Goal: Contribute content: Contribute content

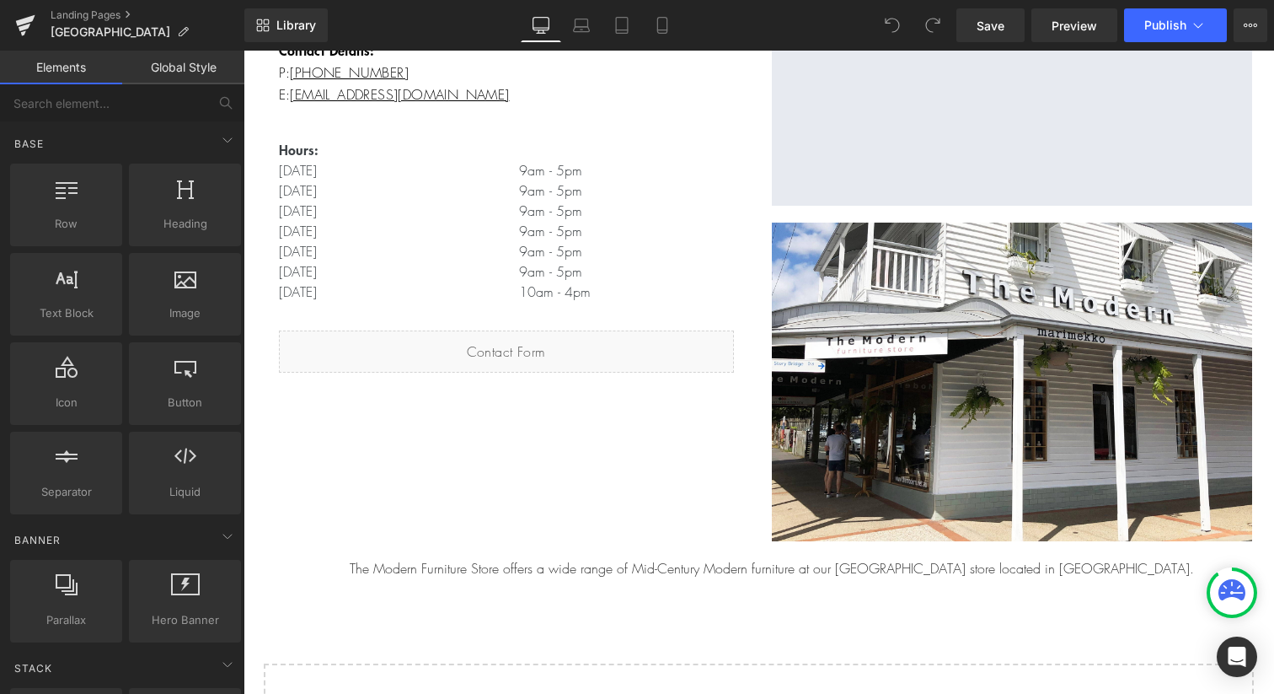
scroll to position [423, 0]
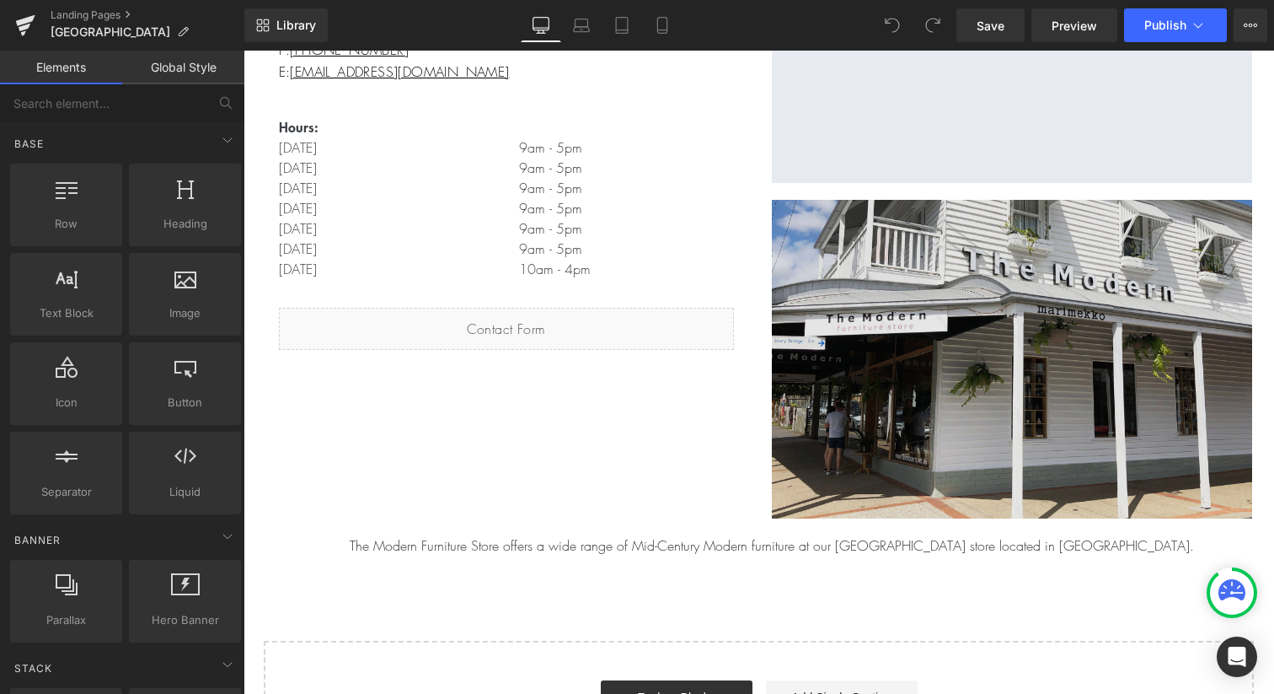
click at [931, 373] on img at bounding box center [1012, 354] width 480 height 327
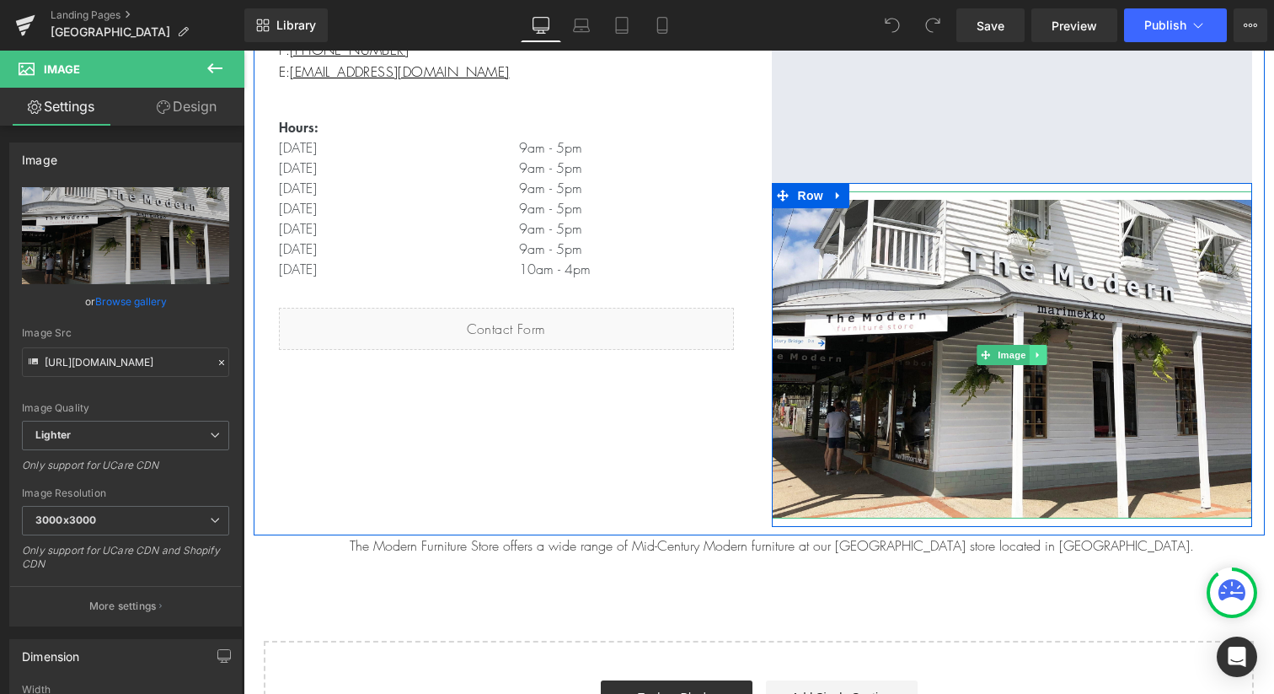
click at [1039, 357] on icon at bounding box center [1037, 355] width 9 height 10
click at [978, 357] on link "Image" at bounding box center [977, 355] width 52 height 20
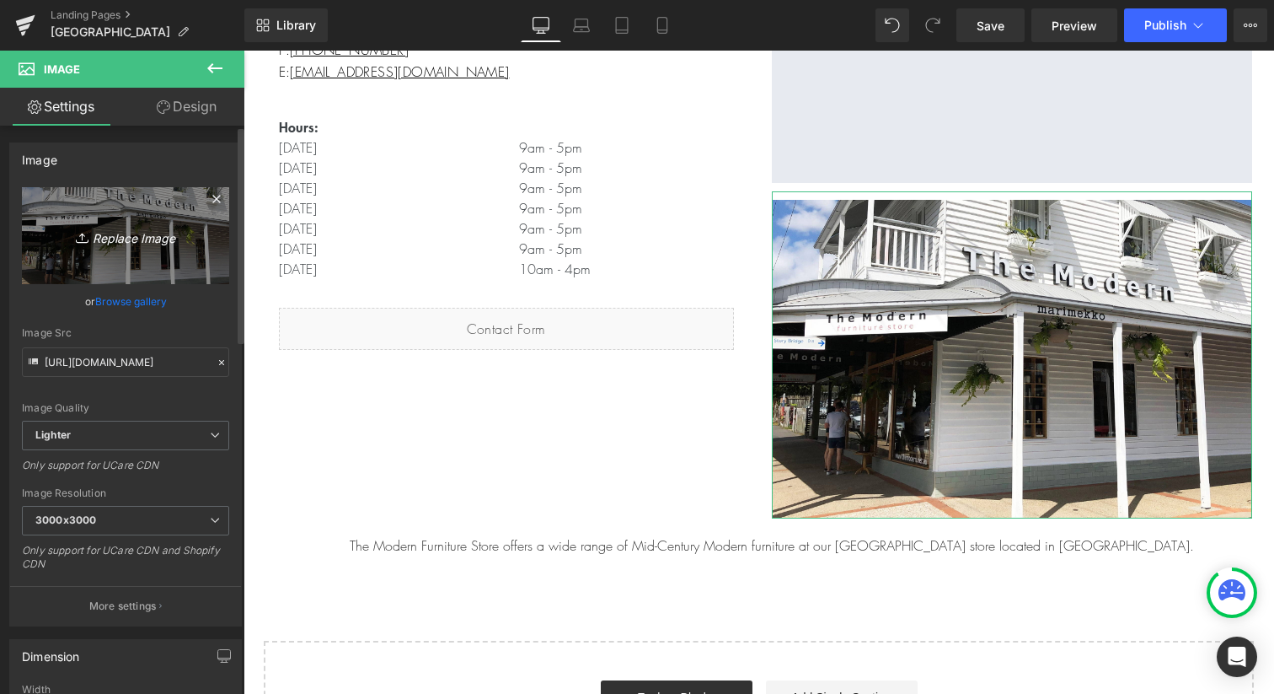
click at [162, 238] on icon "Replace Image" at bounding box center [125, 235] width 135 height 21
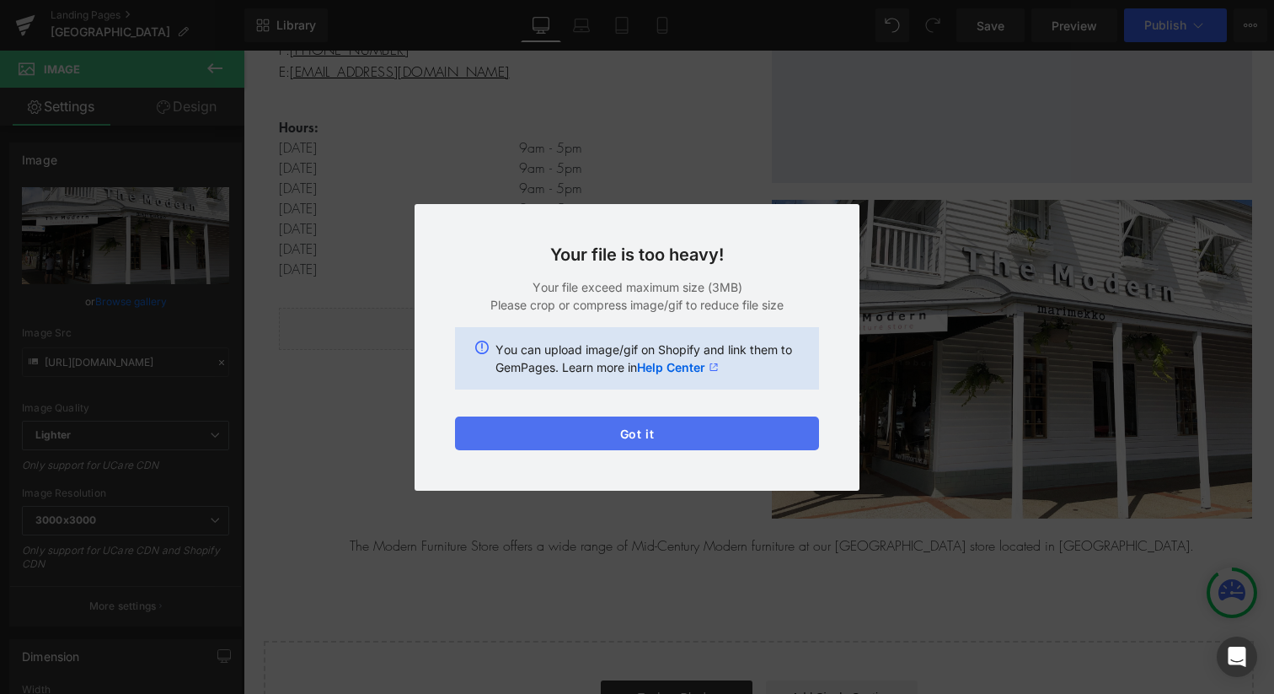
click at [684, 429] on button "Got it" at bounding box center [637, 433] width 364 height 34
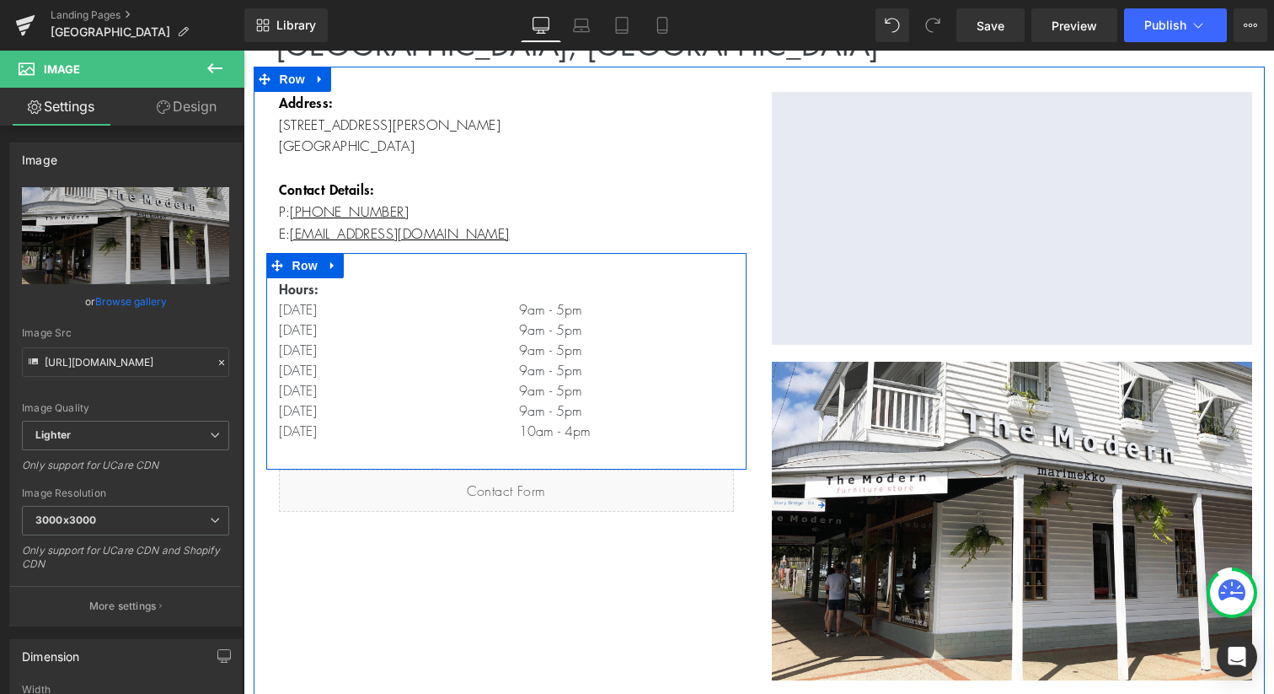
scroll to position [243, 0]
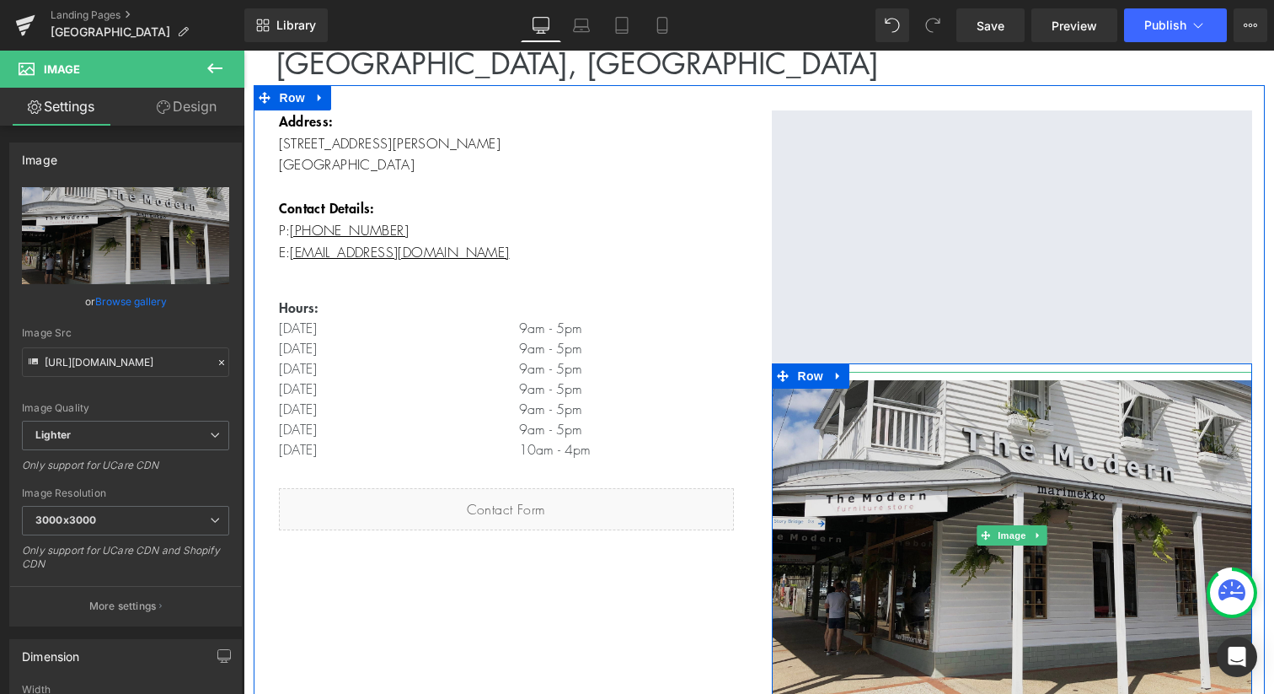
click at [938, 526] on img at bounding box center [1012, 535] width 480 height 327
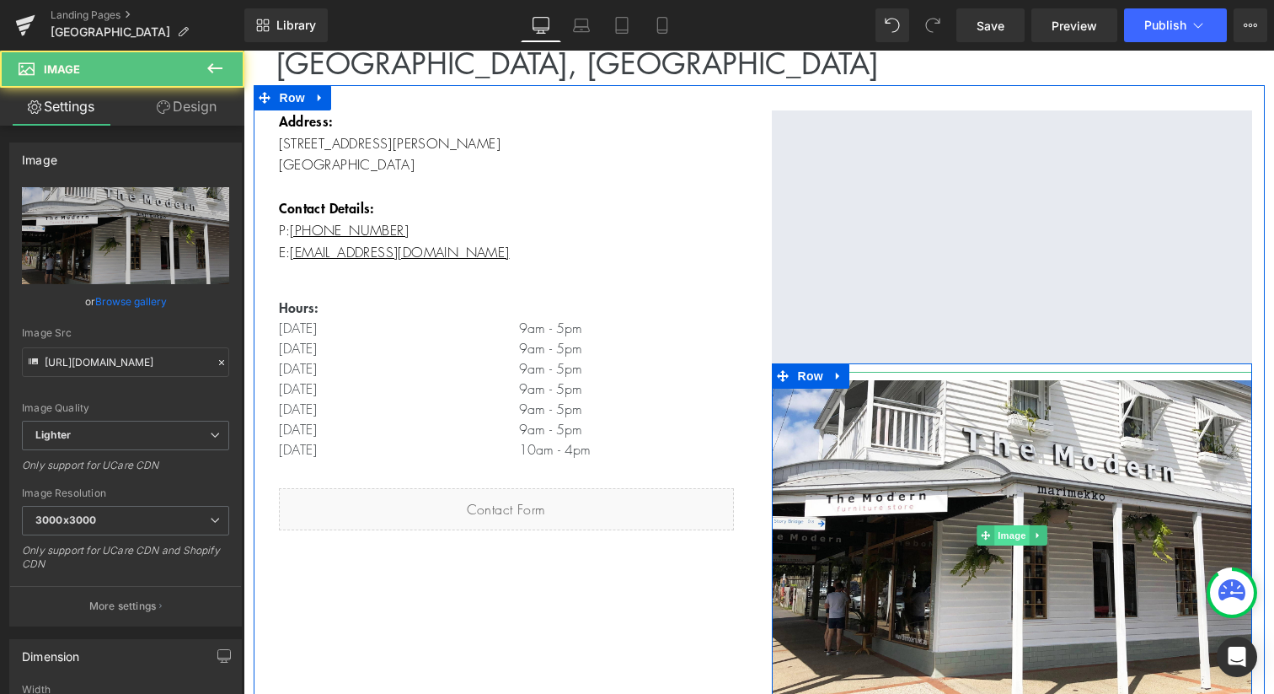
click at [1001, 535] on span "Image" at bounding box center [1012, 535] width 35 height 20
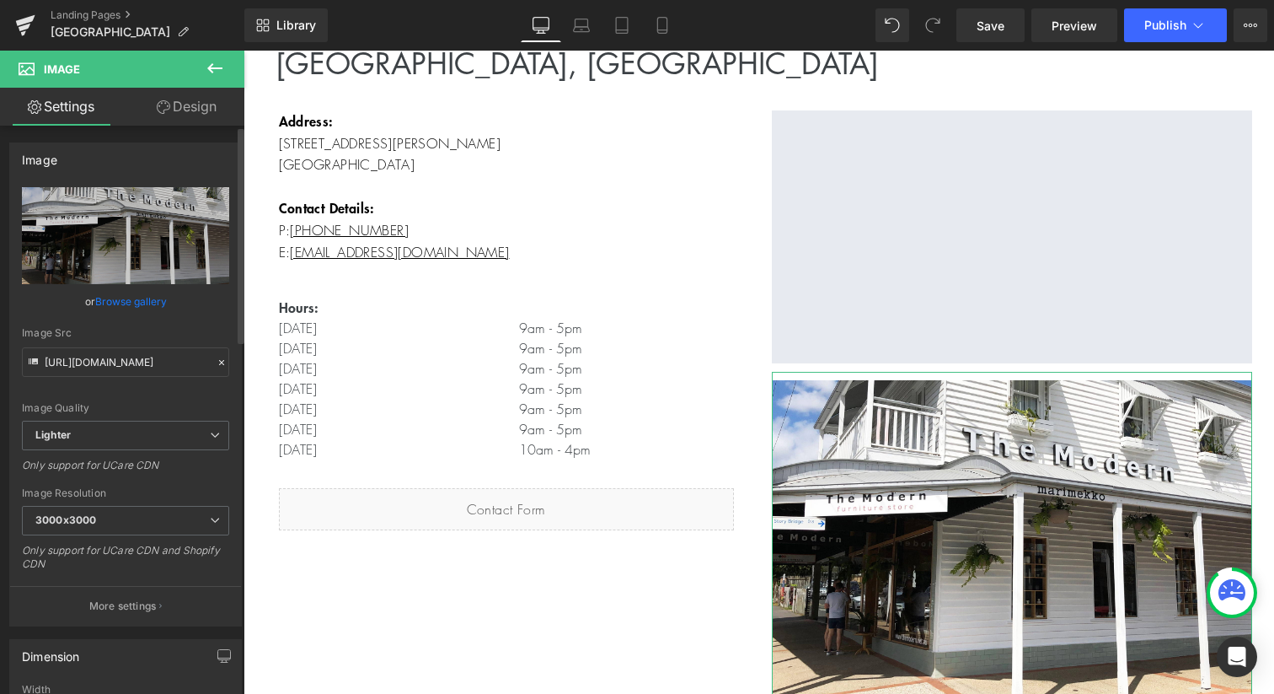
click at [133, 302] on link "Browse gallery" at bounding box center [131, 302] width 72 height 30
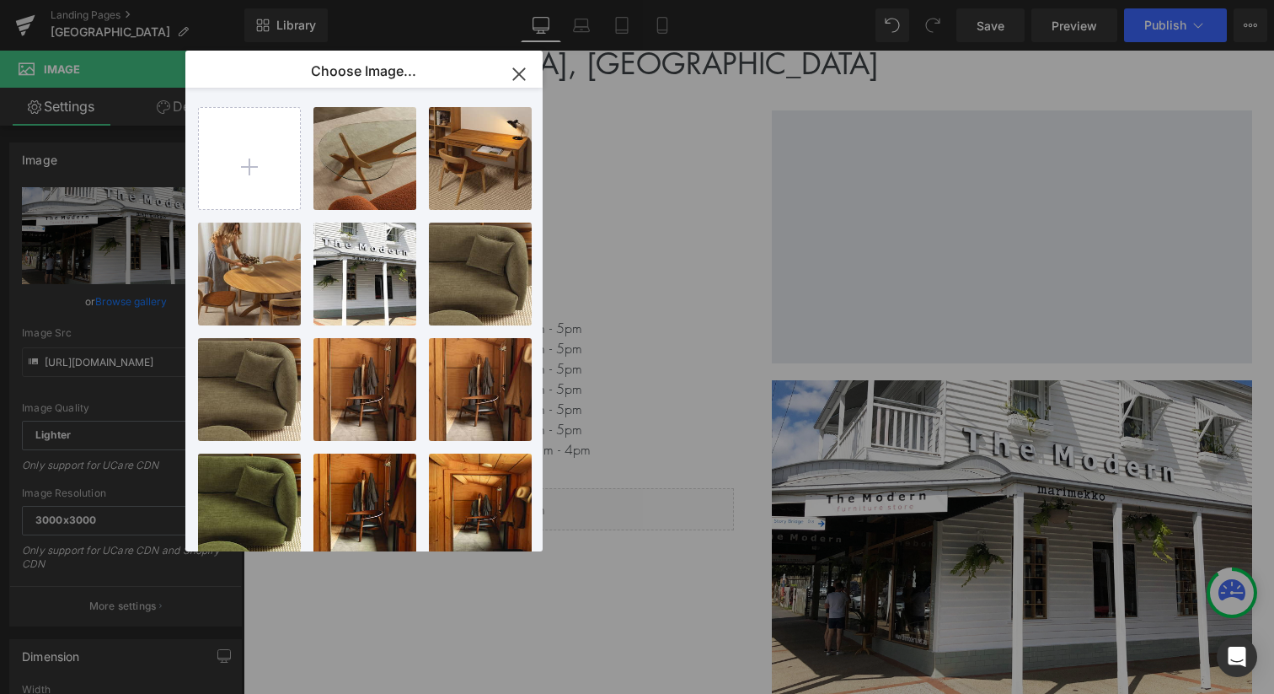
click at [516, 75] on icon "button" at bounding box center [519, 74] width 27 height 27
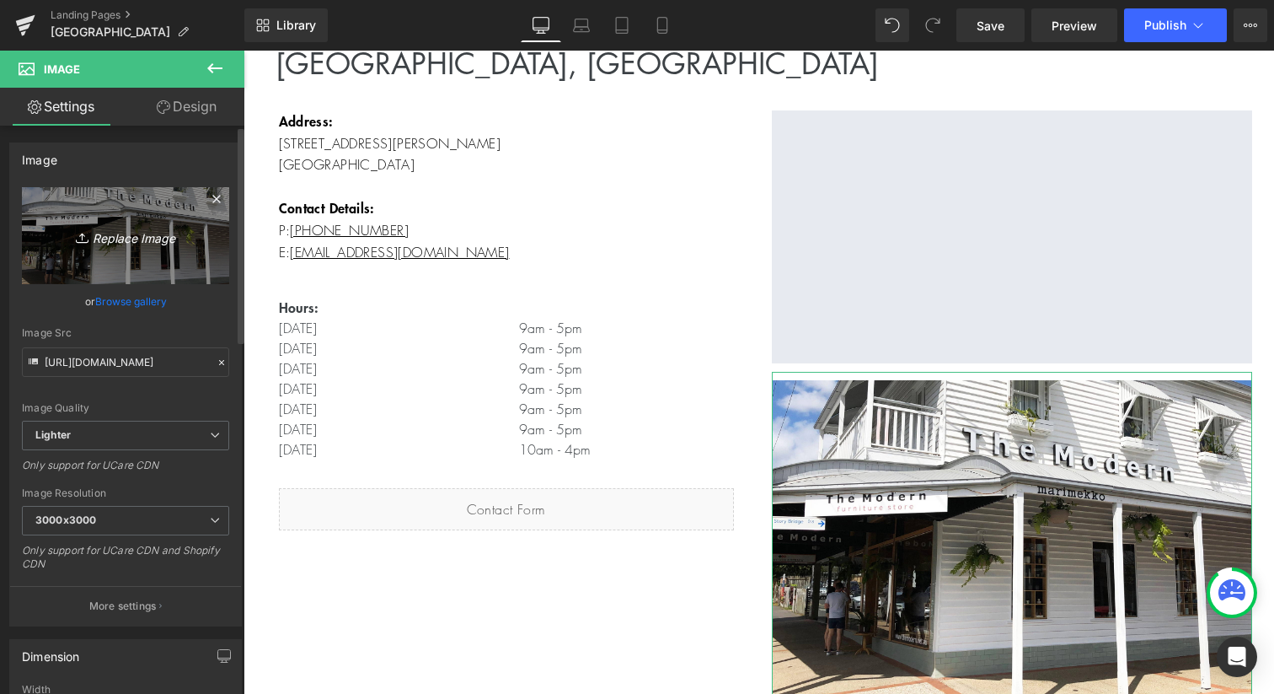
click at [129, 240] on icon "Replace Image" at bounding box center [125, 235] width 135 height 21
type input "C:\fakepath\[PERSON_NAME] Street-Exterior-01.jpg"
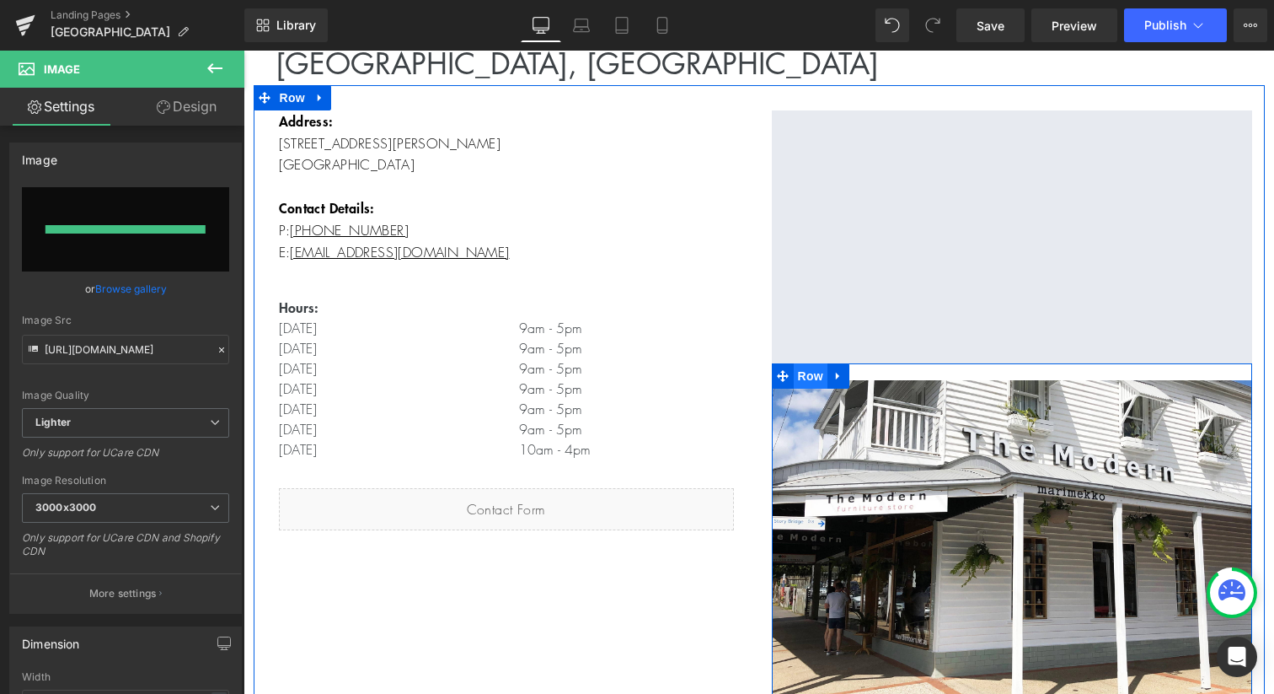
type input "[URL][DOMAIN_NAME][PERSON_NAME]"
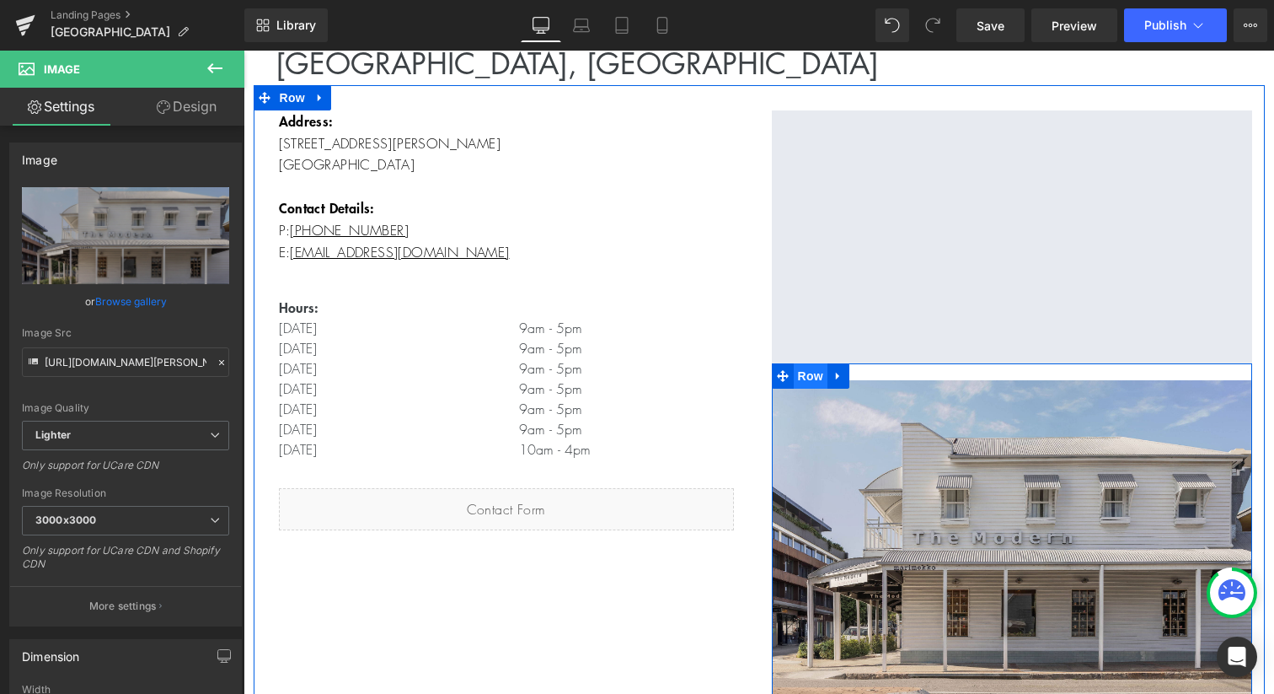
click at [809, 377] on span "Row" at bounding box center [811, 375] width 34 height 25
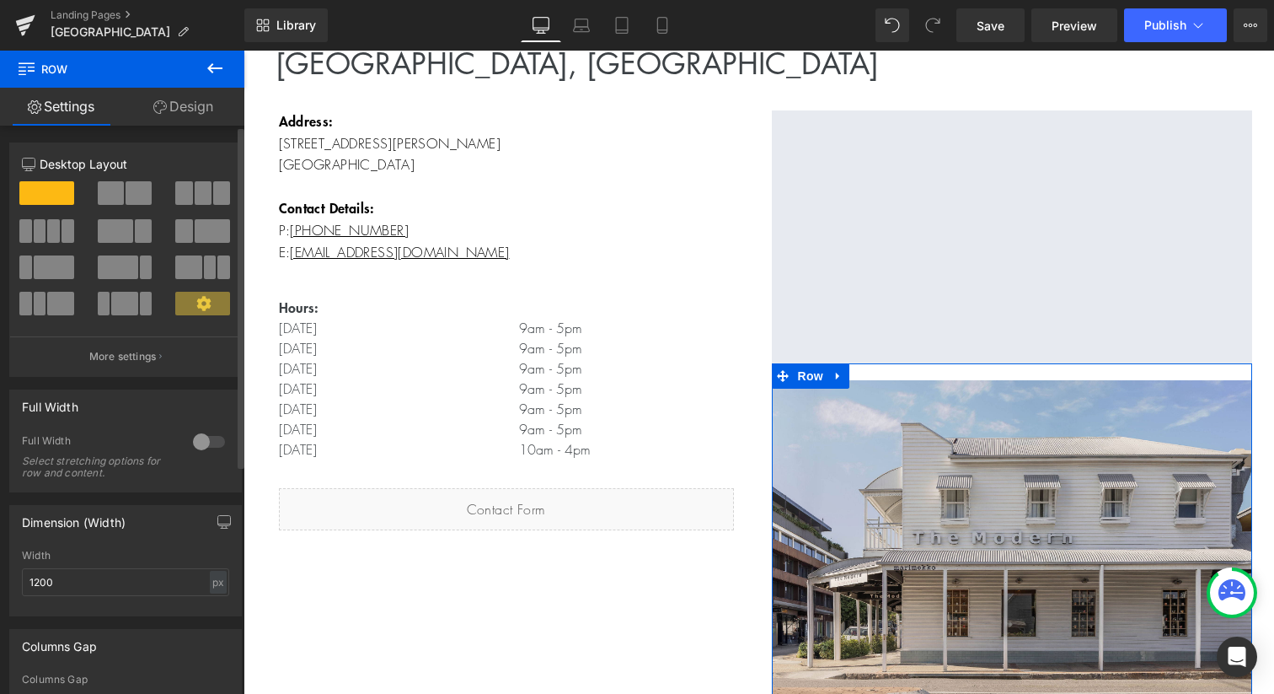
click at [127, 304] on span at bounding box center [124, 304] width 26 height 24
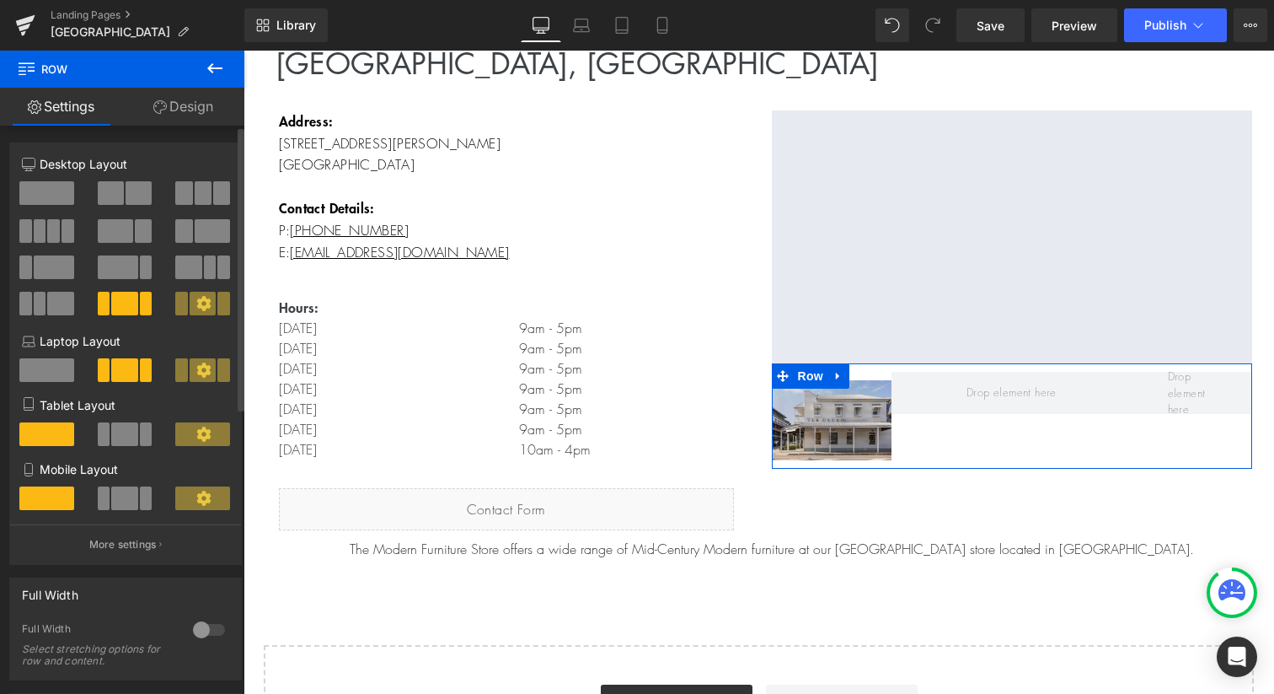
click at [50, 266] on span at bounding box center [54, 267] width 40 height 24
click at [45, 201] on span at bounding box center [46, 193] width 55 height 24
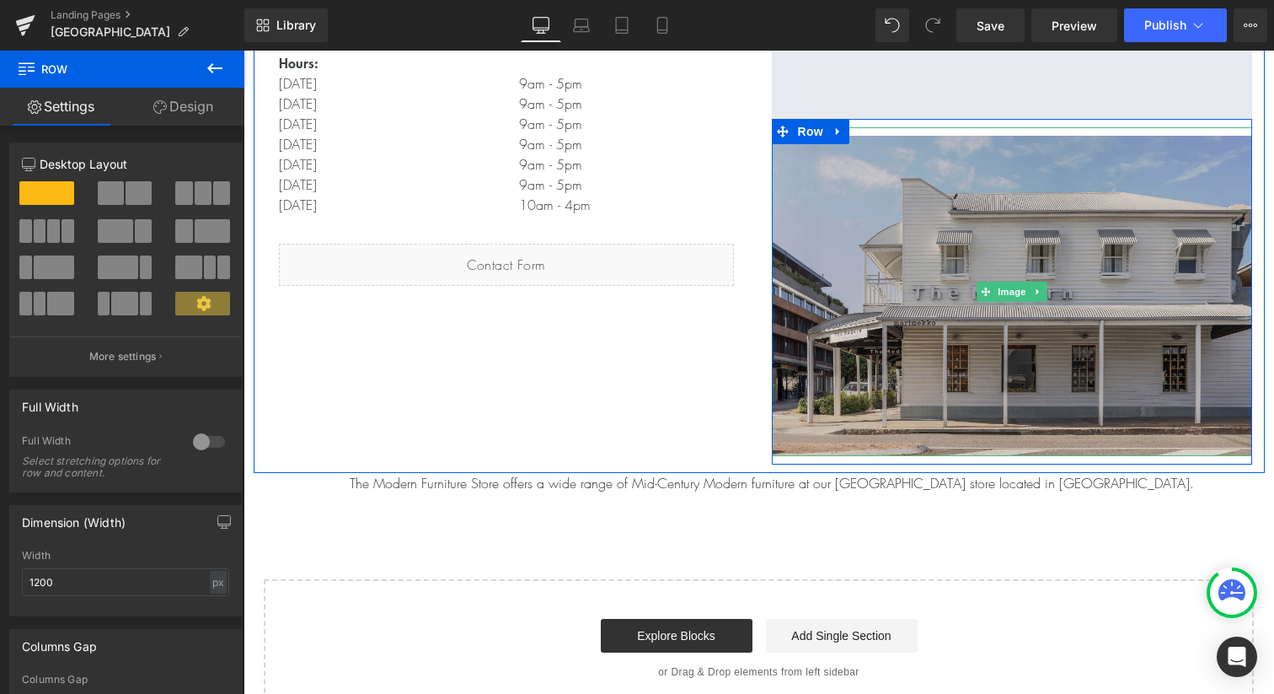
scroll to position [496, 0]
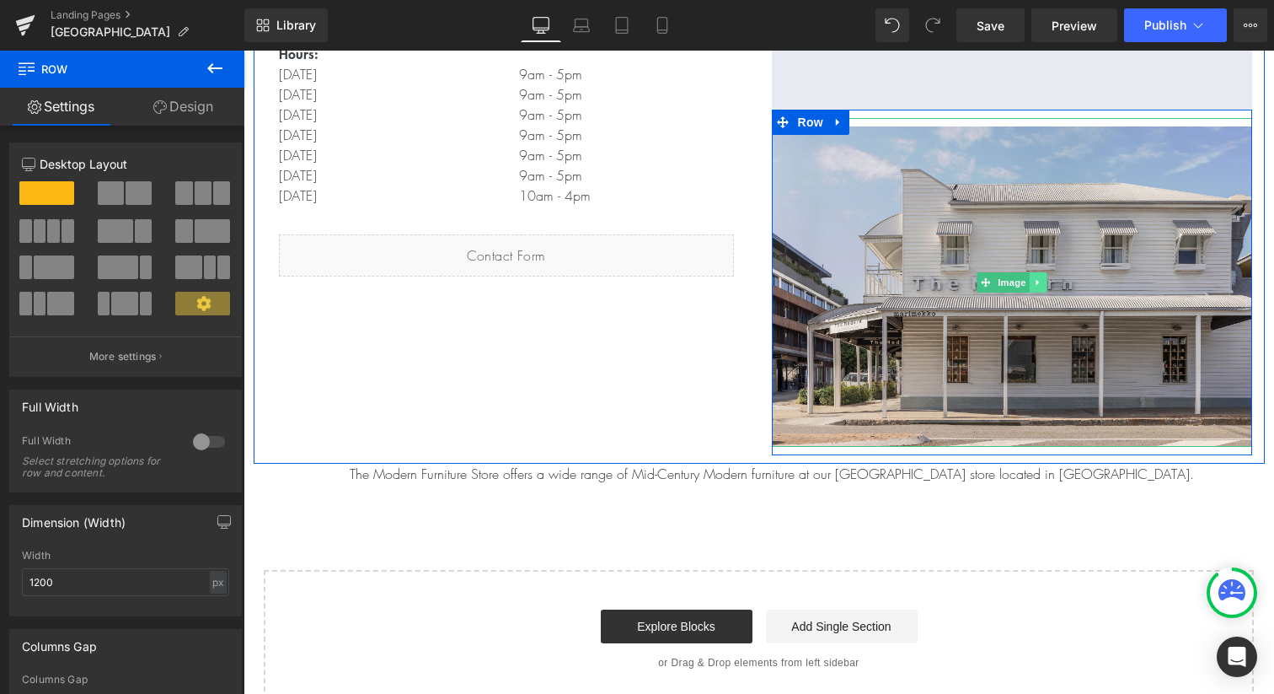
click at [1036, 281] on icon at bounding box center [1037, 282] width 9 height 10
click at [1030, 281] on icon at bounding box center [1029, 281] width 9 height 9
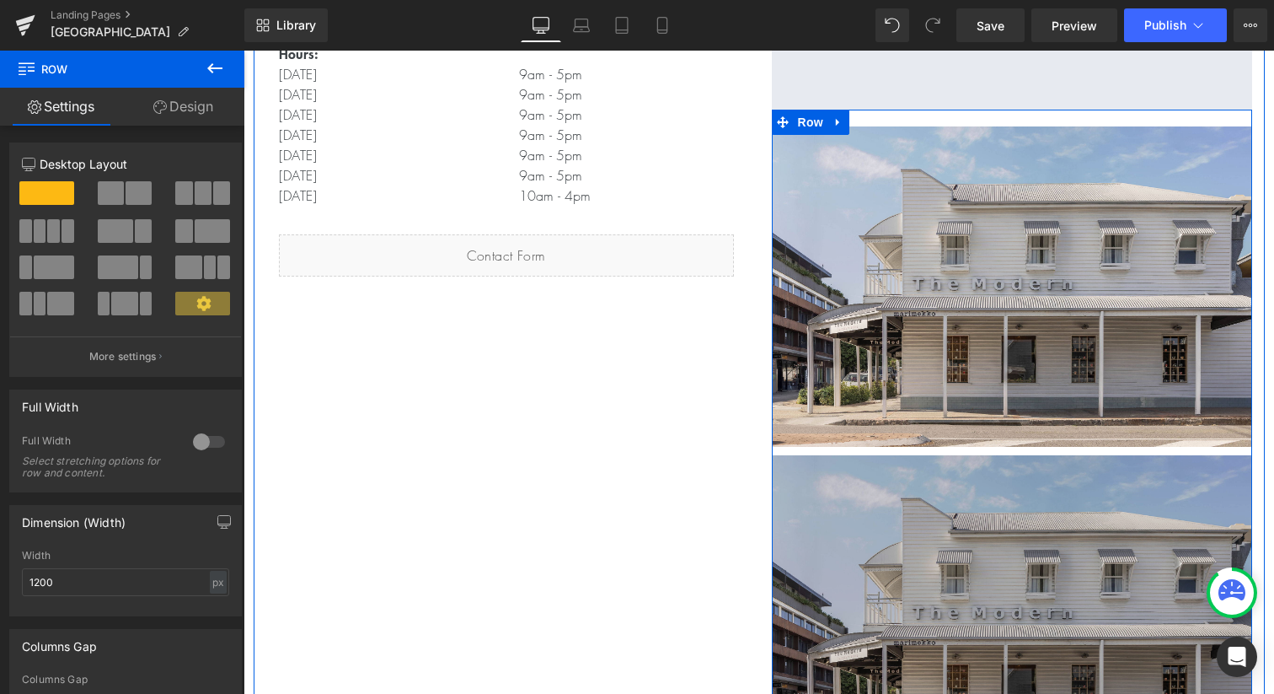
click at [963, 608] on img at bounding box center [1012, 611] width 480 height 329
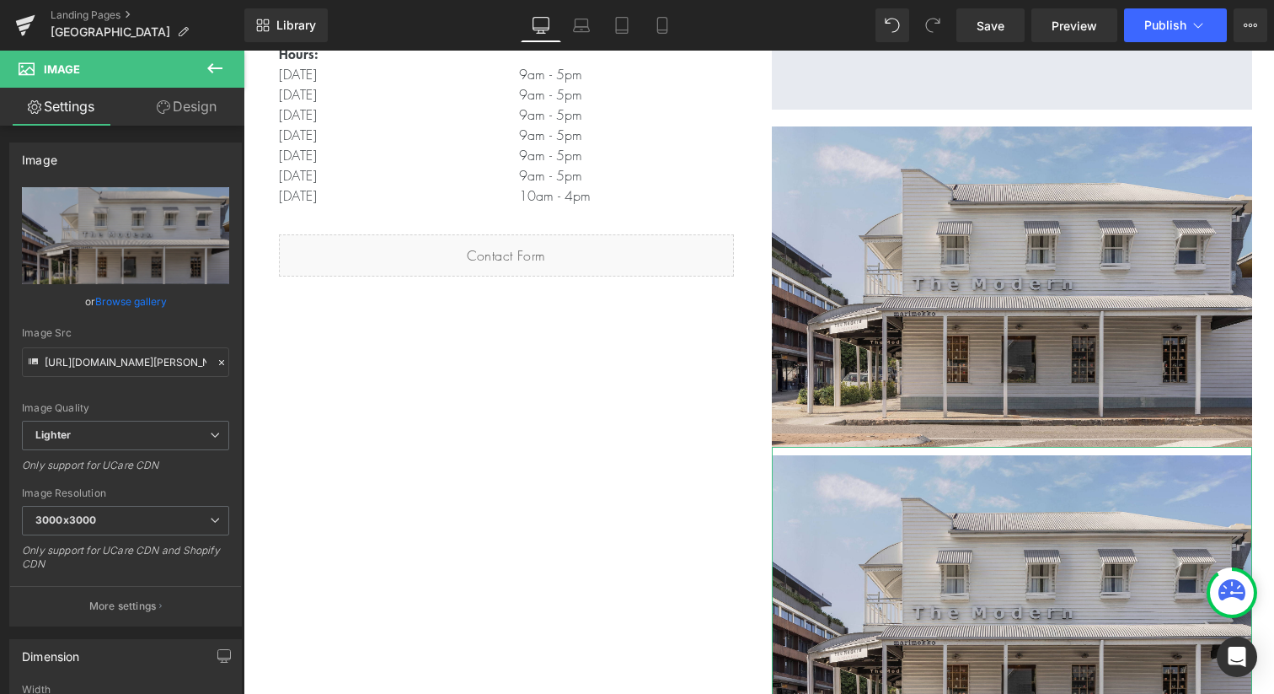
click at [212, 105] on link "Design" at bounding box center [187, 107] width 122 height 38
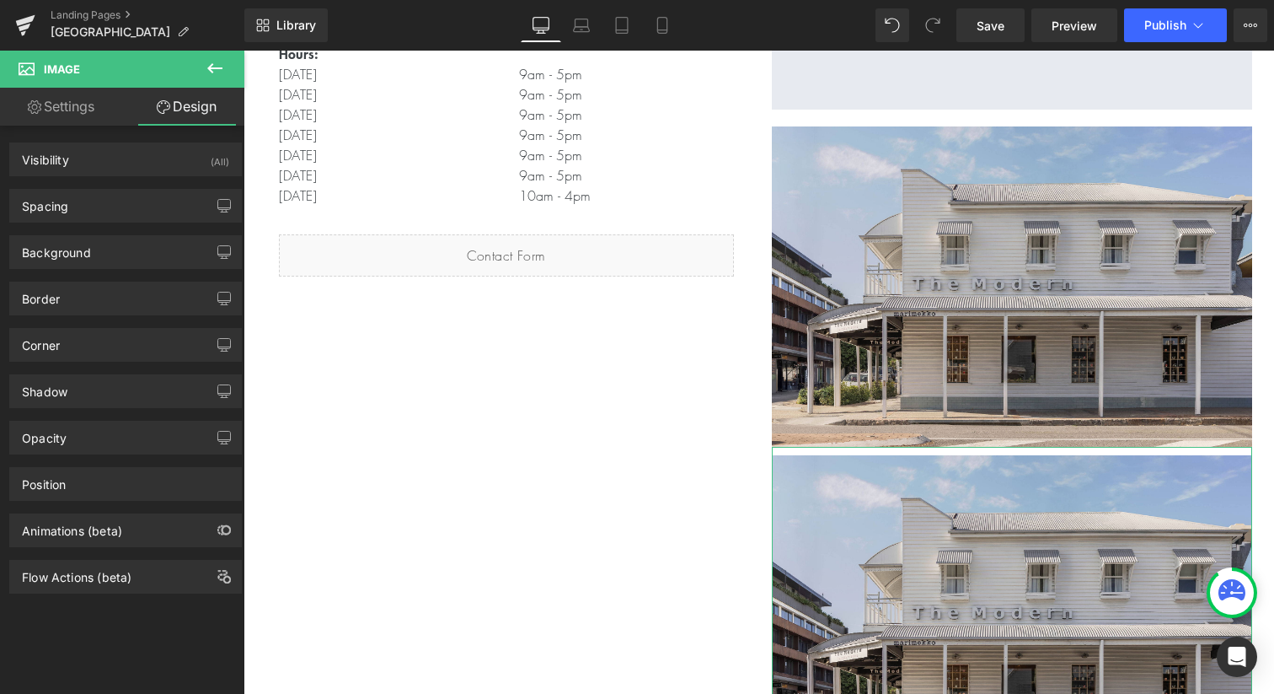
click at [82, 106] on link "Settings" at bounding box center [61, 107] width 122 height 38
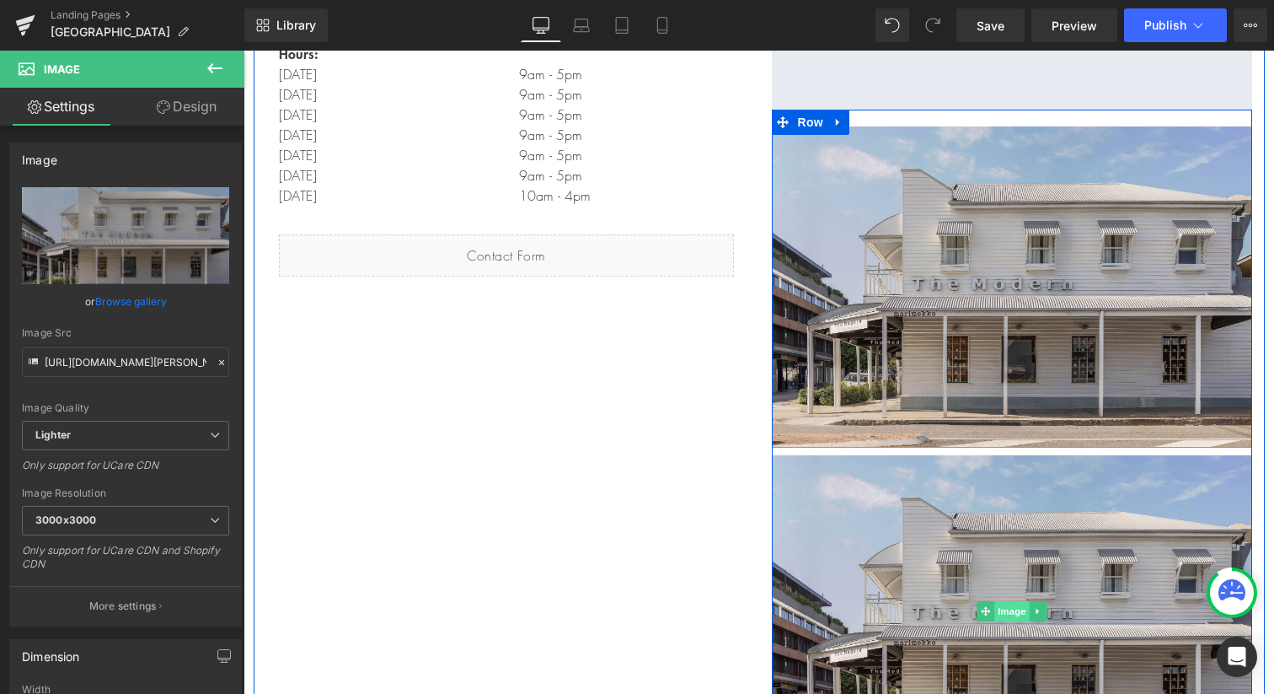
click at [1010, 609] on span "Image" at bounding box center [1012, 611] width 35 height 20
click at [1038, 619] on link at bounding box center [1038, 611] width 18 height 20
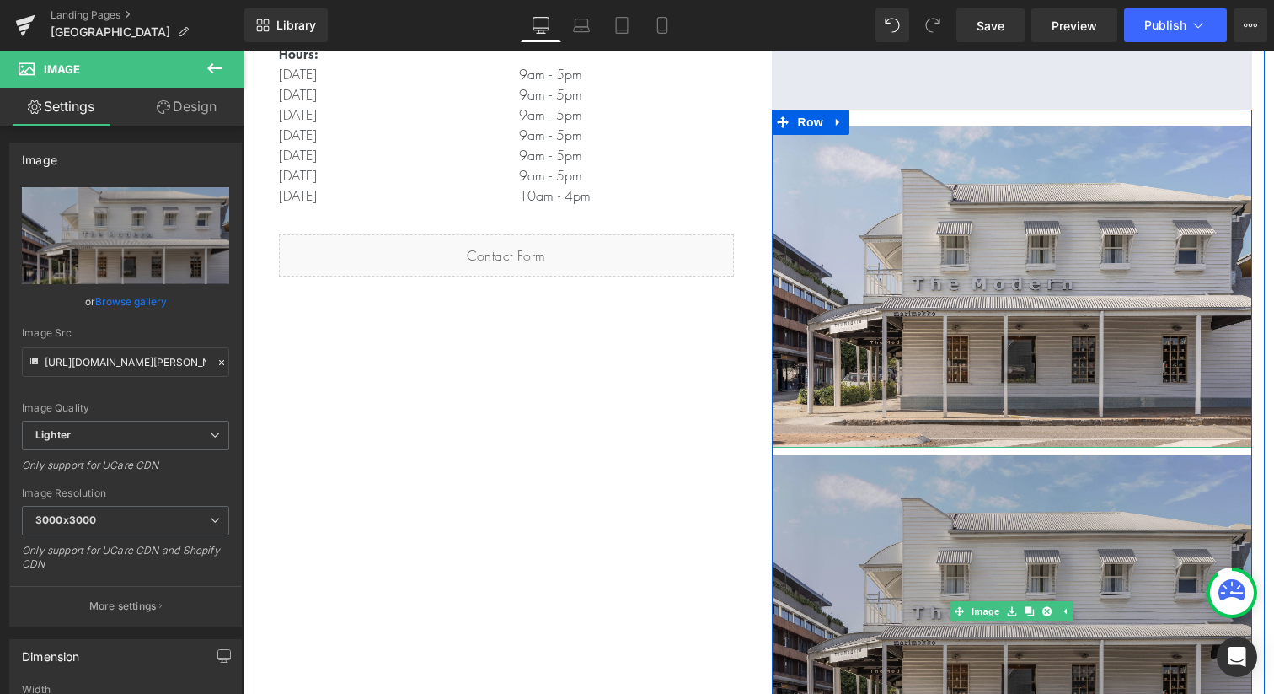
click at [902, 539] on img at bounding box center [1012, 611] width 480 height 329
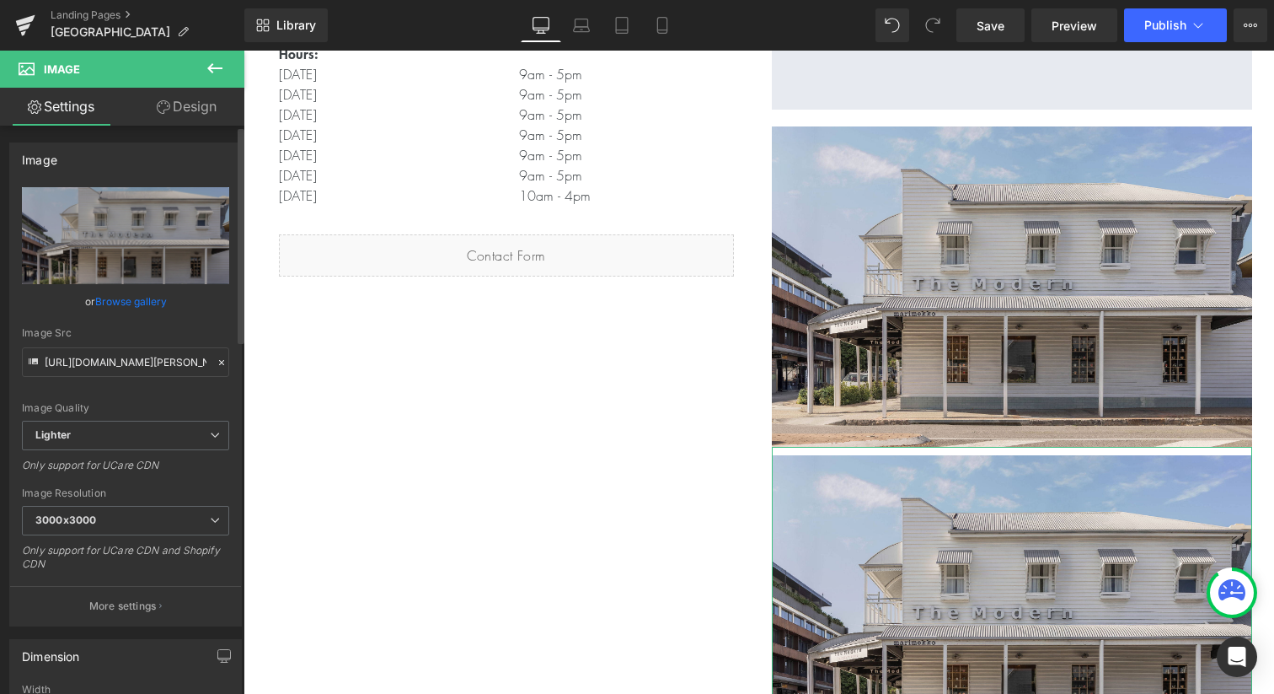
click at [103, 303] on link "Browse gallery" at bounding box center [131, 302] width 72 height 30
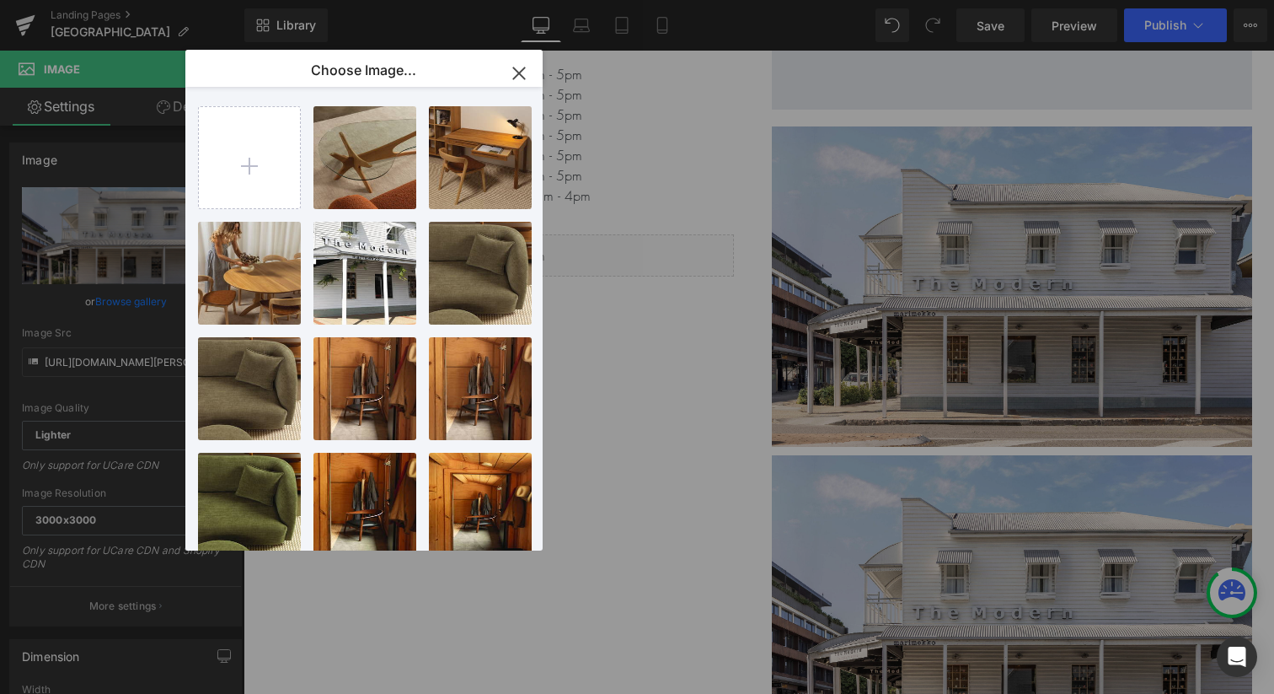
drag, startPoint x: 517, startPoint y: 79, endPoint x: 3, endPoint y: 153, distance: 518.7
click at [517, 79] on icon "button" at bounding box center [519, 73] width 27 height 27
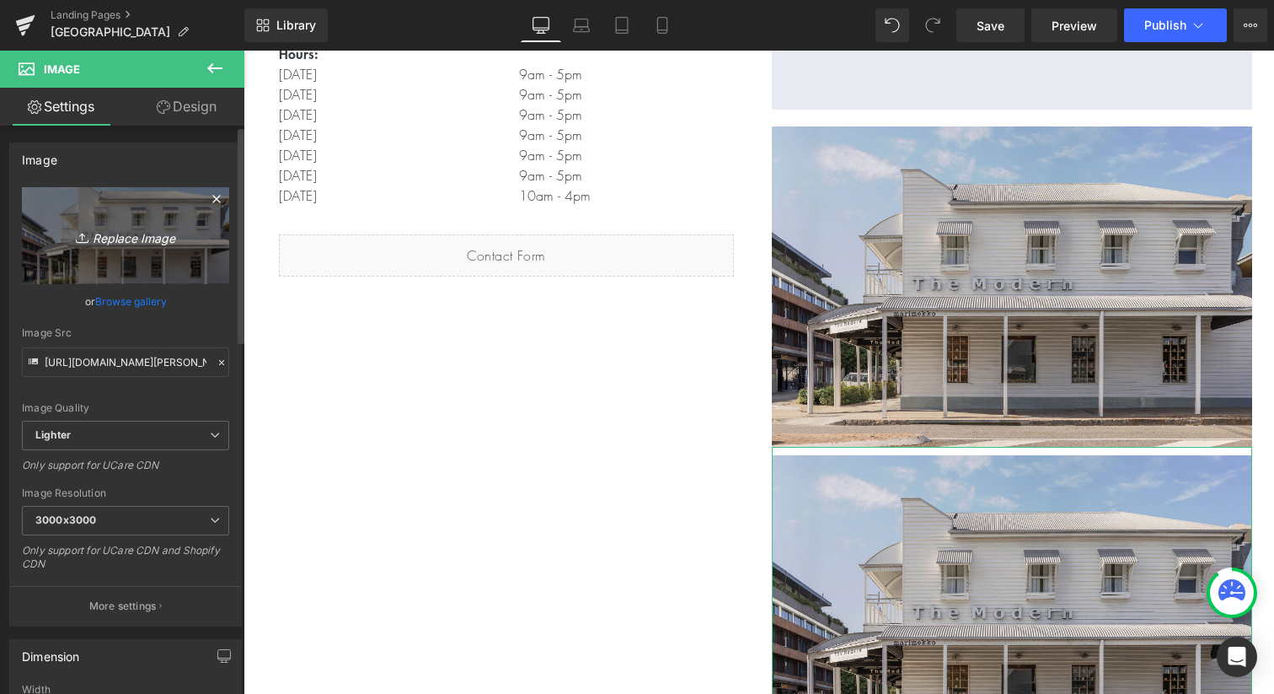
click at [105, 232] on icon "Replace Image" at bounding box center [125, 235] width 135 height 21
type input "C:\fakepath\[PERSON_NAME] Street-11.jpg"
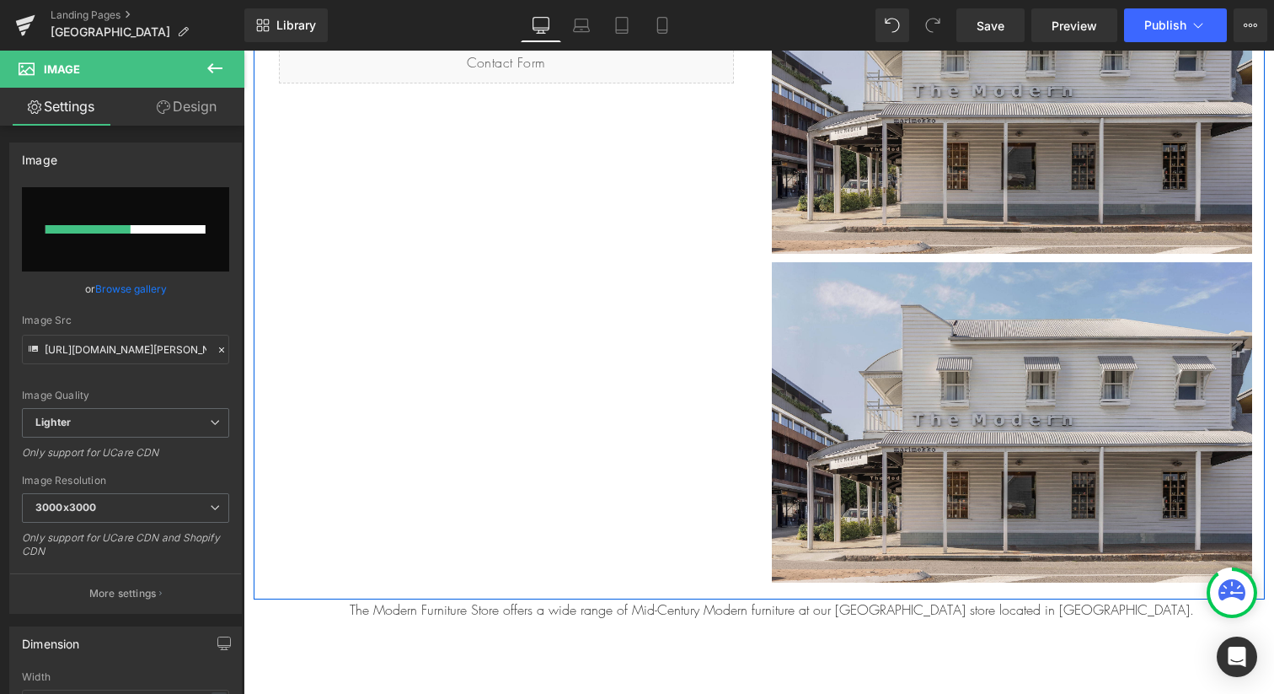
scroll to position [716, 0]
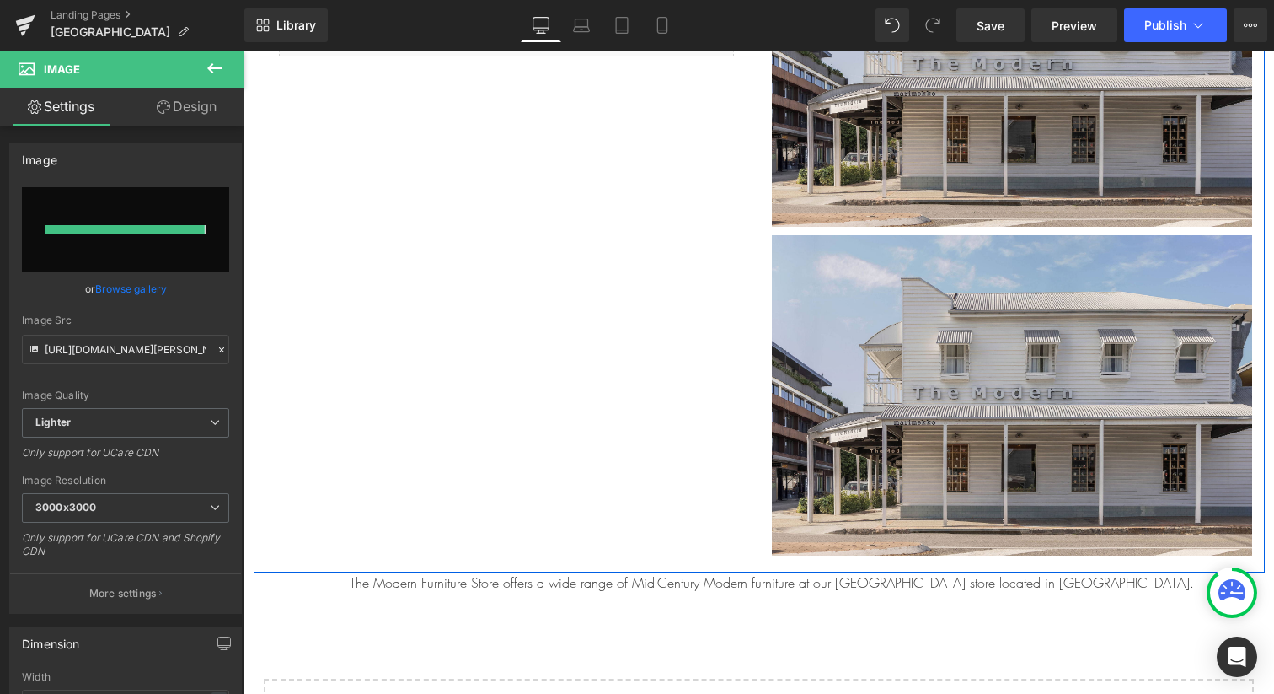
type input "[URL][DOMAIN_NAME][PERSON_NAME]"
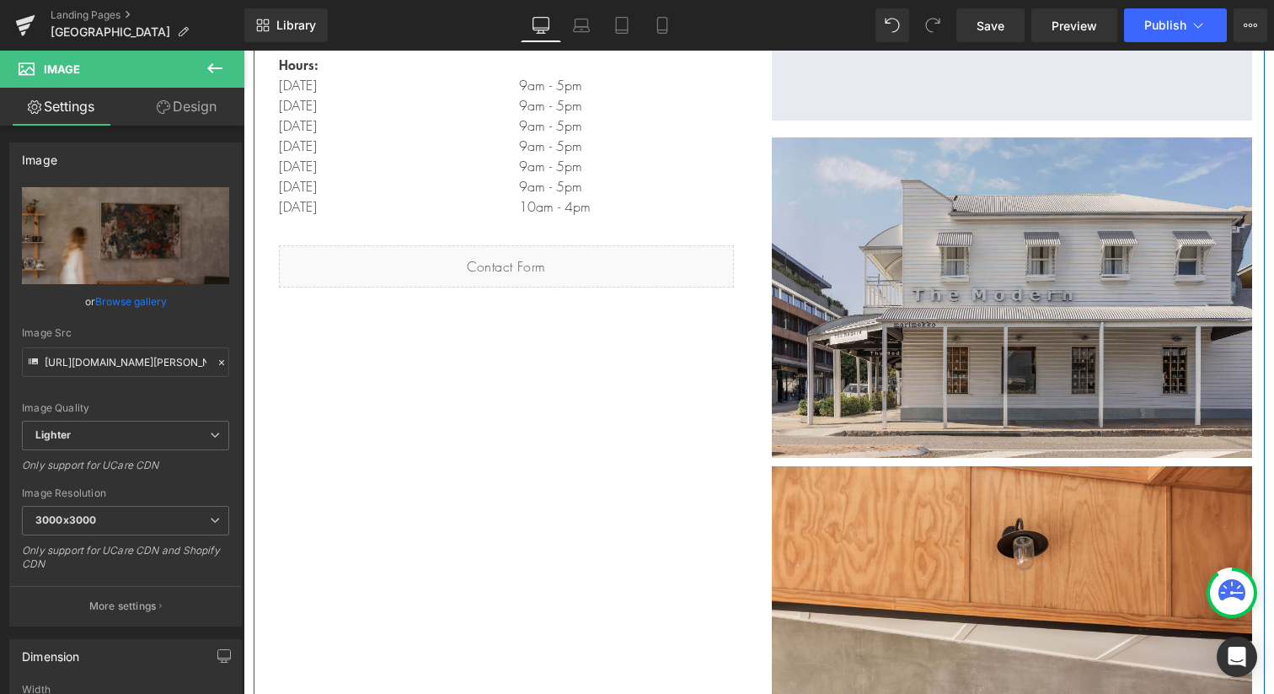
scroll to position [448, 0]
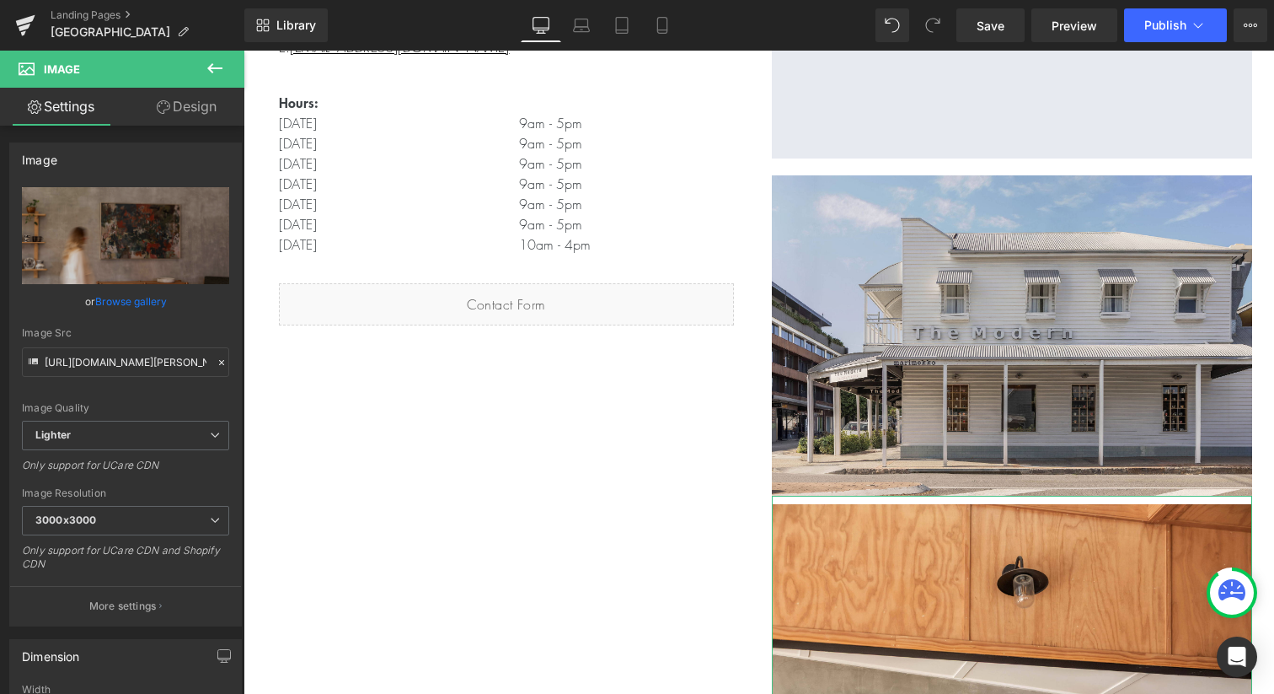
click at [194, 106] on link "Design" at bounding box center [187, 107] width 122 height 38
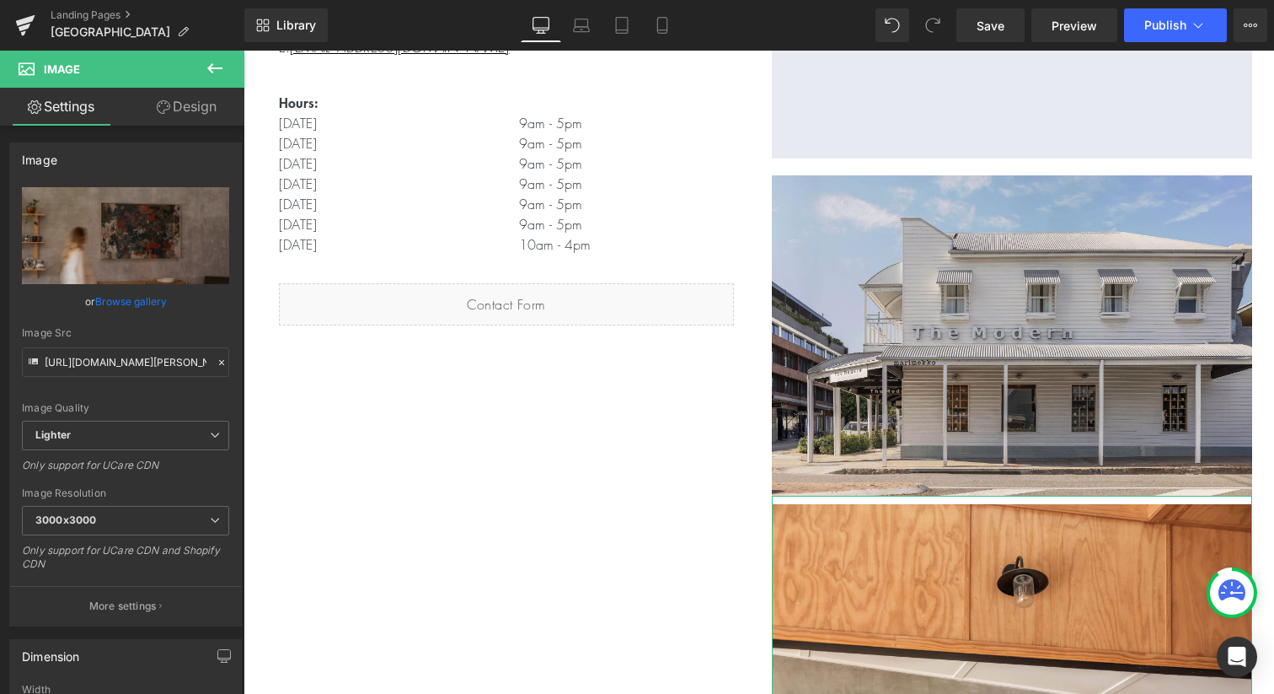
click at [78, 108] on link "Settings" at bounding box center [61, 107] width 122 height 38
click at [190, 108] on link "Design" at bounding box center [187, 107] width 122 height 38
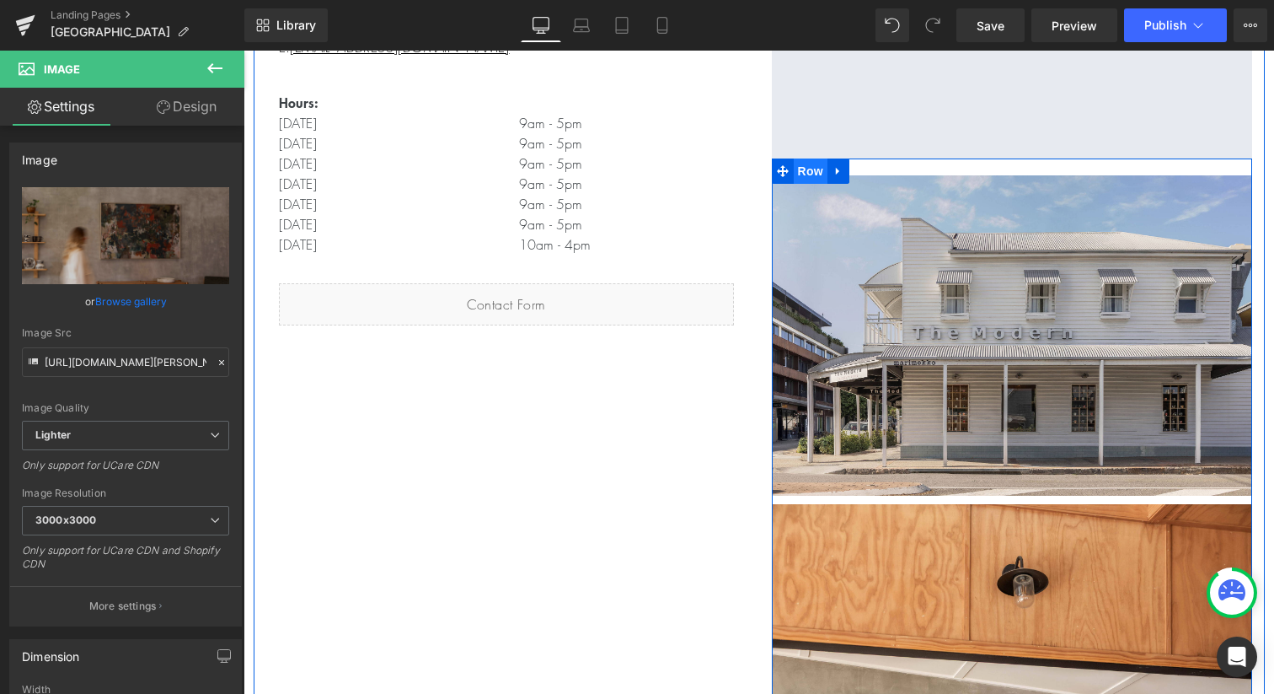
click at [806, 174] on span "Row" at bounding box center [811, 170] width 34 height 25
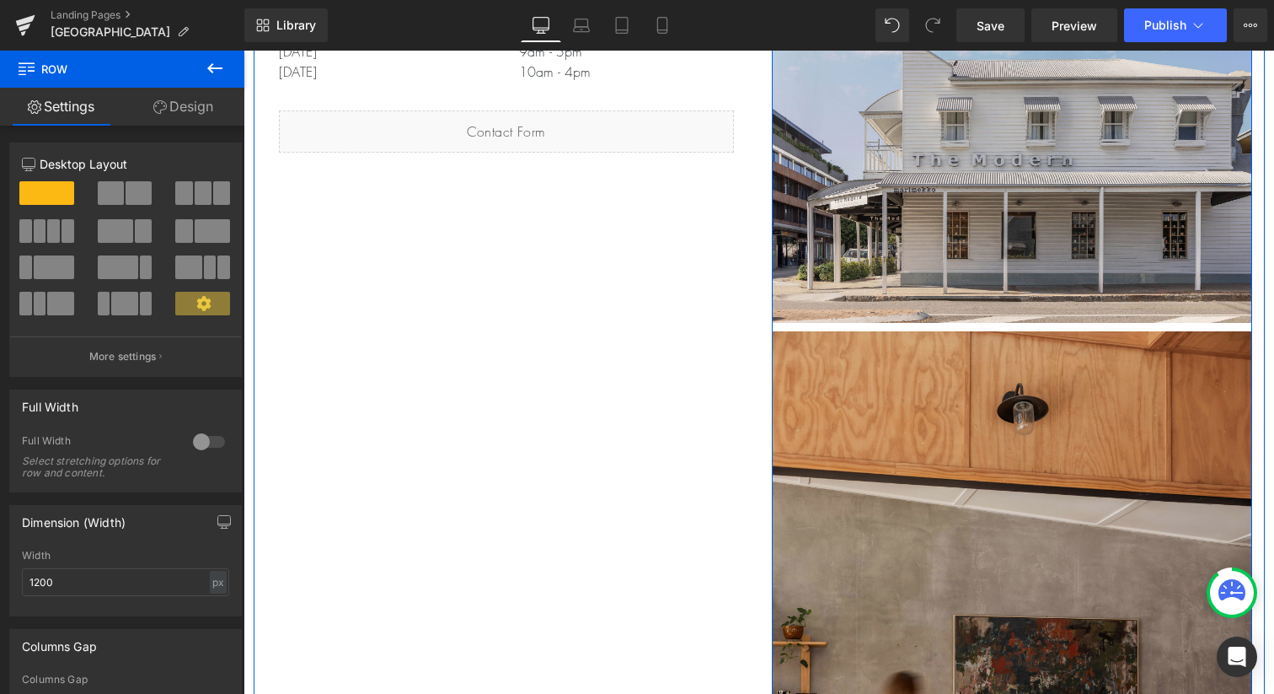
scroll to position [520, 0]
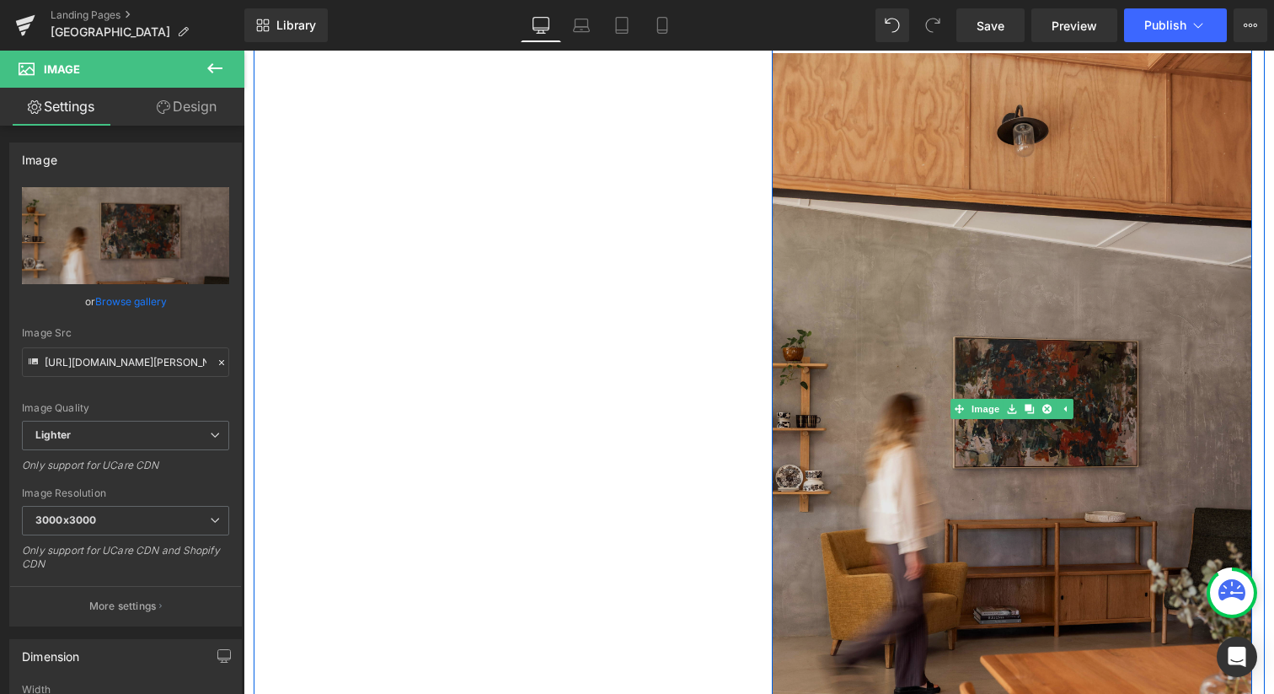
scroll to position [929, 0]
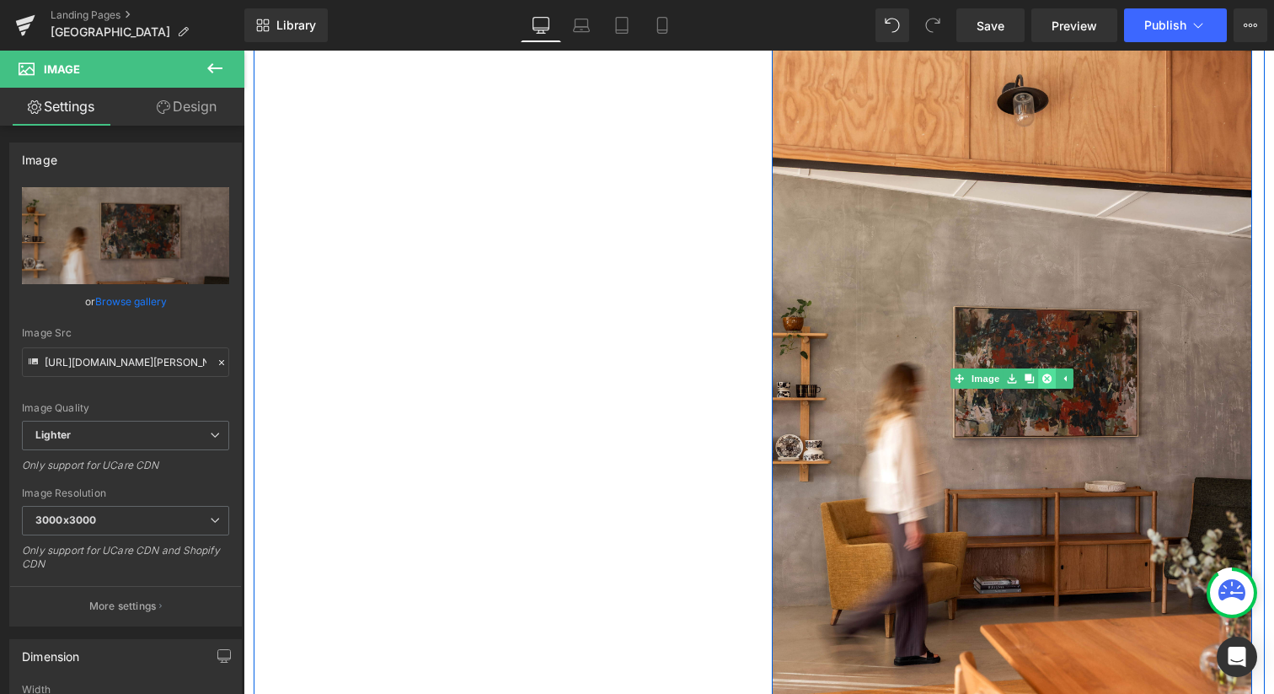
click at [1042, 382] on link at bounding box center [1047, 378] width 18 height 20
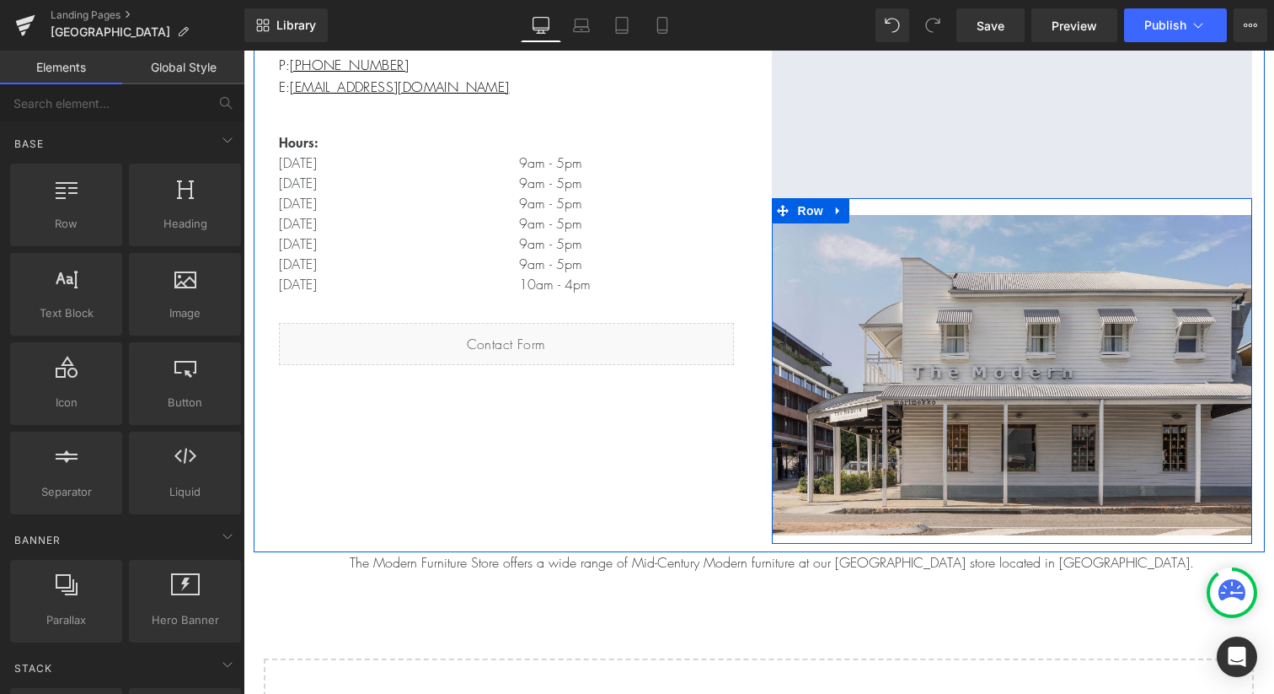
scroll to position [402, 0]
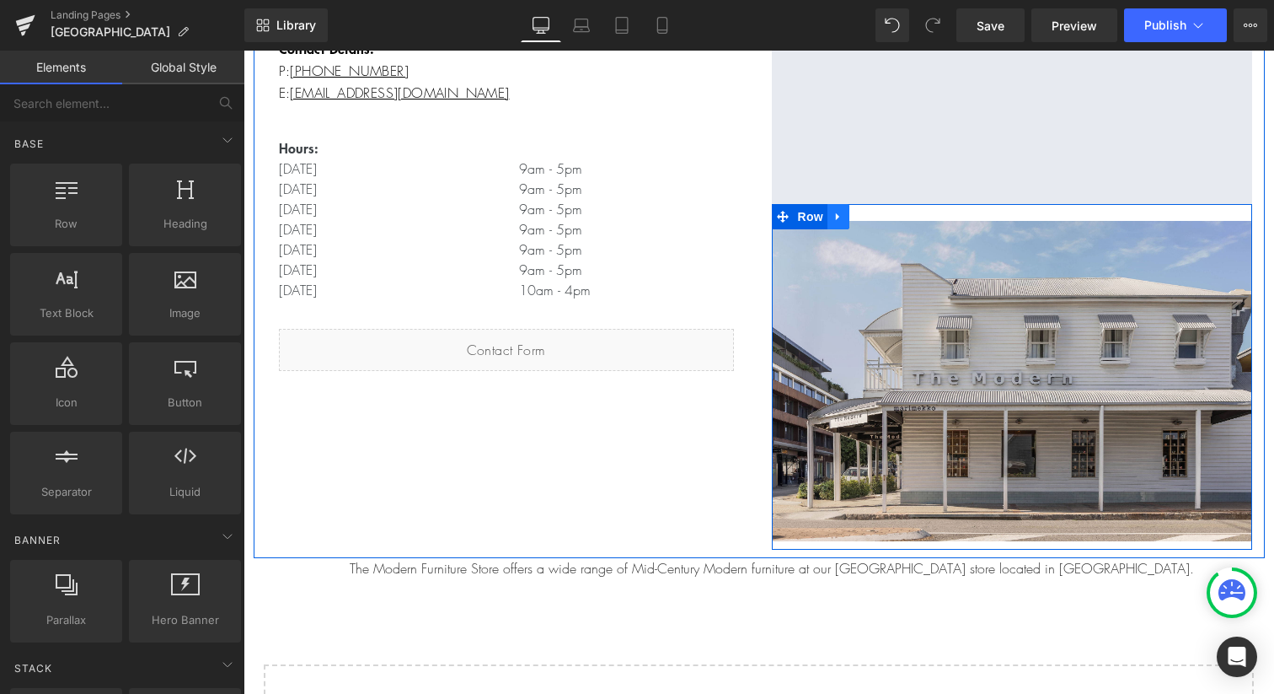
click at [842, 219] on icon at bounding box center [839, 217] width 12 height 13
click at [865, 219] on icon at bounding box center [861, 217] width 12 height 12
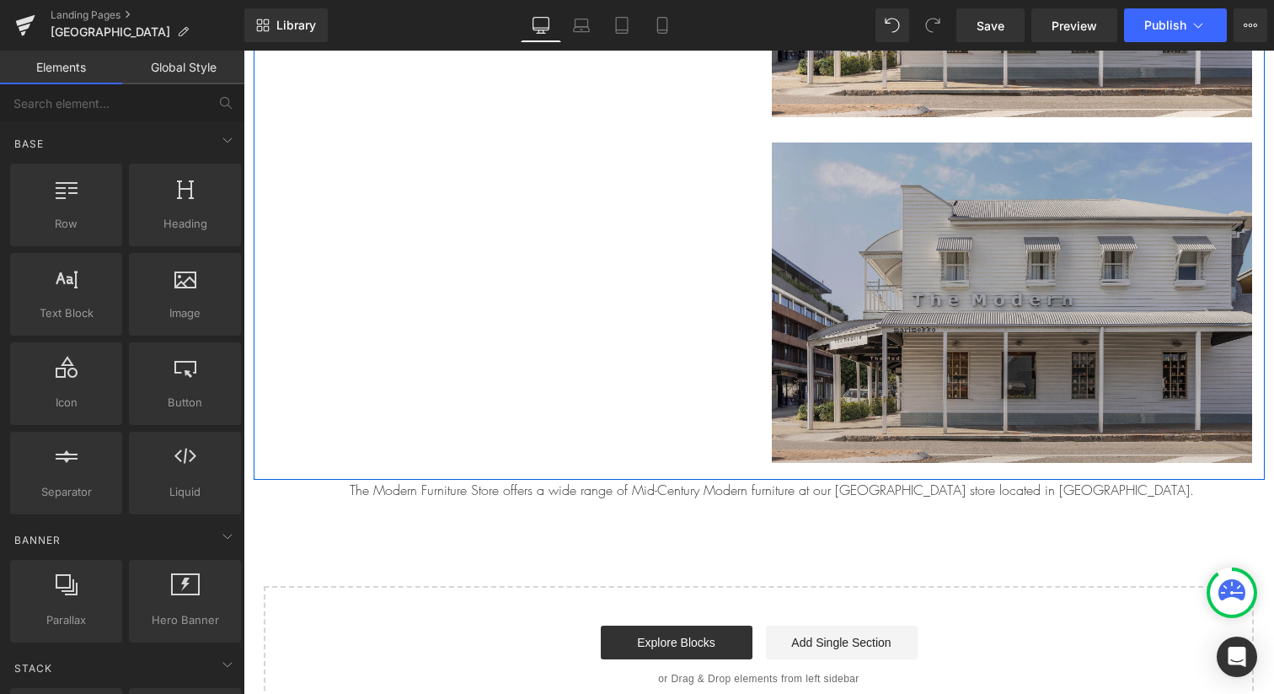
scroll to position [834, 0]
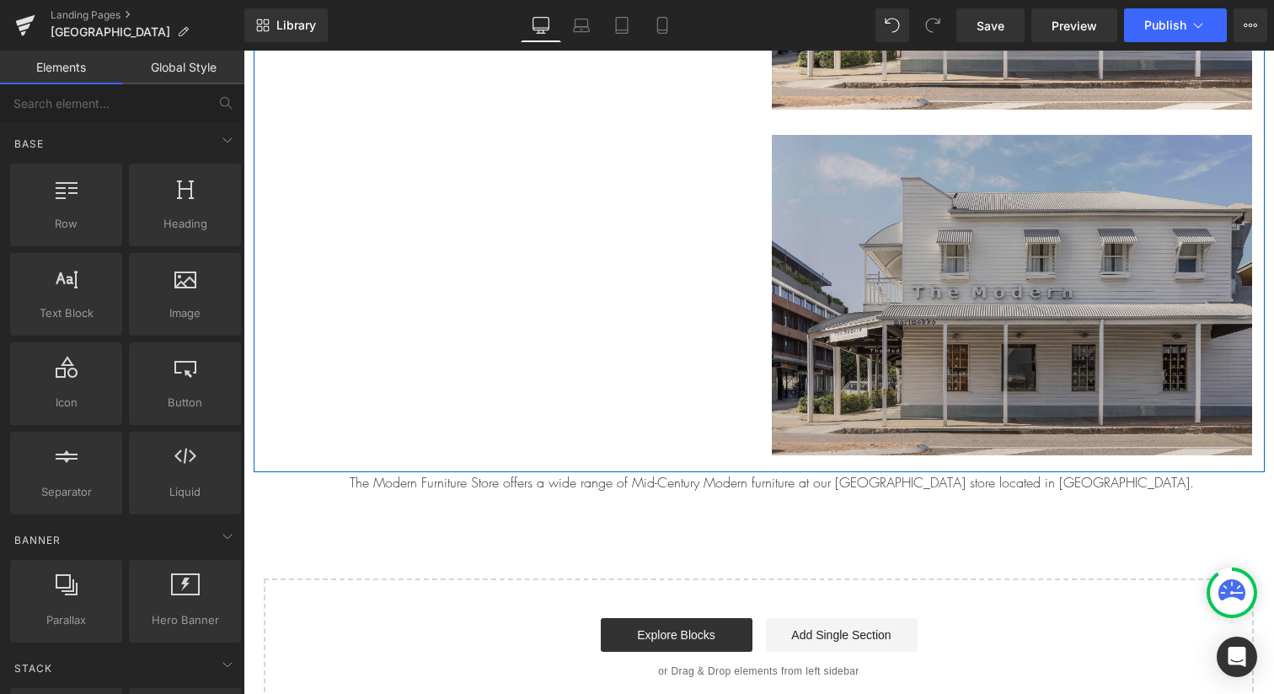
click at [881, 260] on img at bounding box center [1012, 290] width 480 height 329
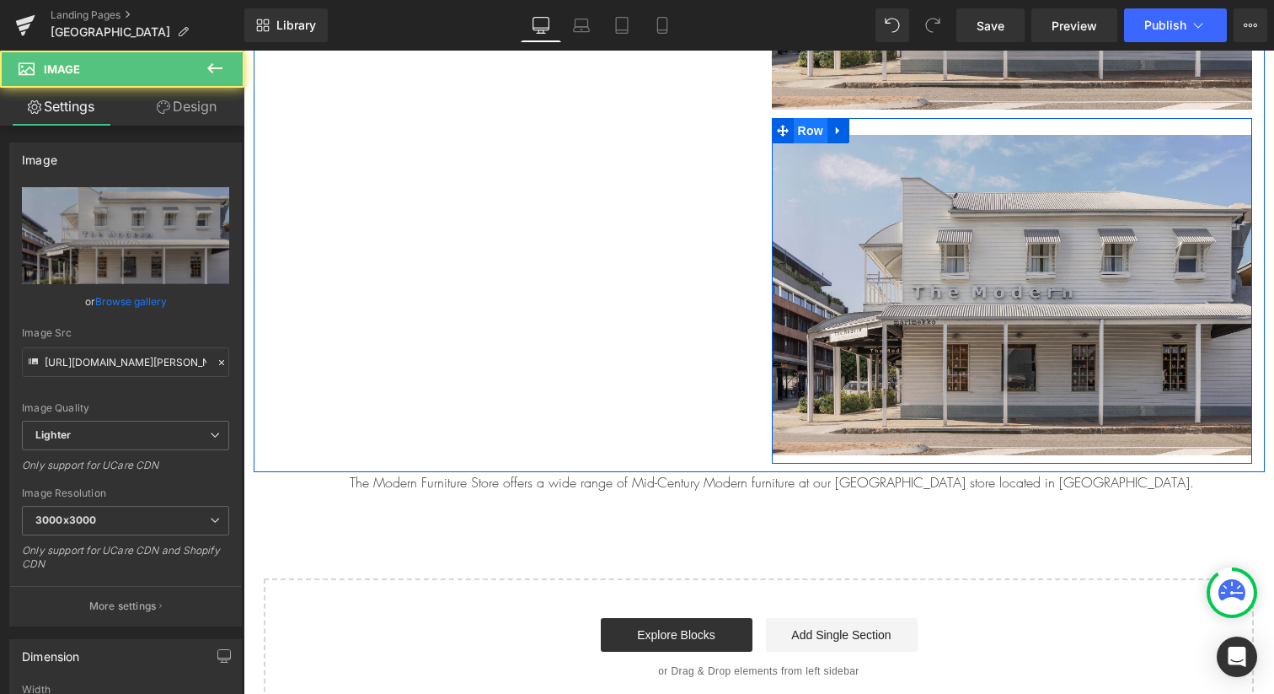
click at [813, 128] on span "Row" at bounding box center [811, 130] width 34 height 25
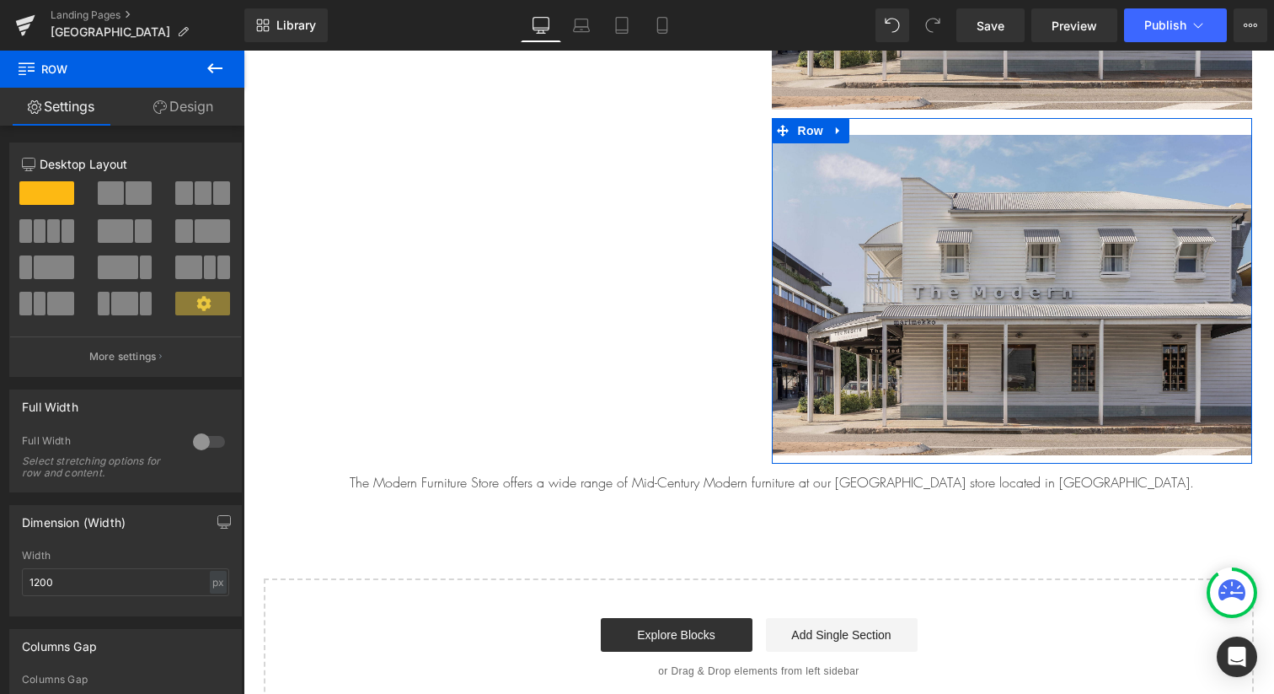
click at [120, 196] on span at bounding box center [111, 193] width 26 height 24
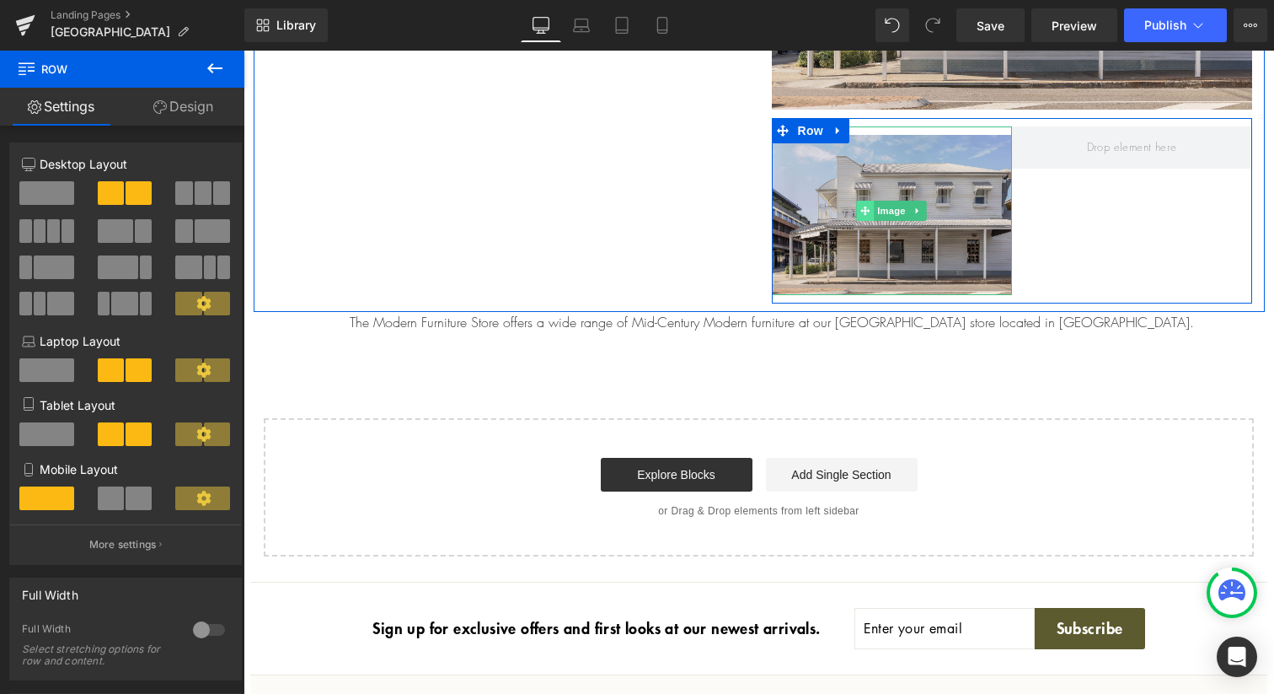
click at [856, 204] on span at bounding box center [865, 211] width 18 height 20
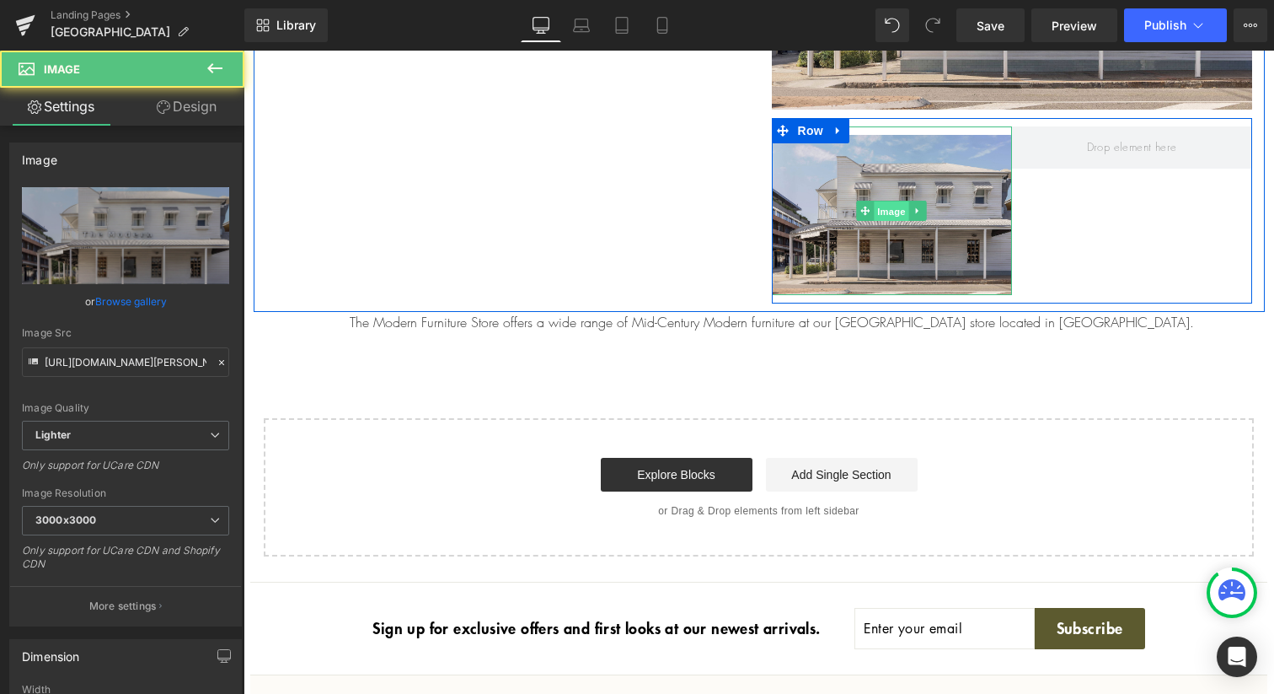
click at [885, 212] on span "Image" at bounding box center [891, 211] width 35 height 20
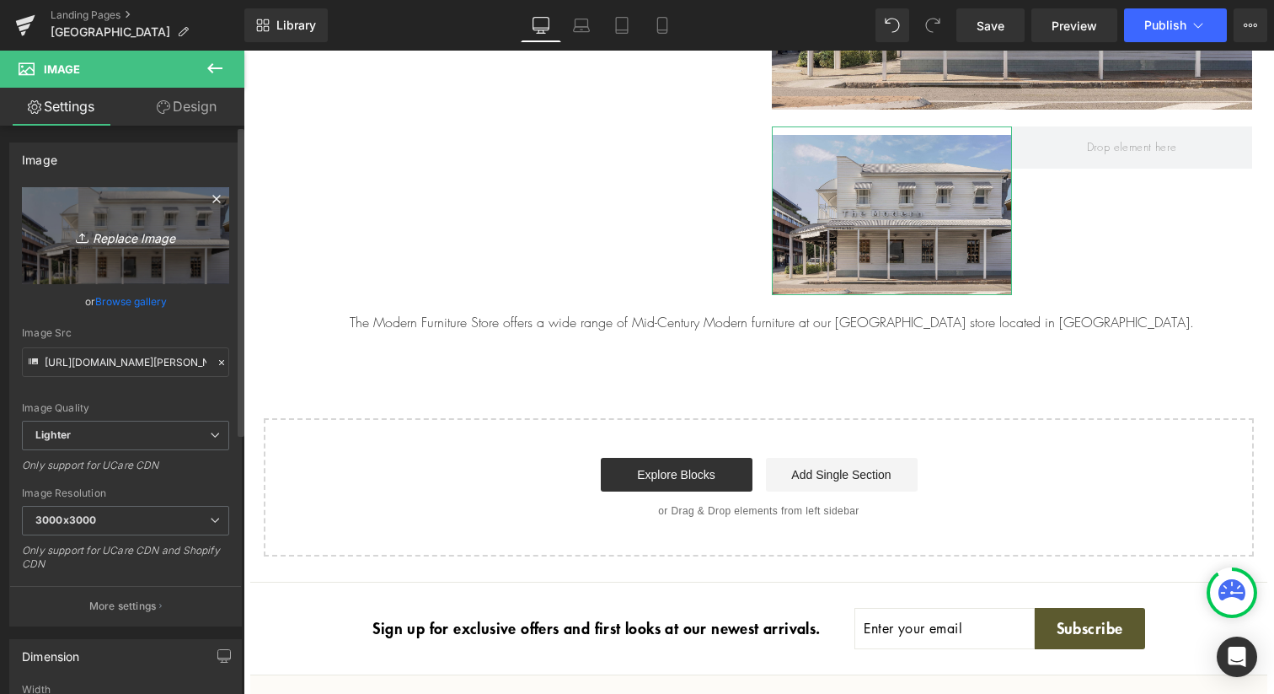
click at [128, 230] on icon "Replace Image" at bounding box center [125, 235] width 135 height 21
type input "C:\fakepath\[PERSON_NAME] Street-11.jpg"
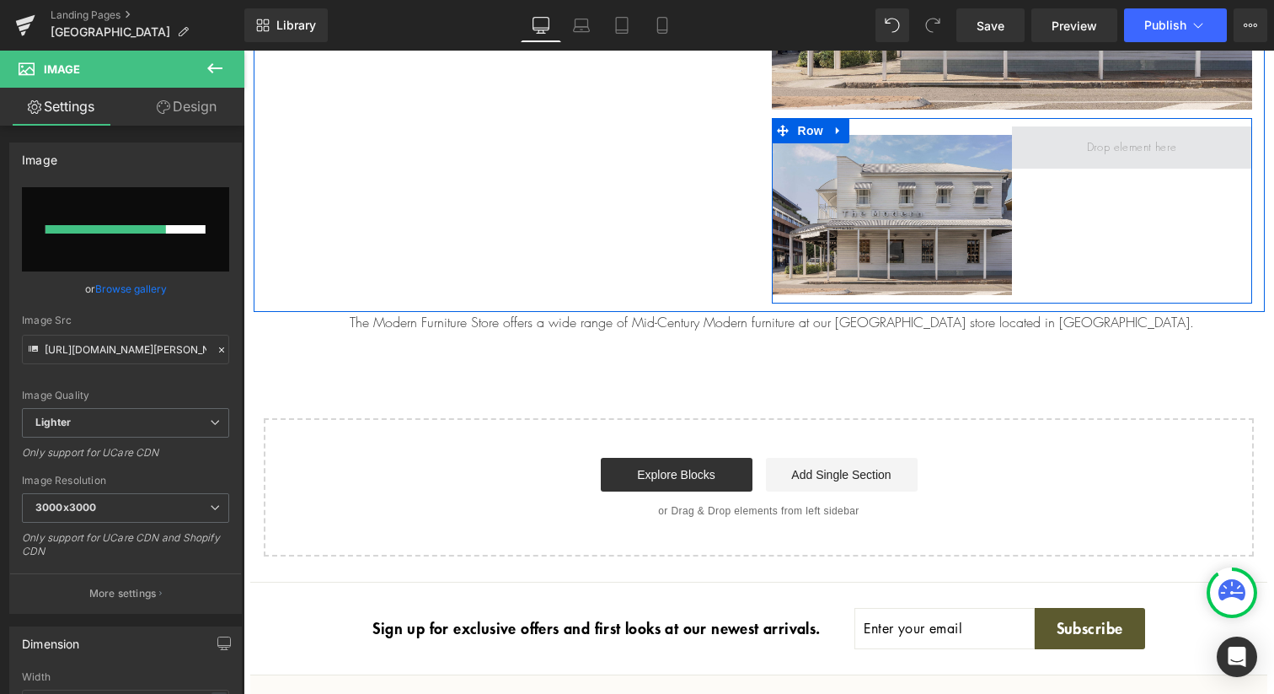
click at [1158, 150] on span at bounding box center [1132, 147] width 102 height 25
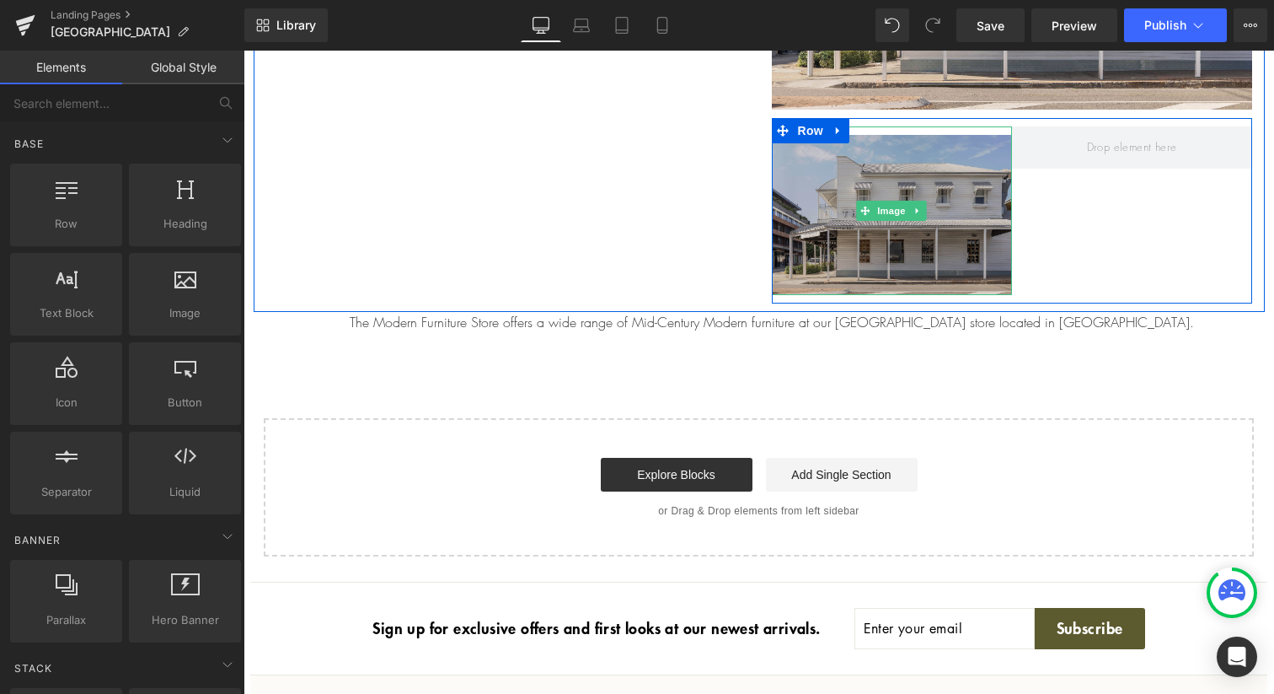
click at [862, 176] on img at bounding box center [892, 210] width 240 height 169
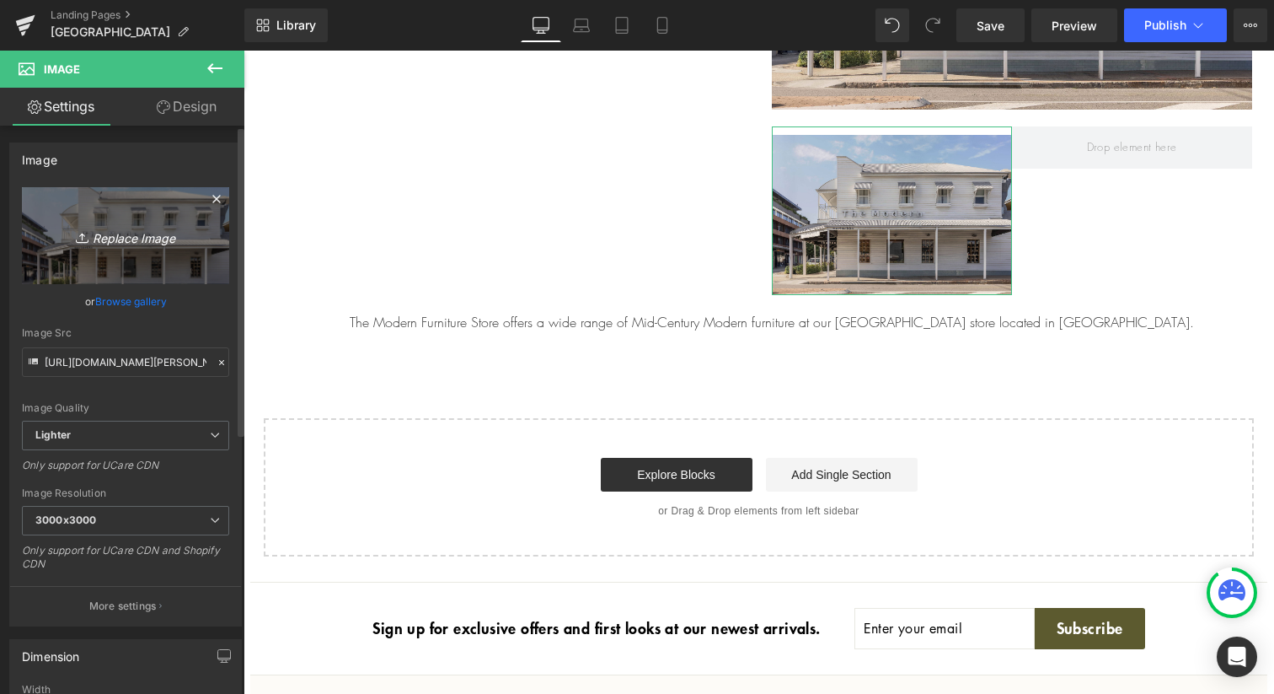
click at [138, 249] on link "Replace Image" at bounding box center [125, 235] width 207 height 97
type input "C:\fakepath\[PERSON_NAME] Street-11.jpg"
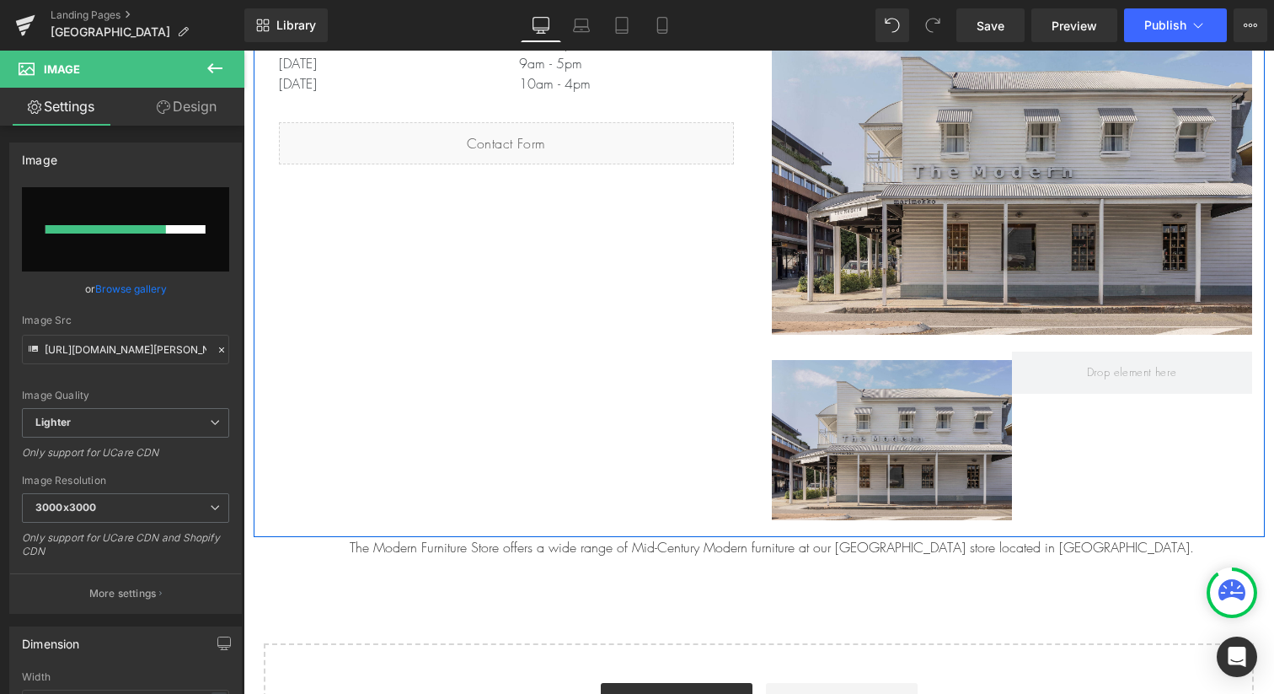
scroll to position [619, 0]
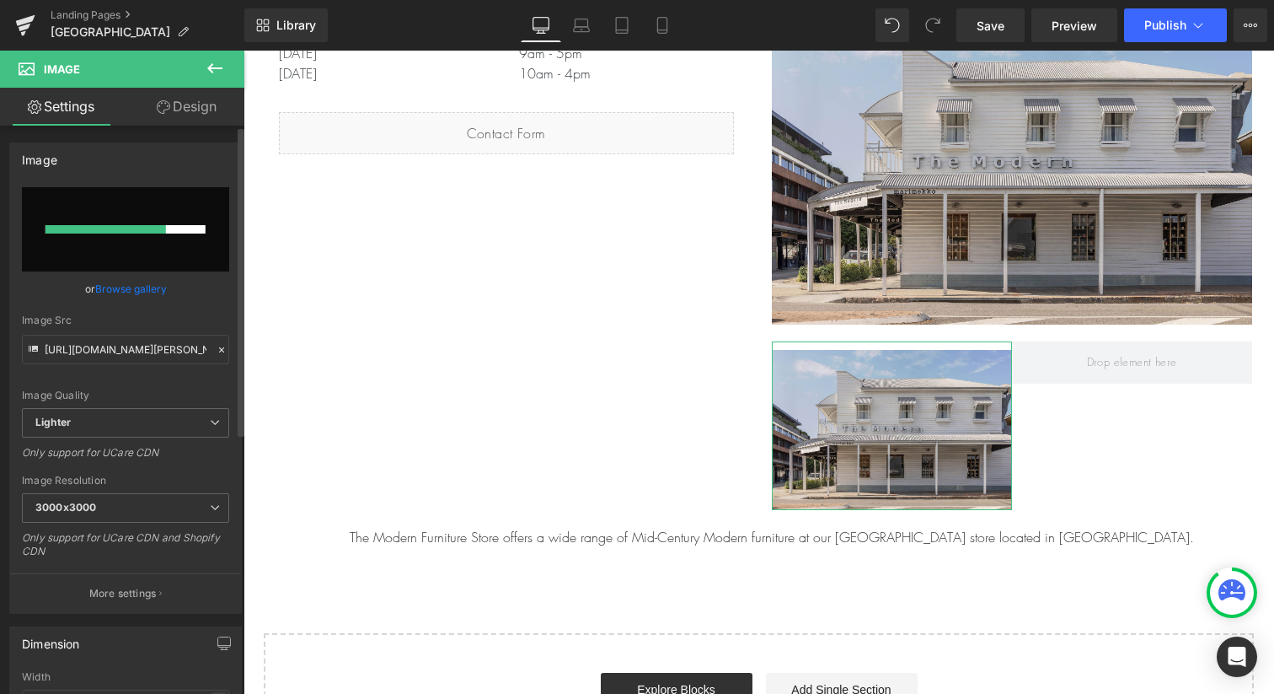
click at [86, 220] on input "file" at bounding box center [125, 229] width 207 height 84
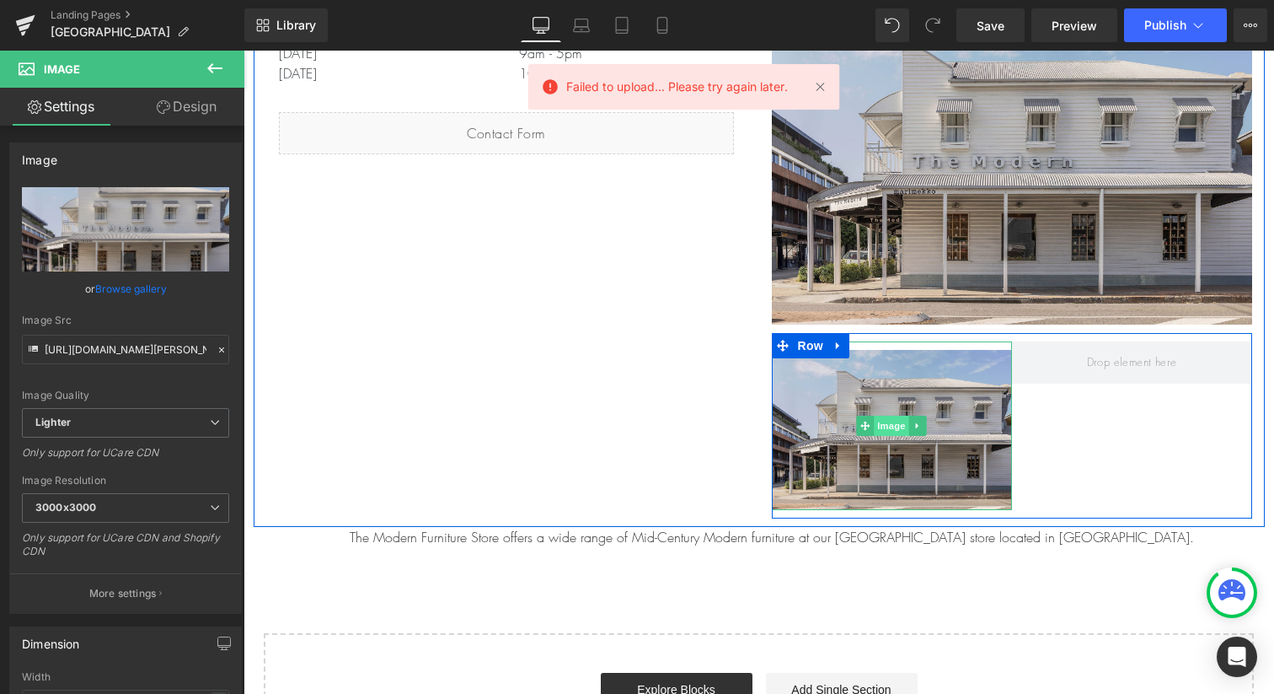
click at [898, 424] on span "Image" at bounding box center [891, 426] width 35 height 20
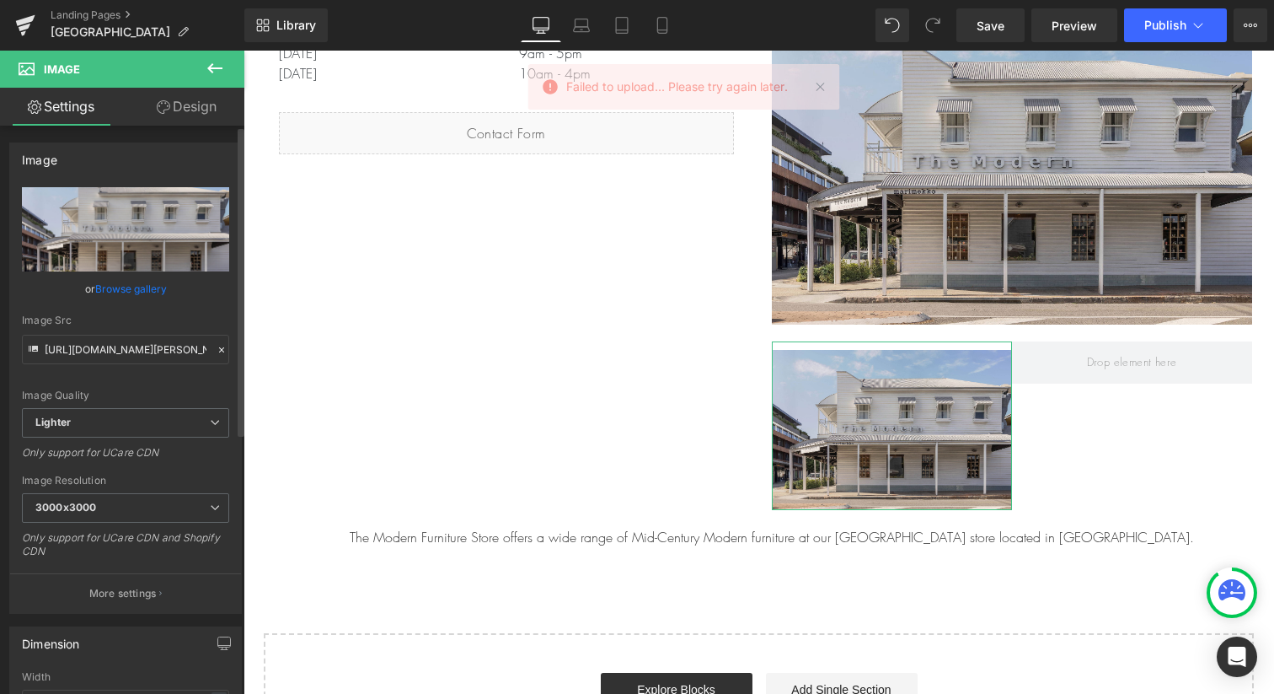
click at [114, 236] on input "file" at bounding box center [125, 229] width 207 height 84
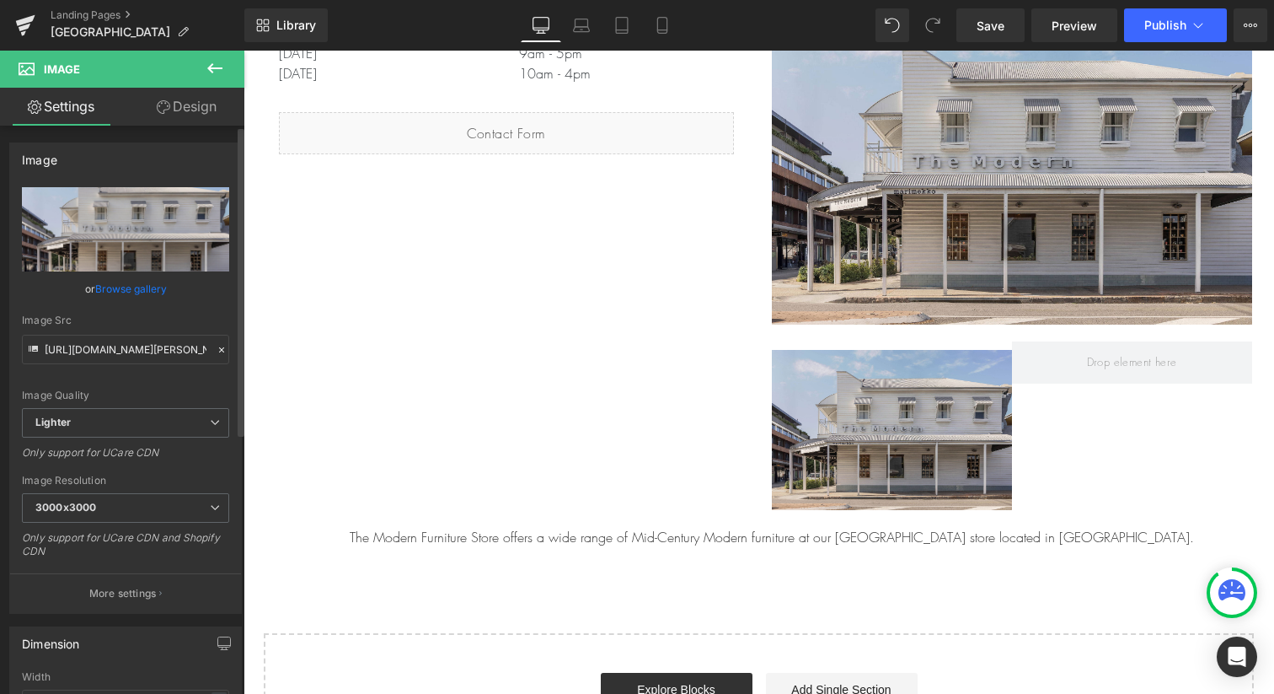
type input "C:\fakepath\[PERSON_NAME] Street-09.jpg"
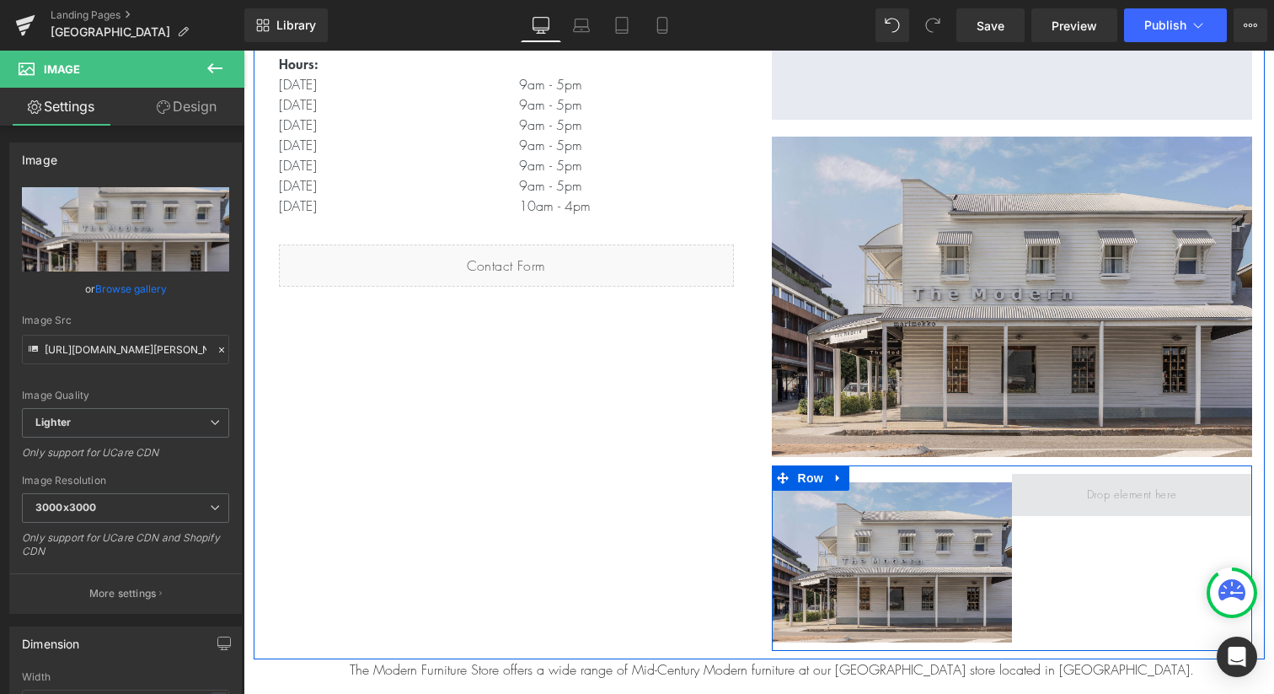
scroll to position [481, 0]
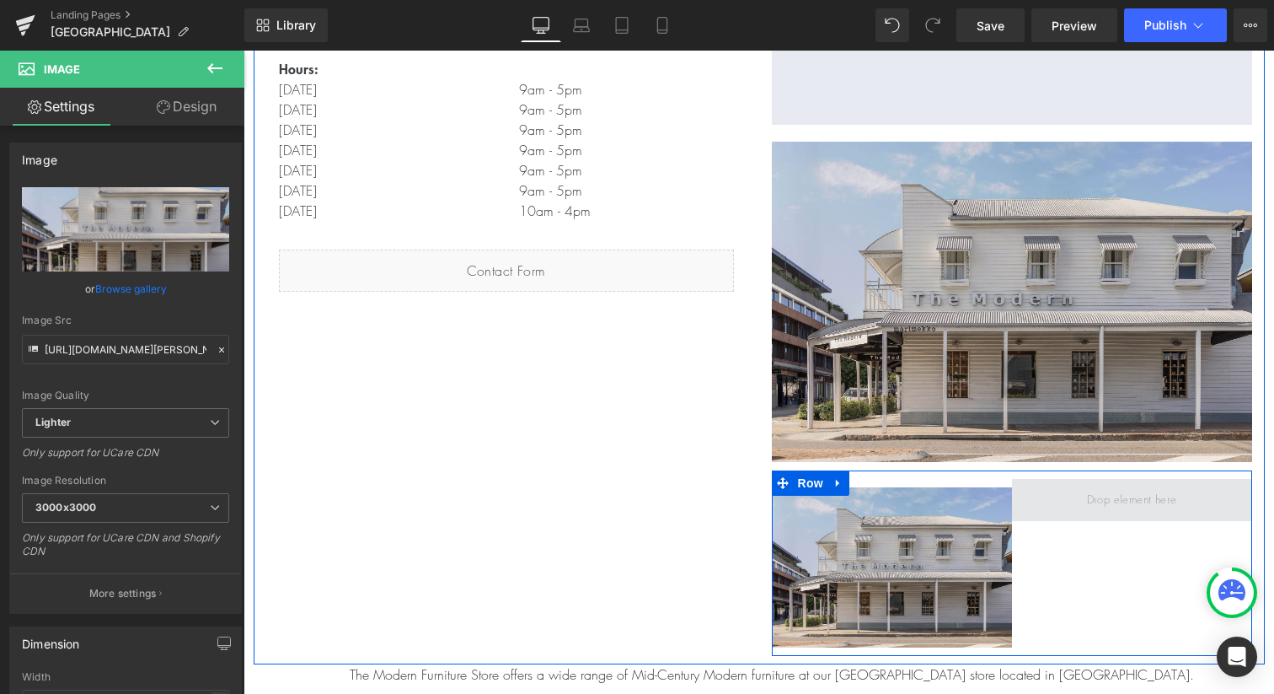
click at [1125, 496] on span at bounding box center [1132, 499] width 102 height 25
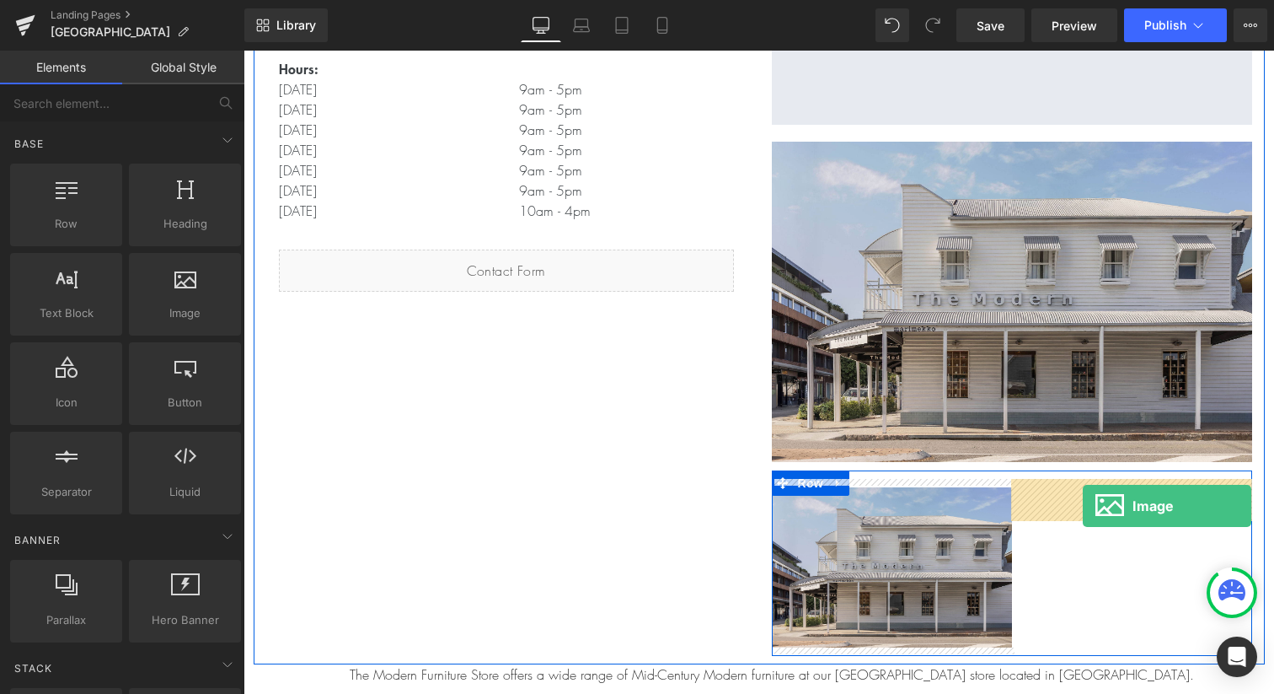
drag, startPoint x: 427, startPoint y: 349, endPoint x: 1083, endPoint y: 506, distance: 675.1
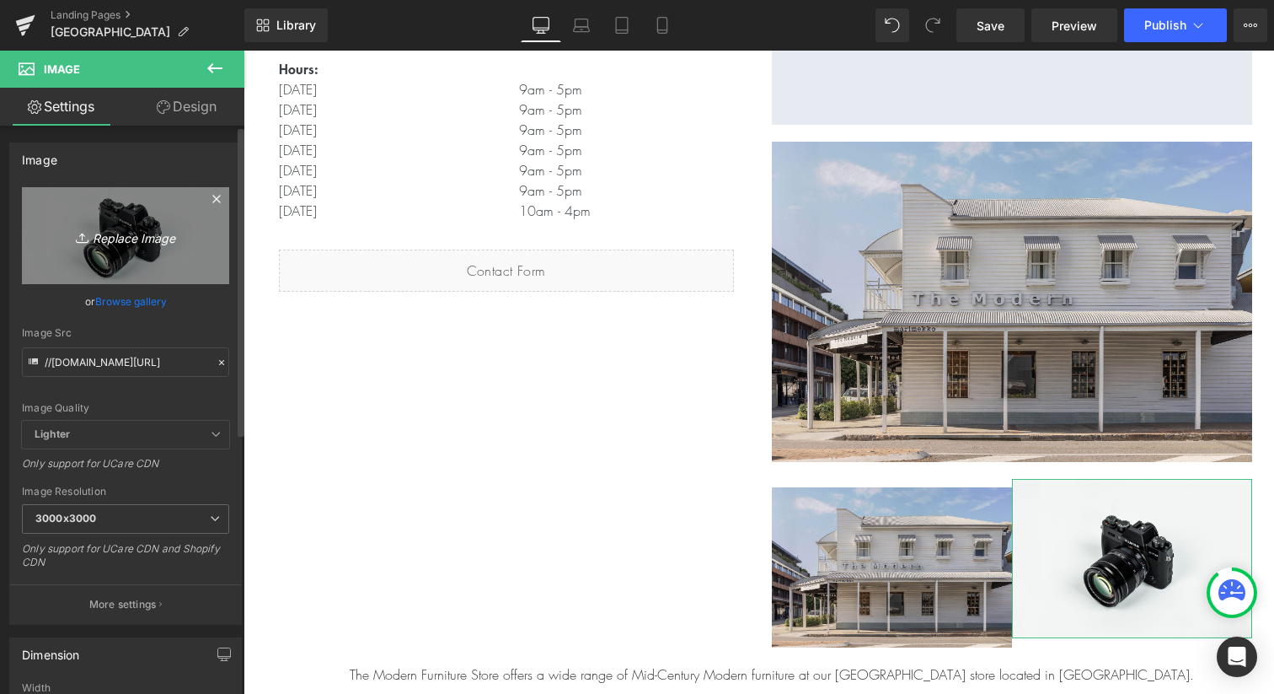
click at [105, 233] on icon "Replace Image" at bounding box center [125, 235] width 135 height 21
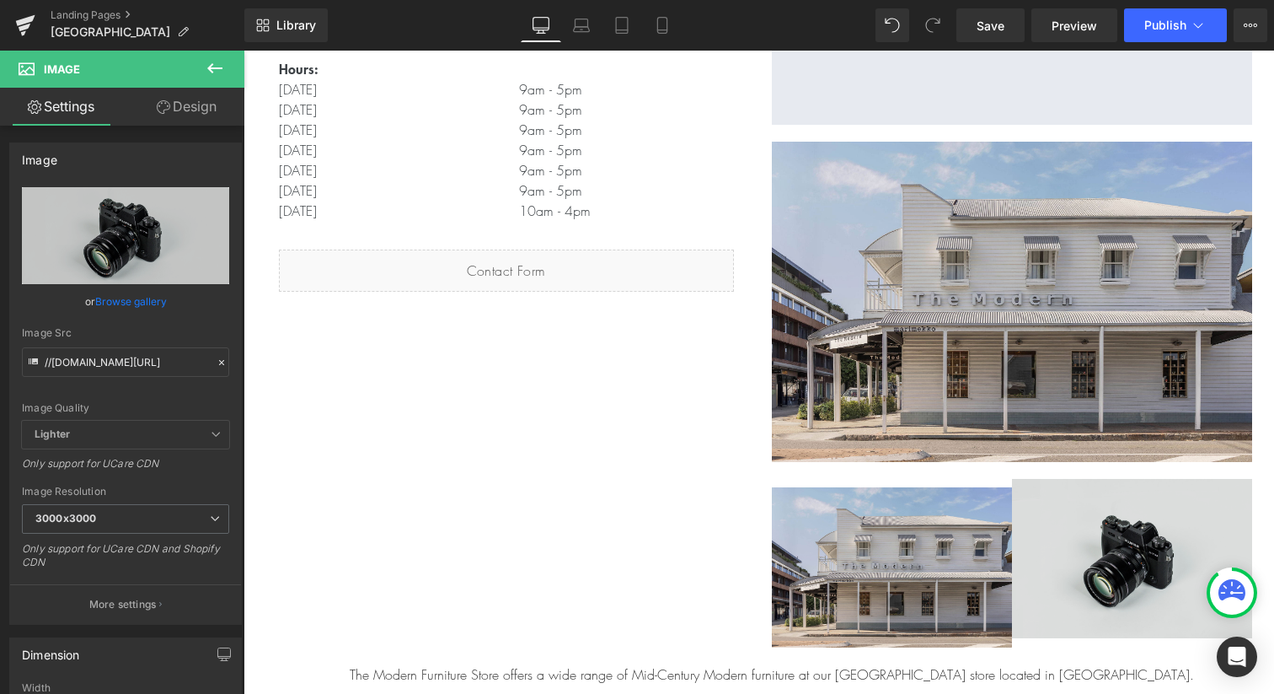
type input "C:\fakepath\[PERSON_NAME] Street-09.jpg"
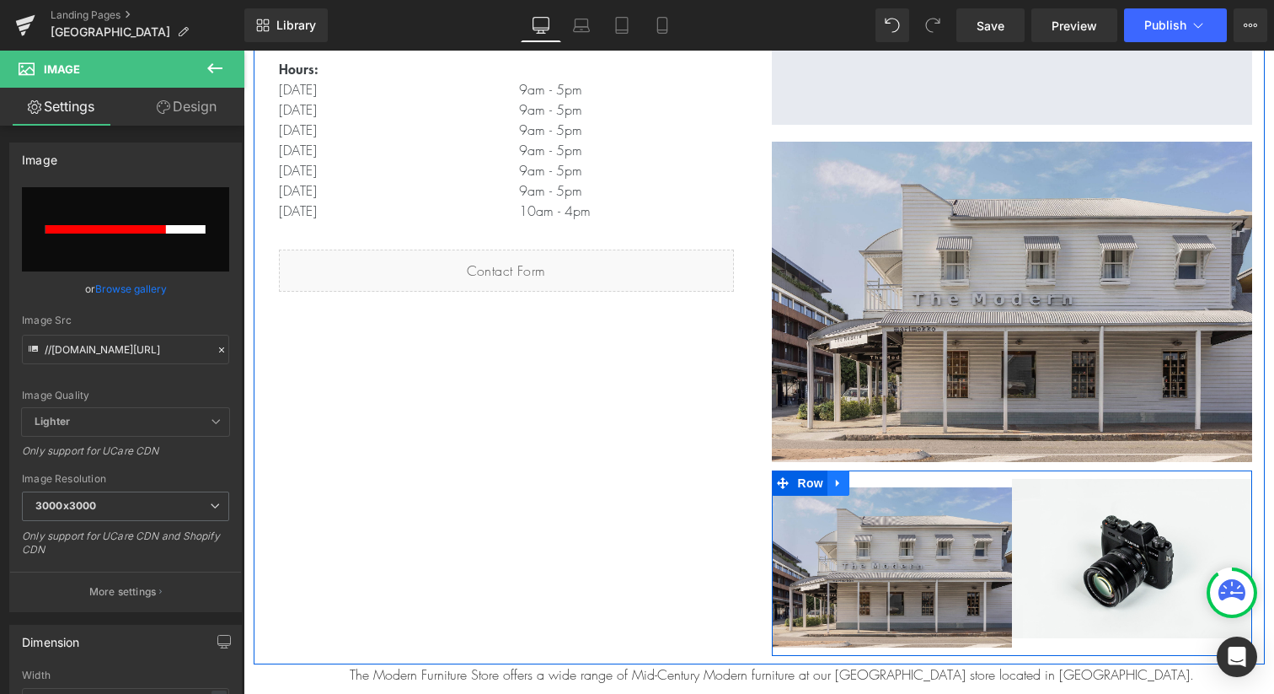
click at [836, 487] on icon at bounding box center [839, 483] width 12 height 13
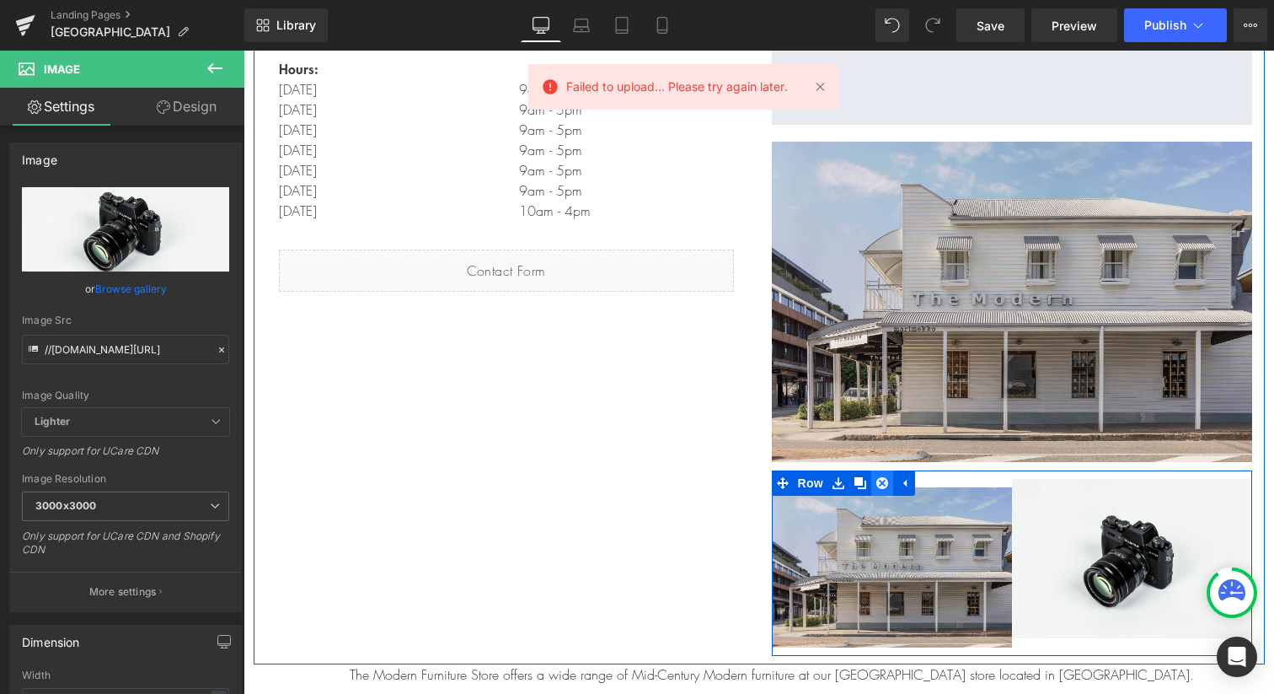
click at [877, 484] on icon at bounding box center [883, 483] width 12 height 12
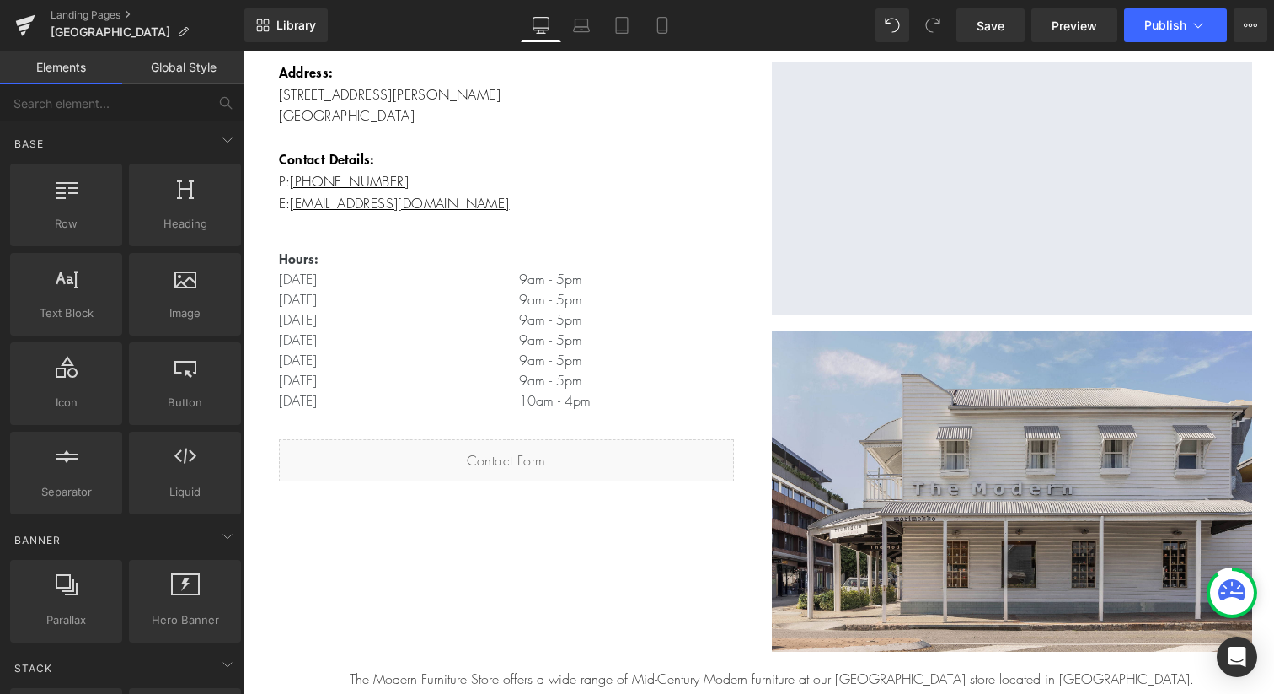
scroll to position [287, 0]
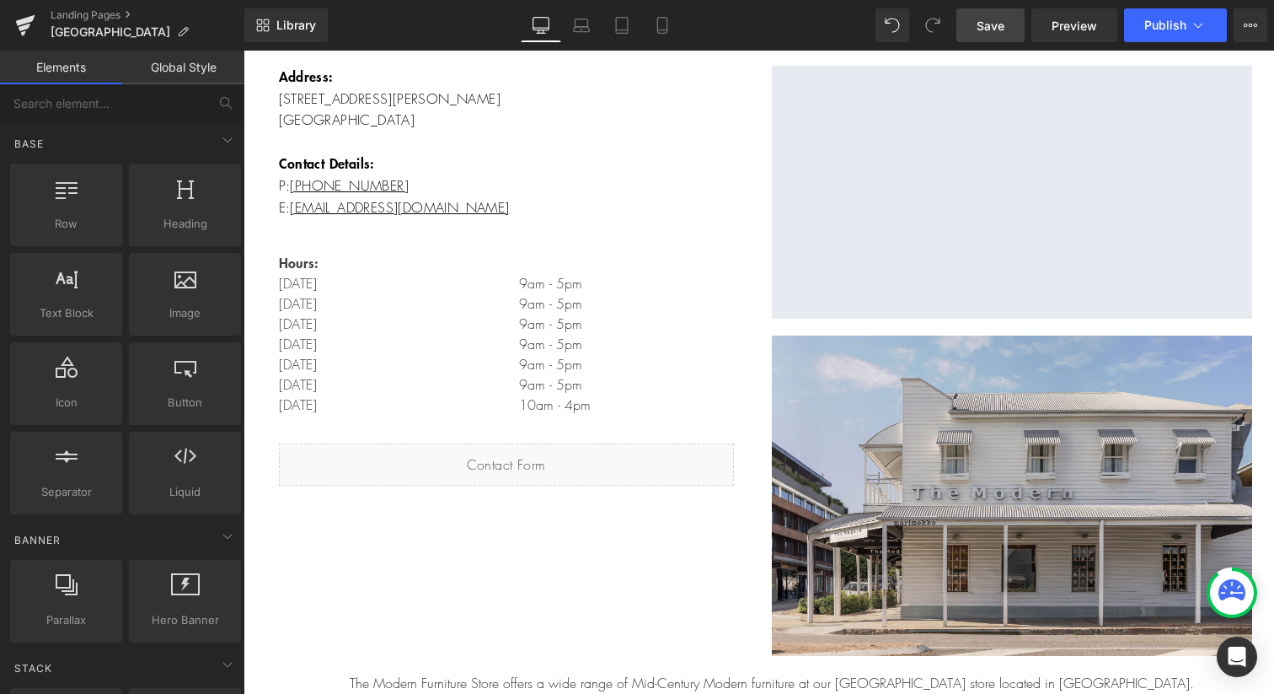
click at [1001, 20] on span "Save" at bounding box center [991, 26] width 28 height 18
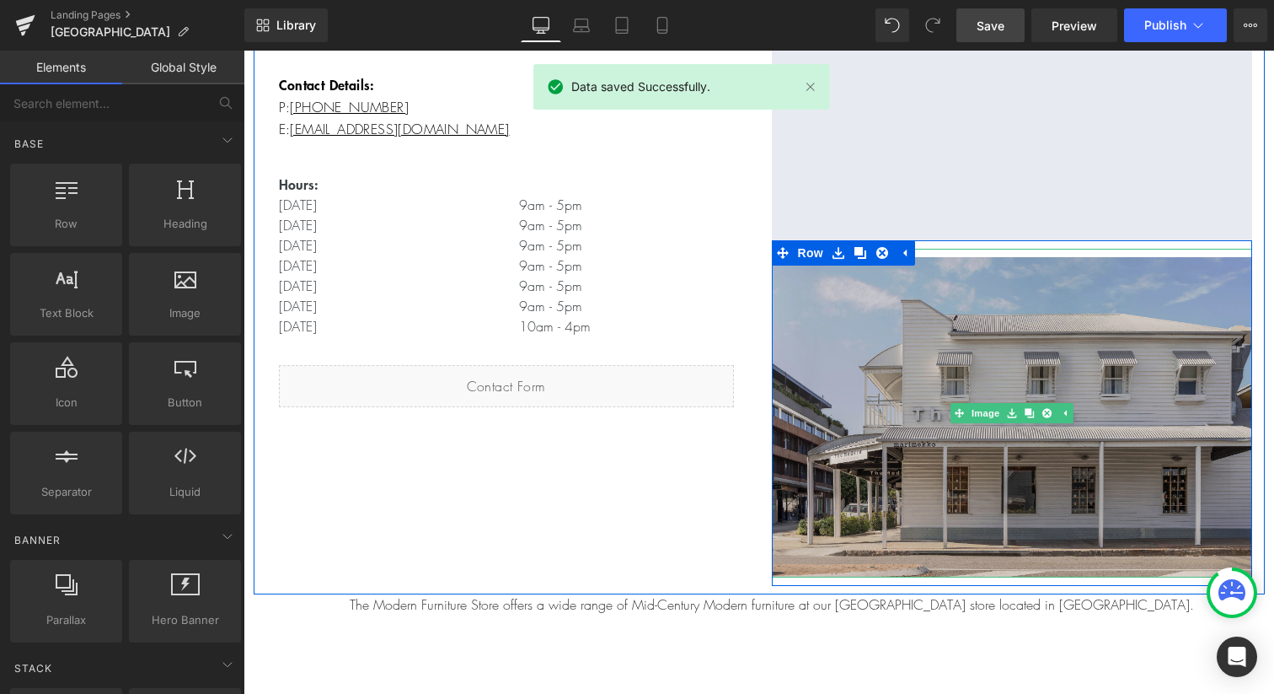
scroll to position [367, 0]
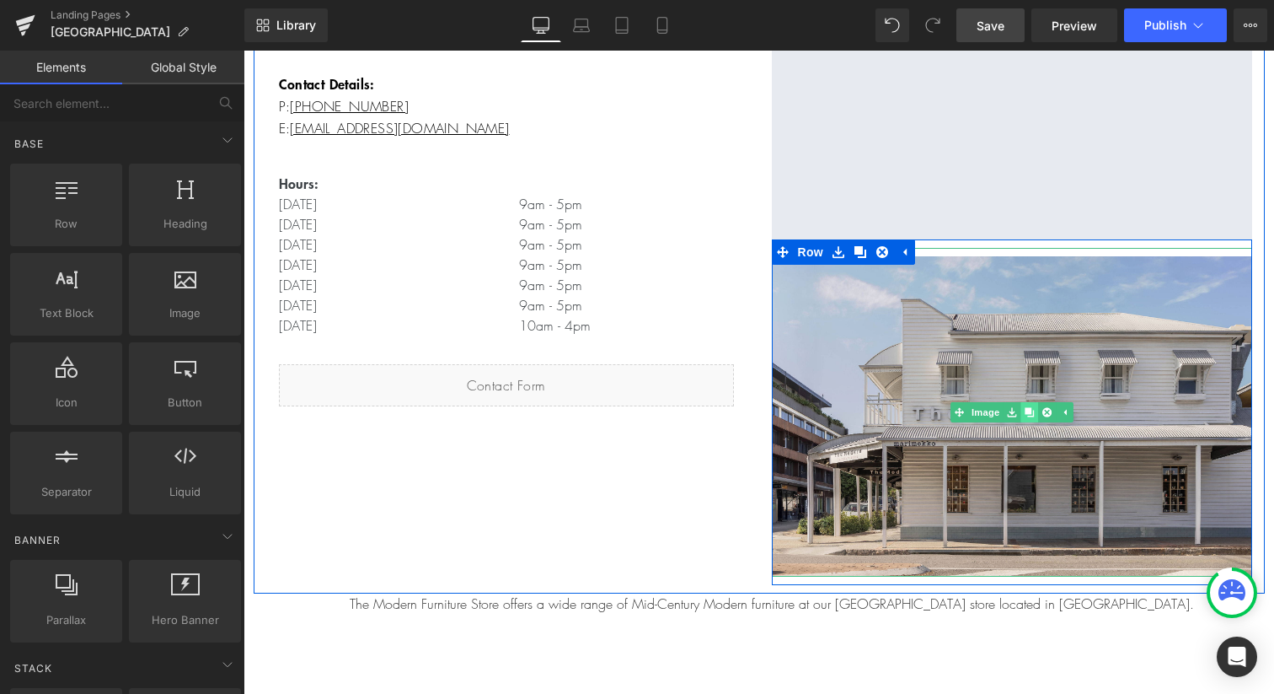
click at [1029, 412] on icon at bounding box center [1029, 411] width 9 height 9
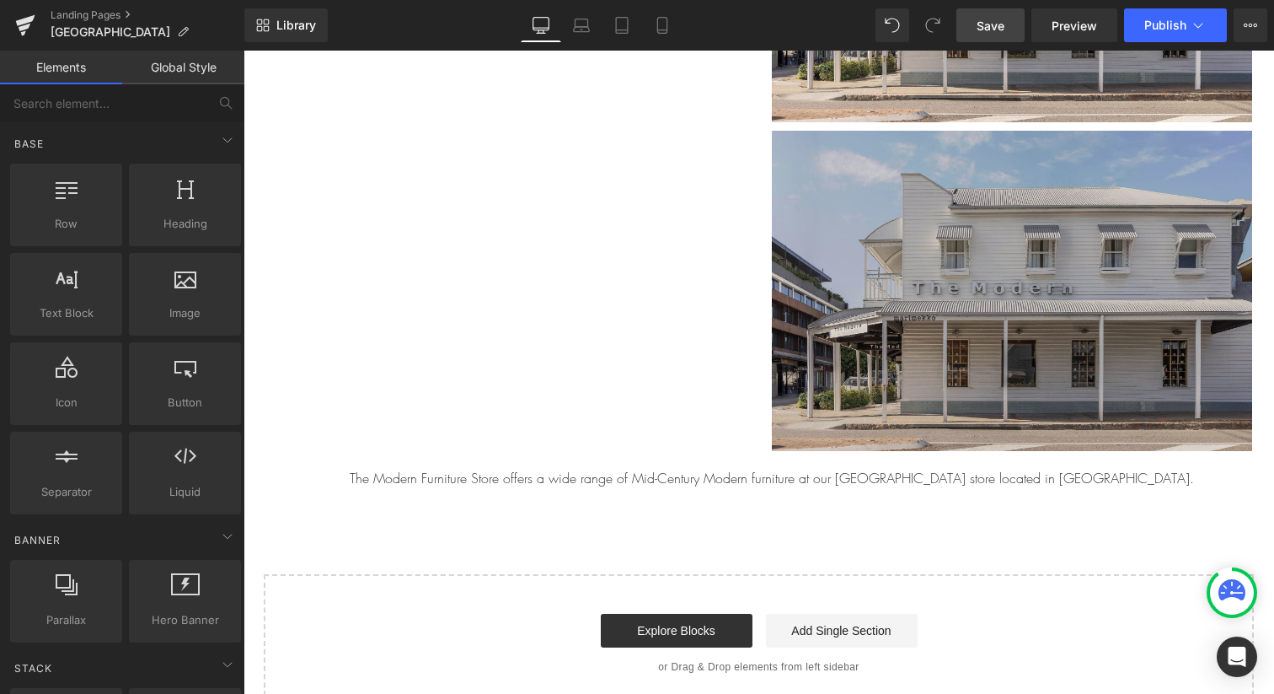
scroll to position [825, 0]
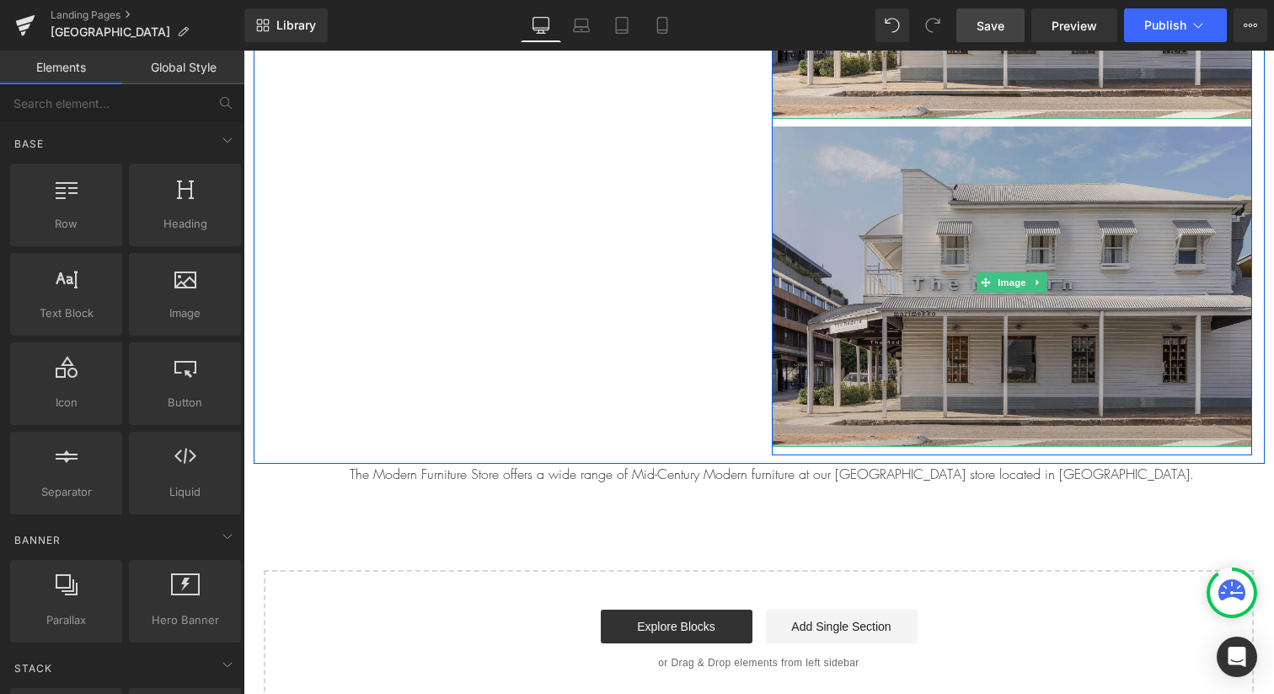
click at [887, 271] on img at bounding box center [1012, 282] width 480 height 329
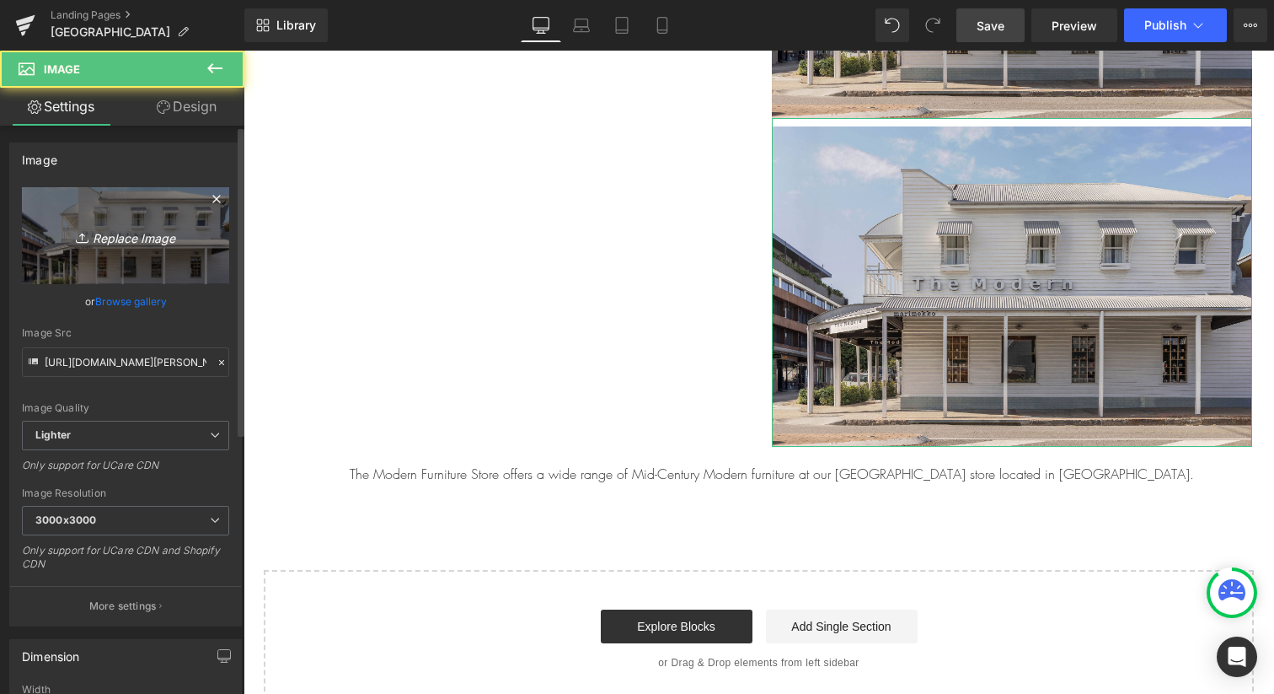
click at [144, 236] on icon "Replace Image" at bounding box center [125, 235] width 135 height 21
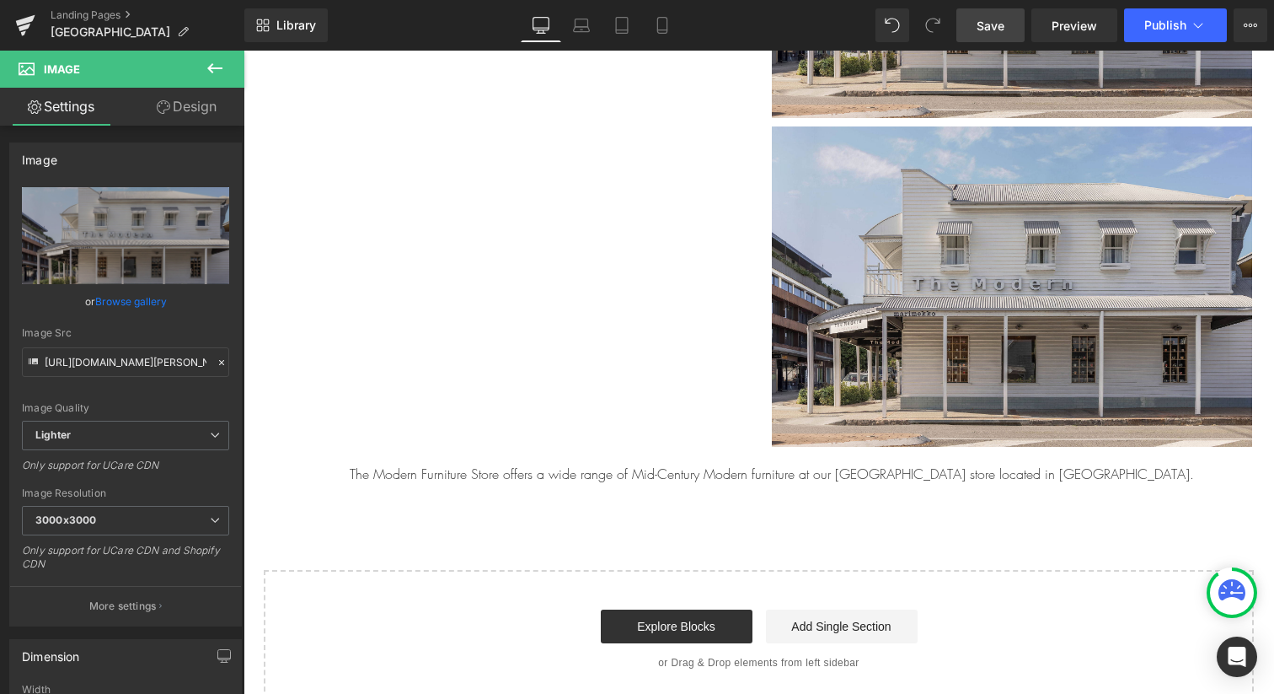
type input "C:\fakepath\[PERSON_NAME] Street-08.jpg"
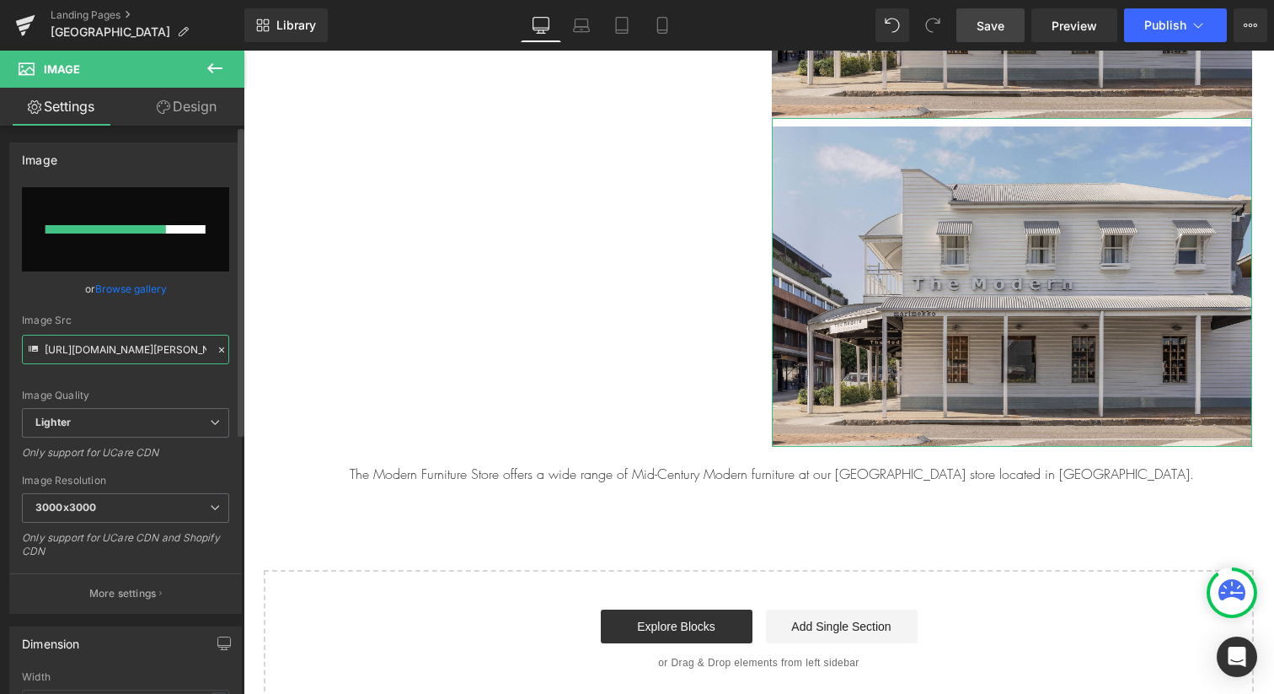
click at [151, 351] on input "[URL][DOMAIN_NAME][PERSON_NAME]" at bounding box center [125, 350] width 207 height 30
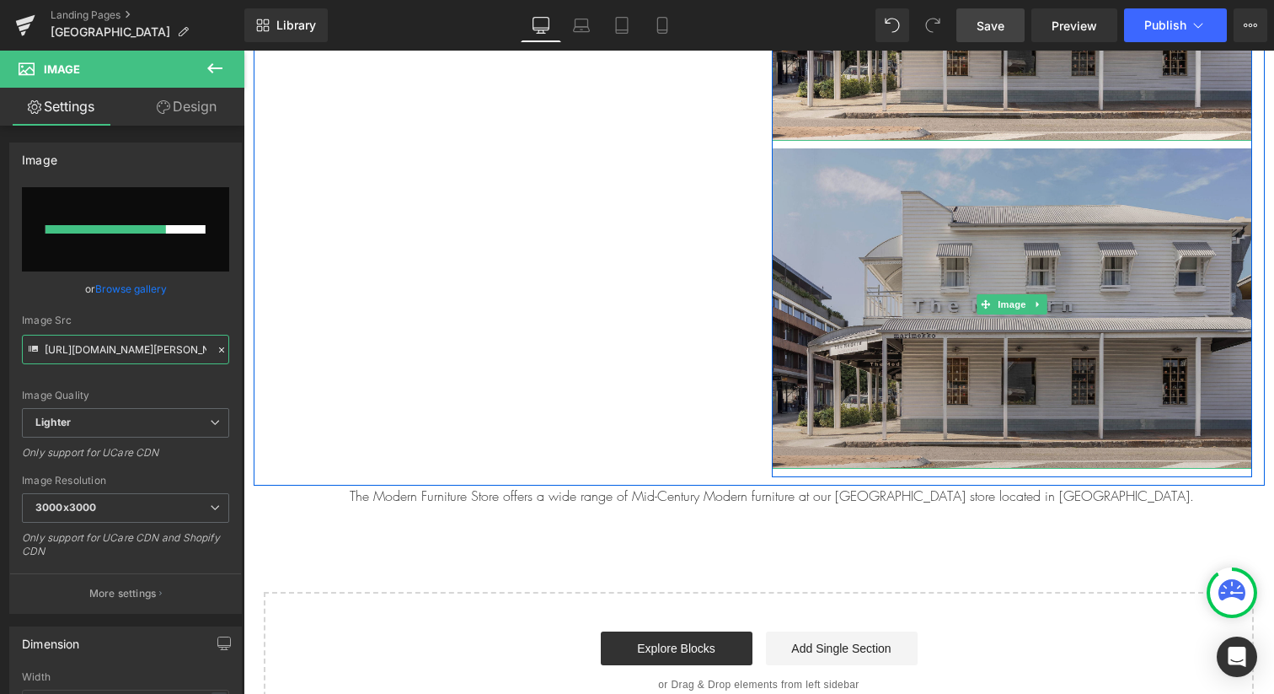
scroll to position [791, 0]
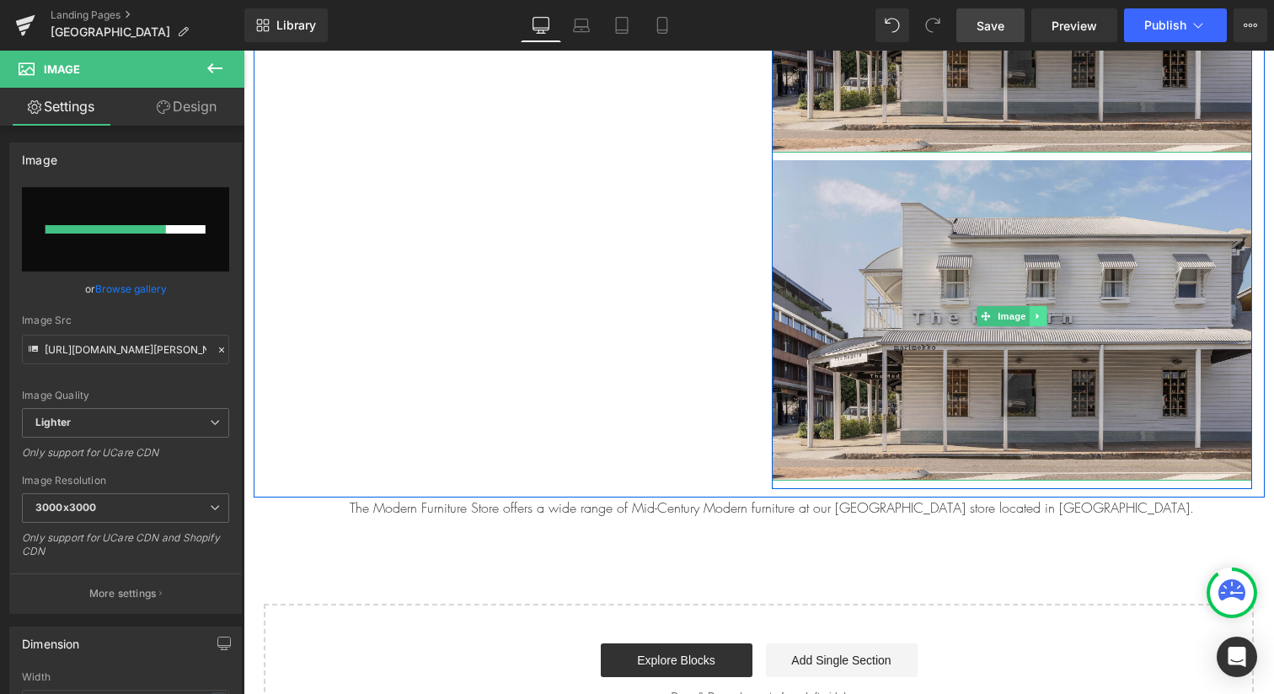
click at [1042, 315] on icon at bounding box center [1037, 316] width 9 height 10
click at [1046, 316] on icon at bounding box center [1046, 315] width 9 height 9
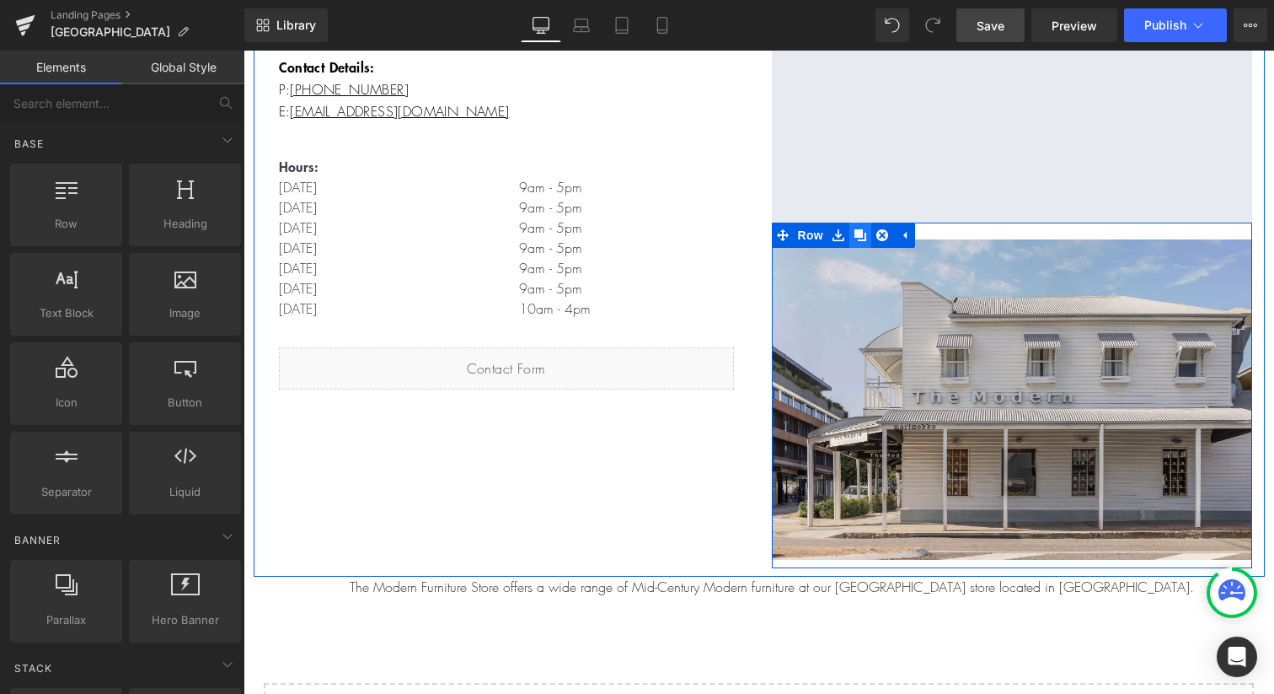
click at [864, 237] on icon at bounding box center [861, 235] width 12 height 13
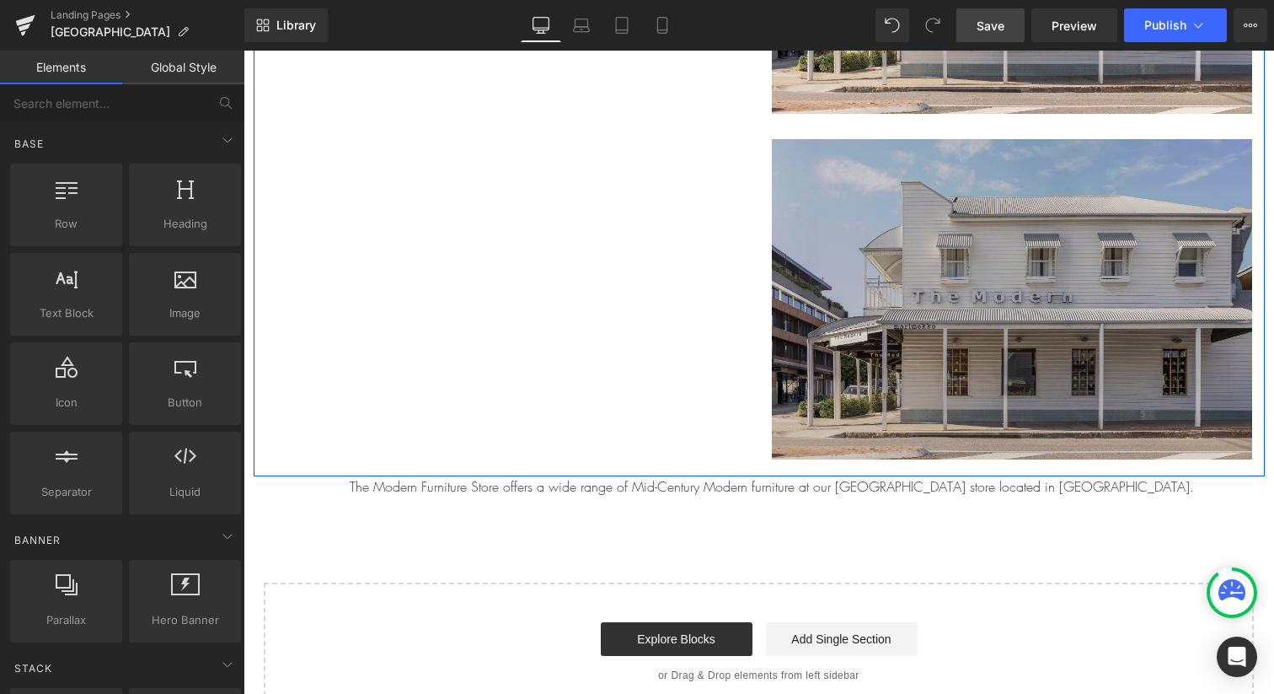
scroll to position [834, 0]
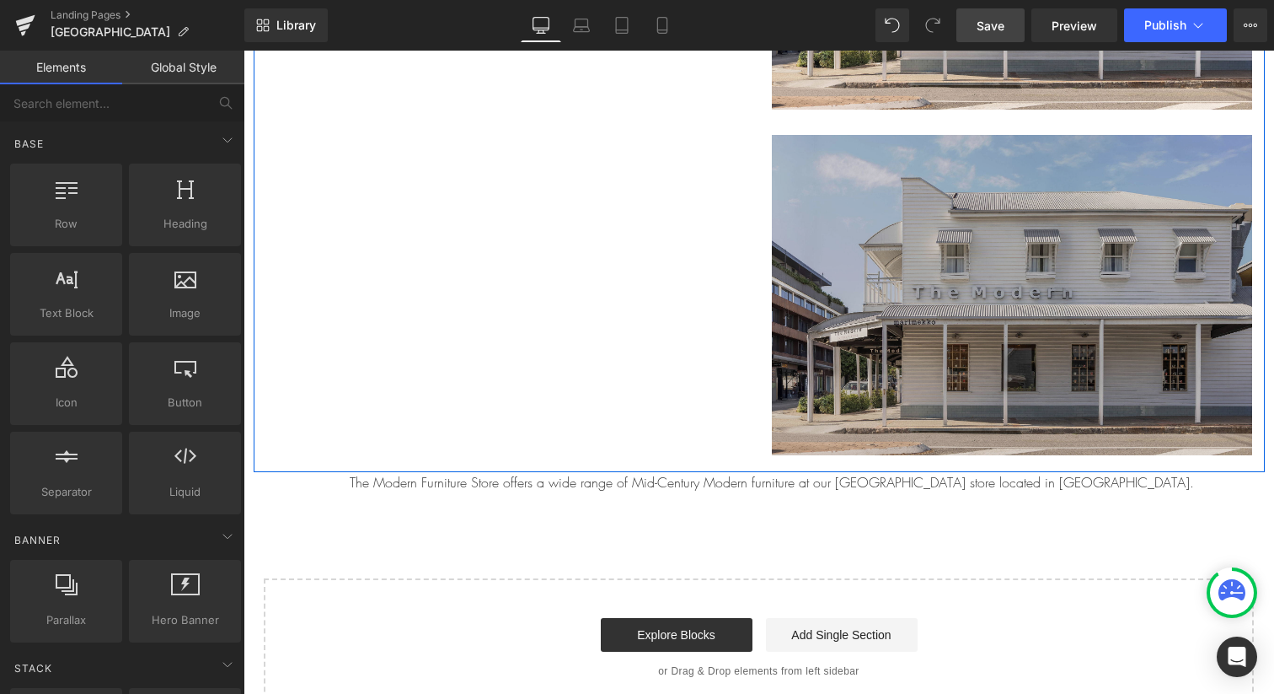
click at [930, 283] on img at bounding box center [1012, 290] width 480 height 329
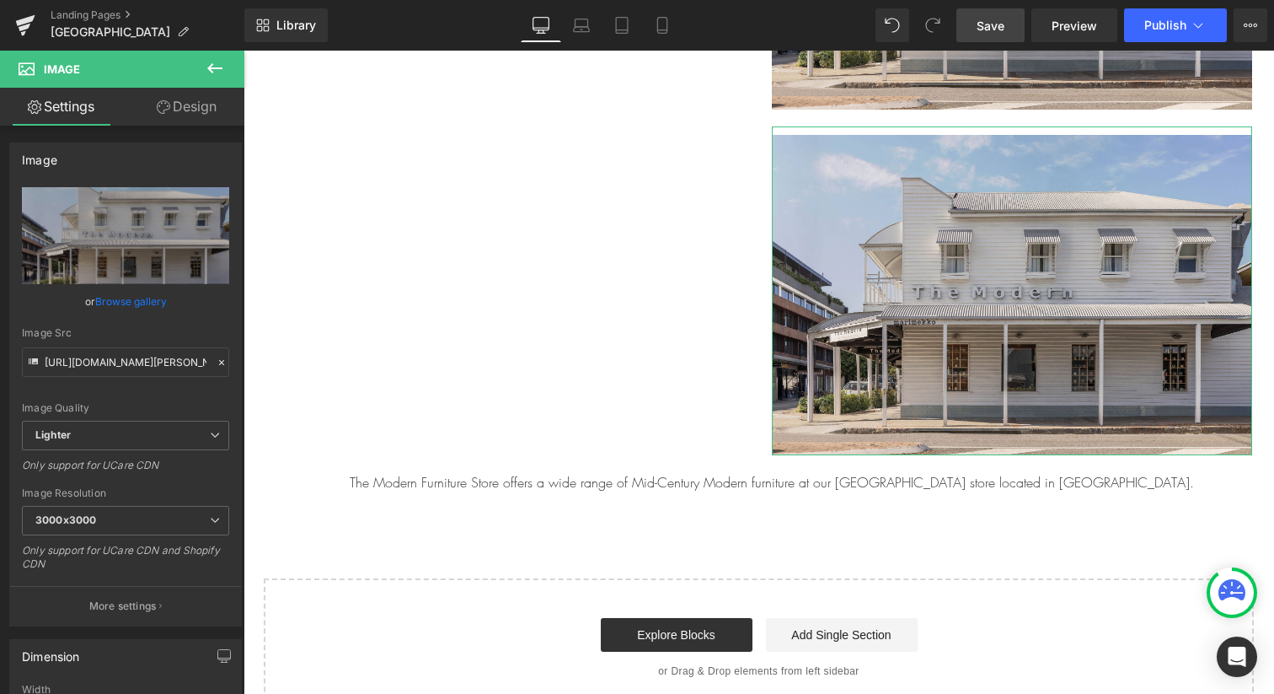
click at [162, 115] on link "Design" at bounding box center [187, 107] width 122 height 38
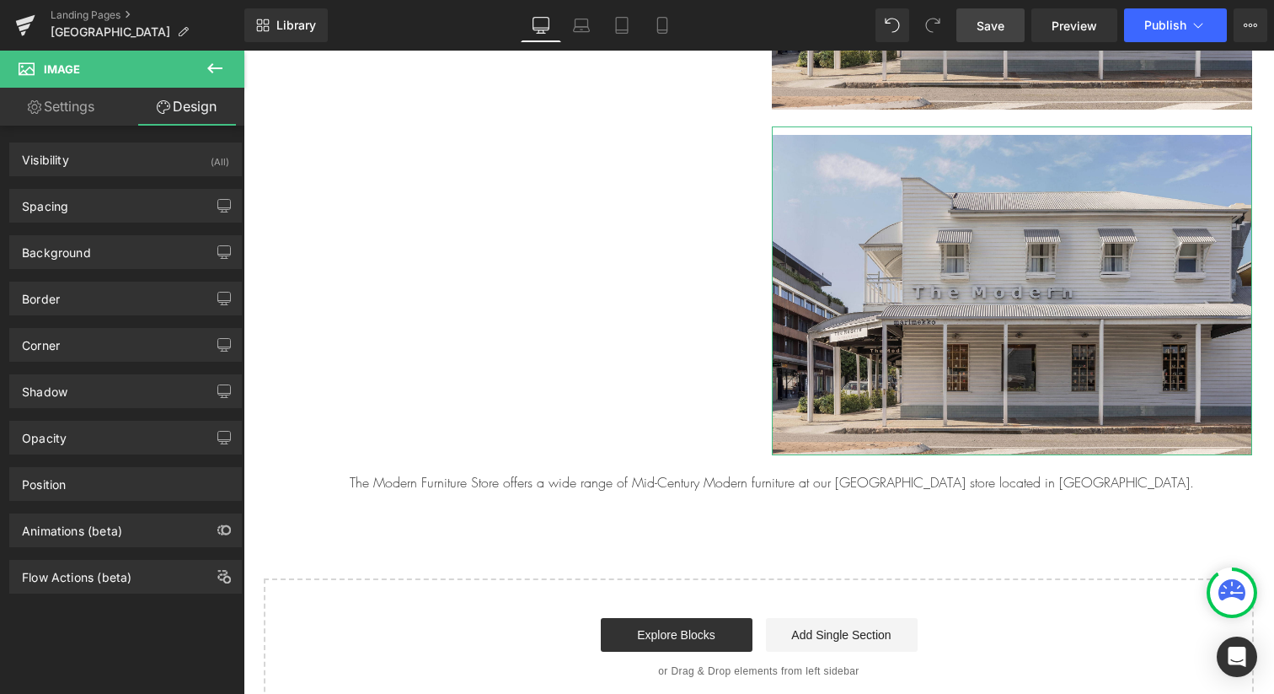
click at [62, 115] on link "Settings" at bounding box center [61, 107] width 122 height 38
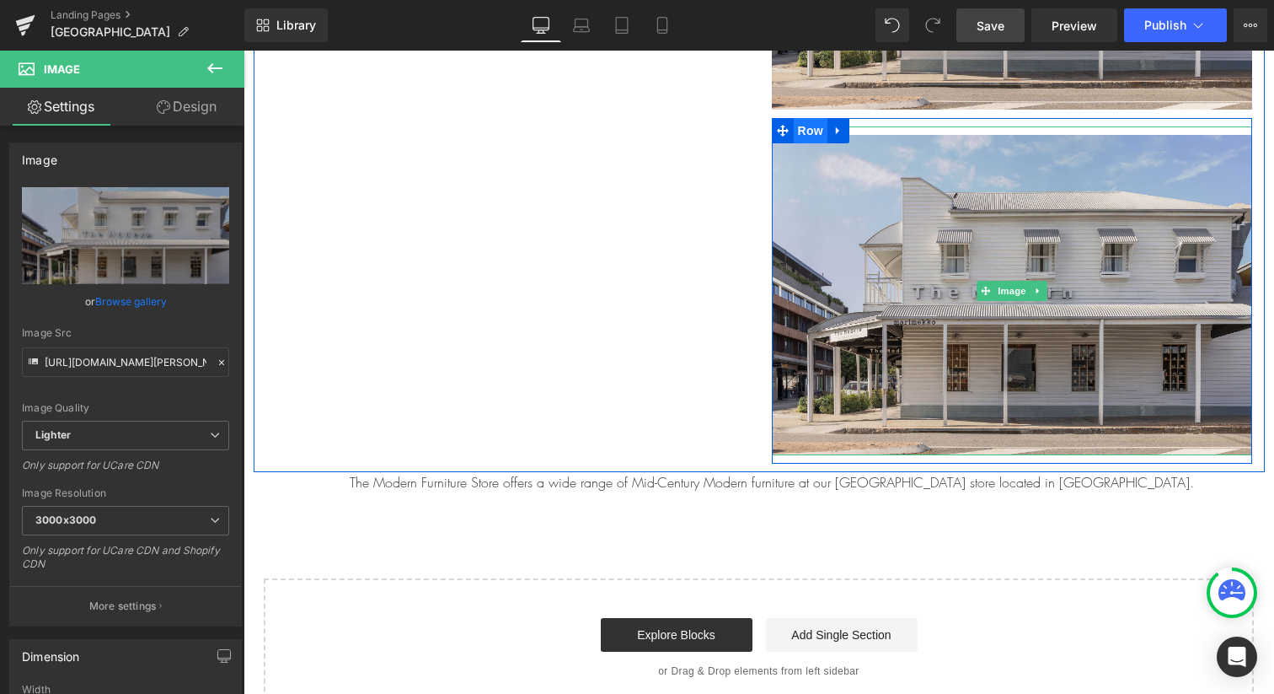
click at [813, 136] on span "Row" at bounding box center [811, 130] width 34 height 25
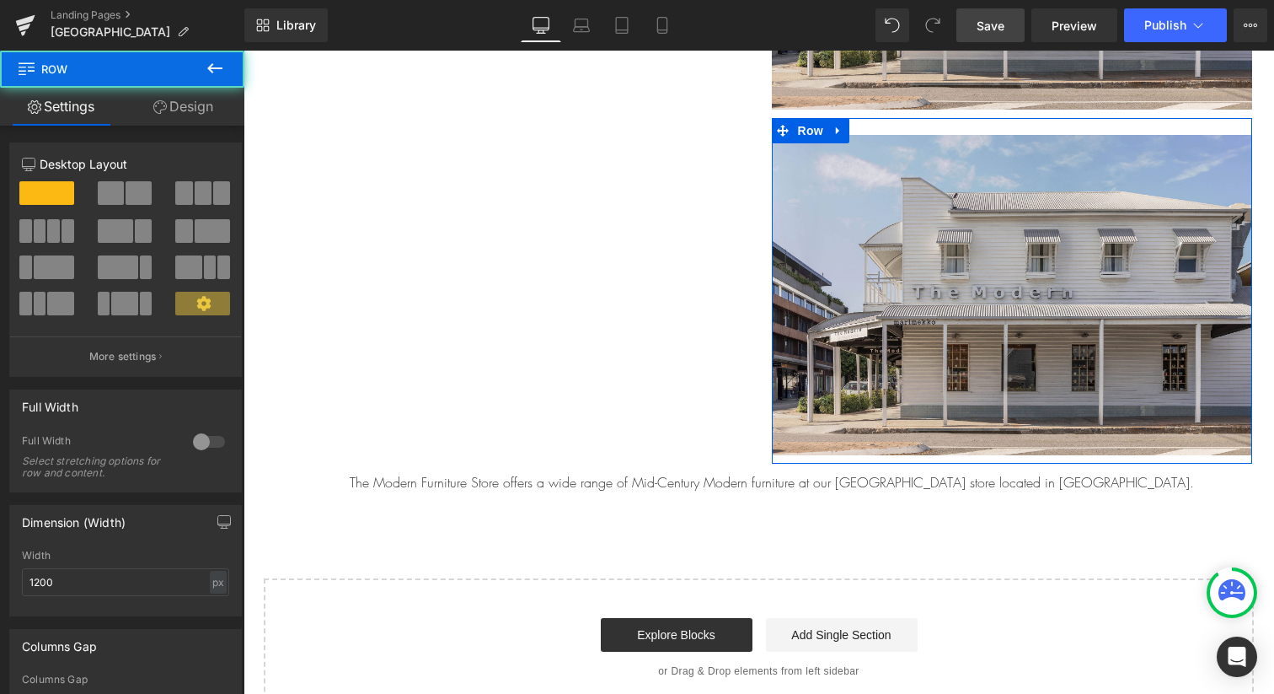
click at [131, 190] on span at bounding box center [139, 193] width 26 height 24
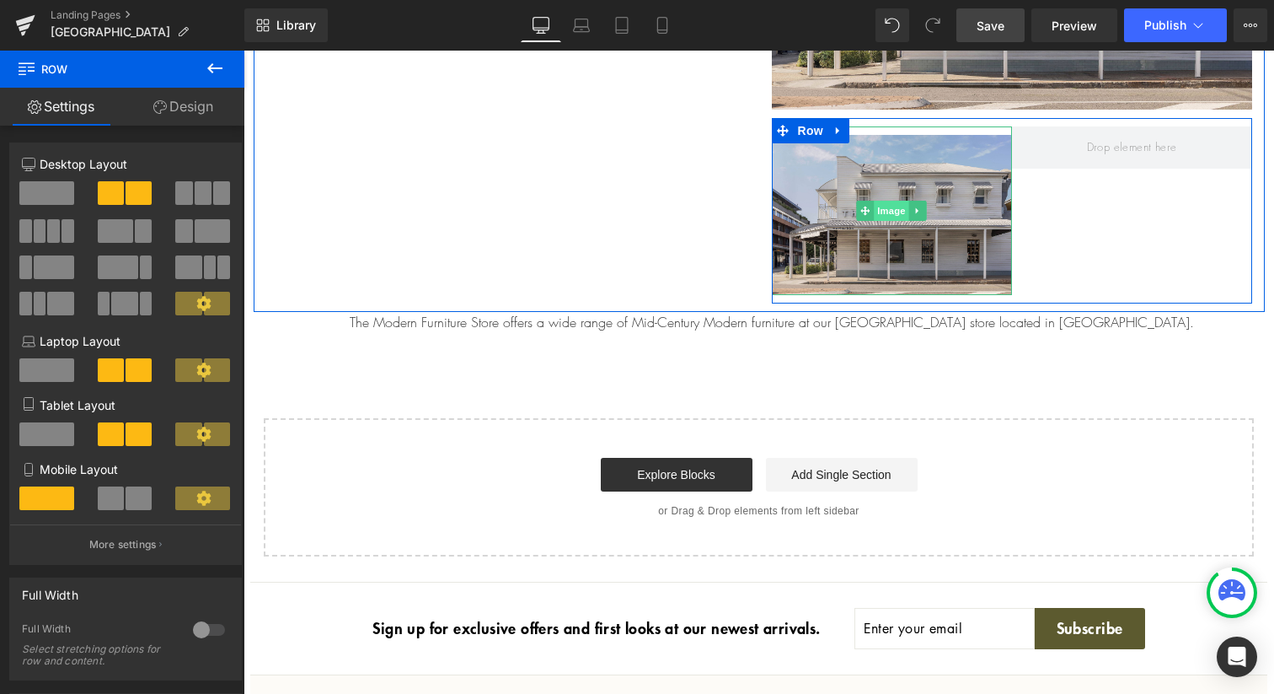
click at [880, 209] on span "Image" at bounding box center [891, 211] width 35 height 20
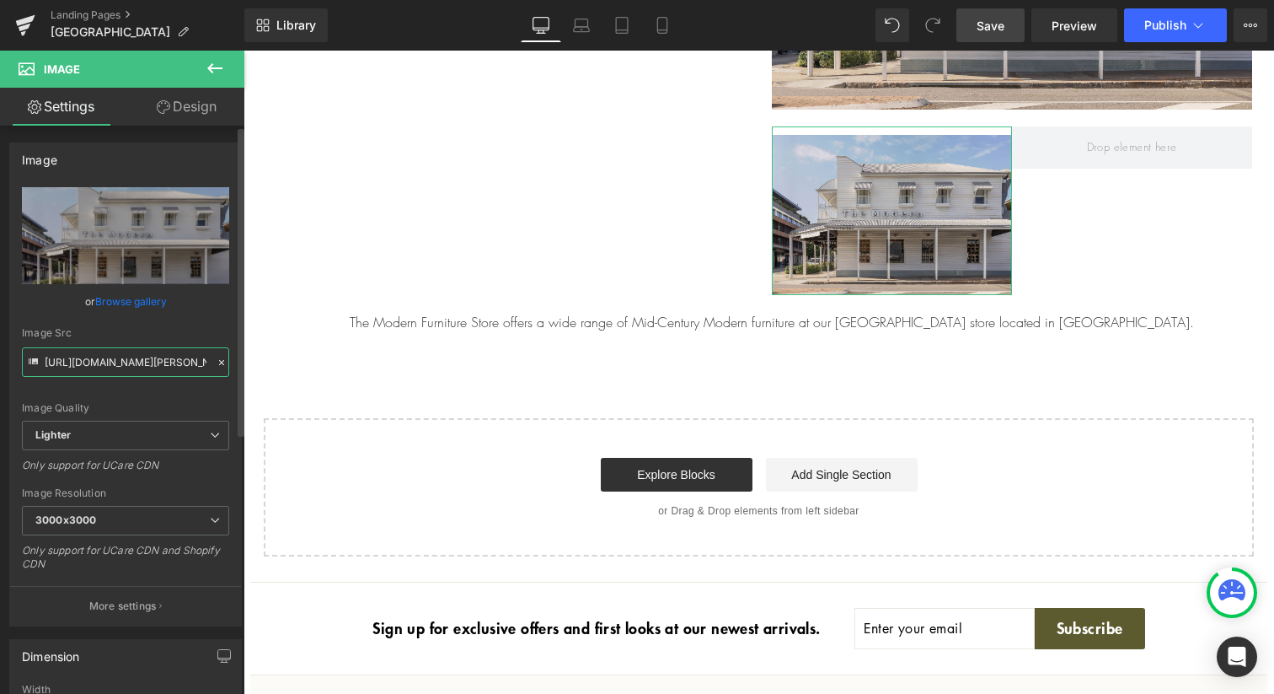
click at [108, 368] on input "[URL][DOMAIN_NAME][PERSON_NAME]" at bounding box center [125, 362] width 207 height 30
paste input "[DOMAIN_NAME][URL]"
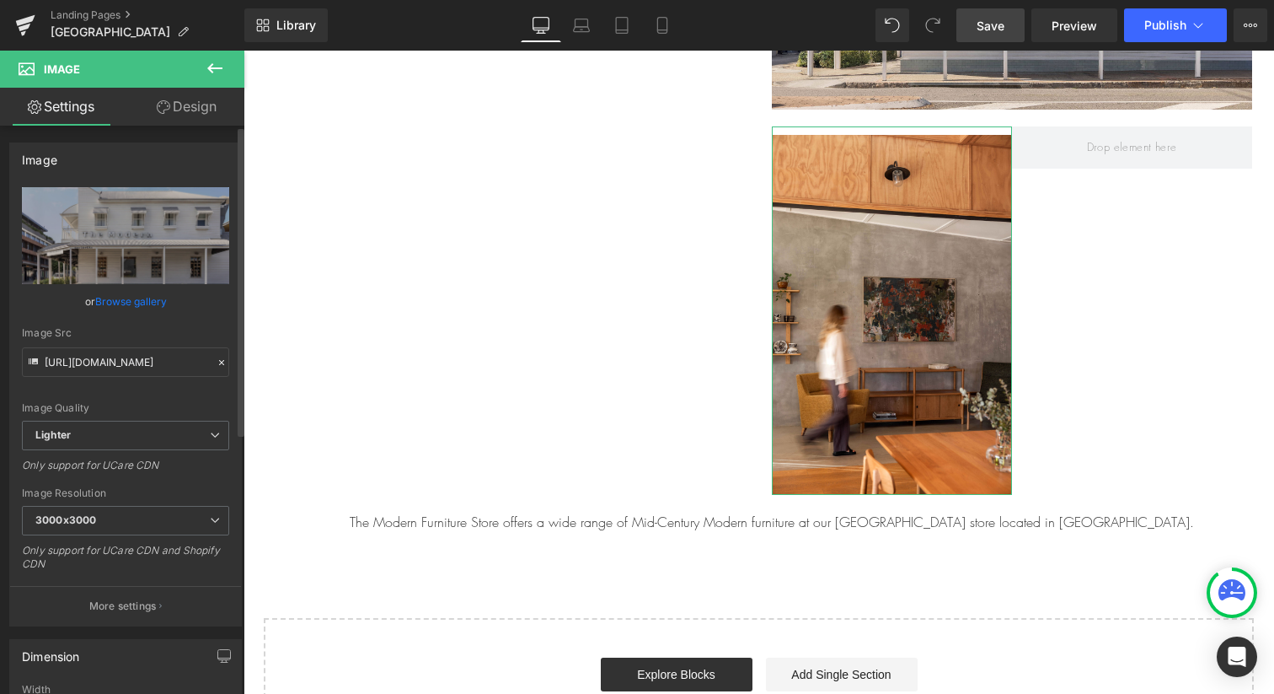
scroll to position [0, 0]
click at [163, 330] on div "Image Src" at bounding box center [125, 333] width 207 height 12
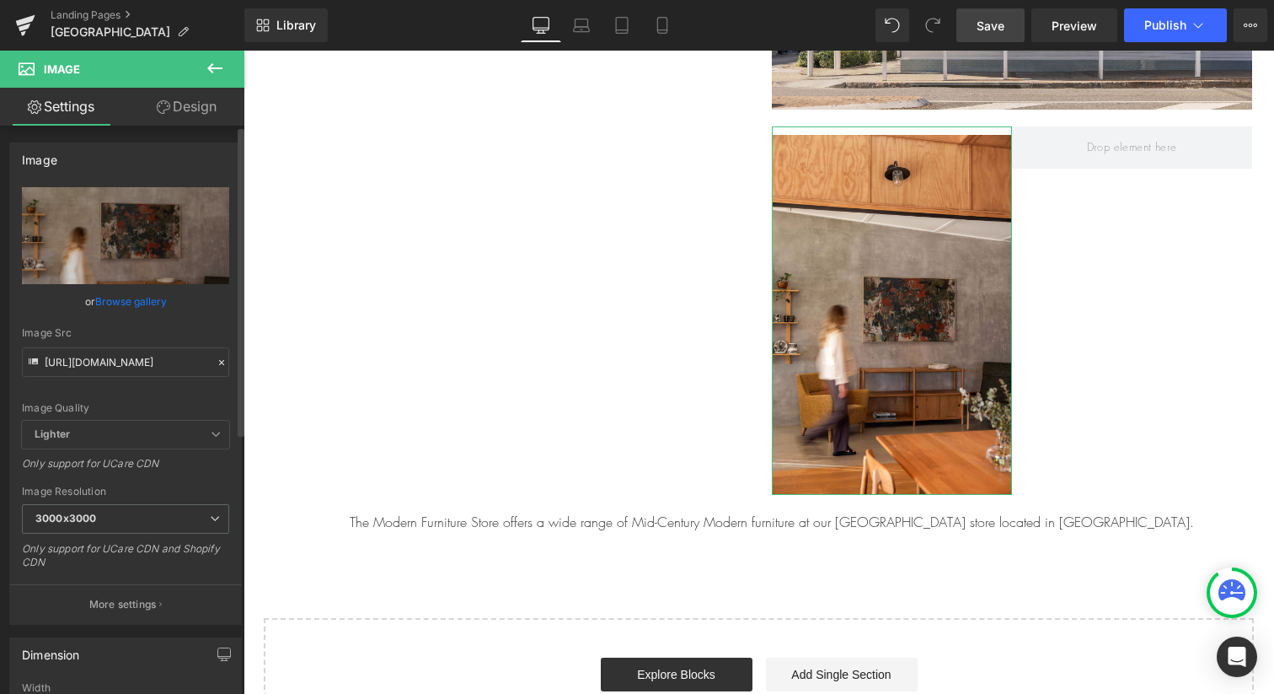
type input "[URL][DOMAIN_NAME]"
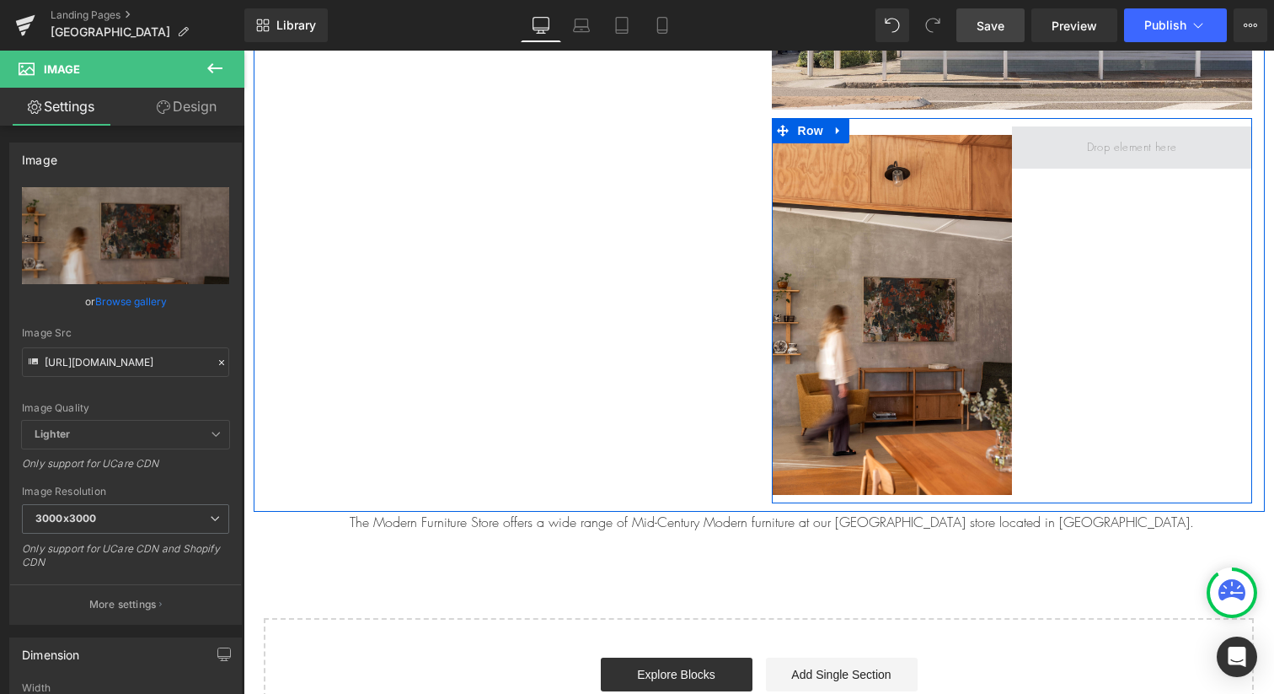
click at [1136, 147] on span at bounding box center [1132, 147] width 102 height 25
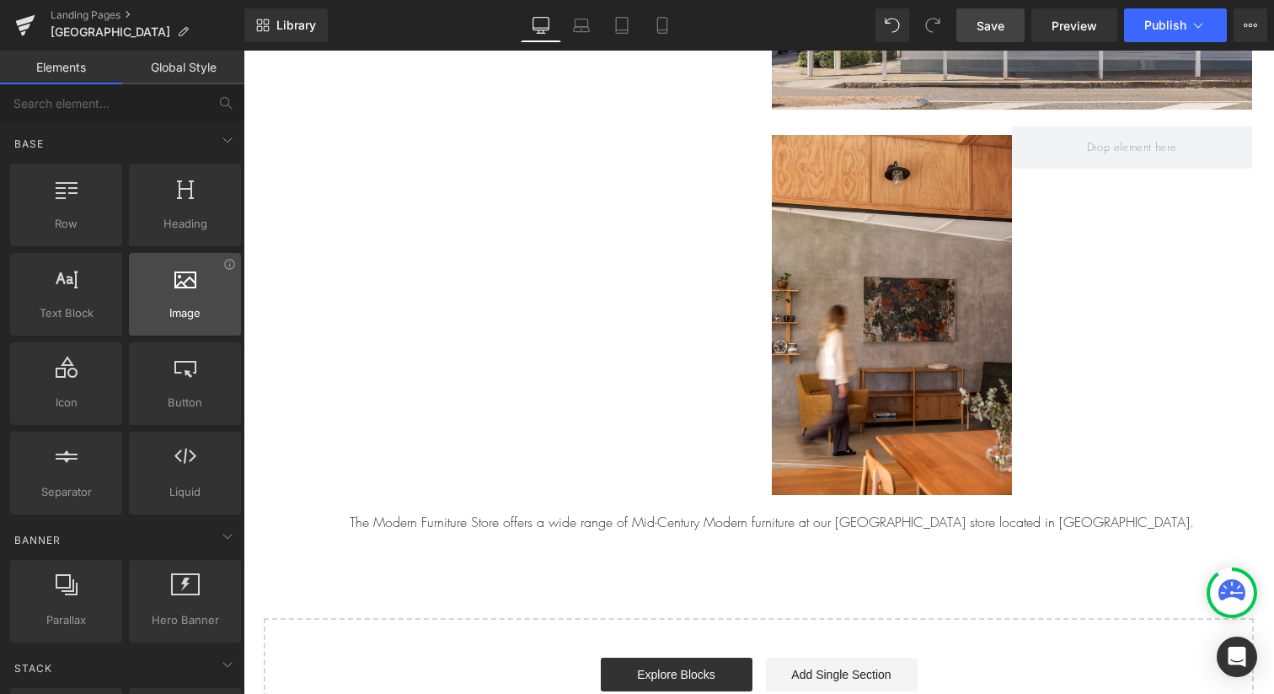
click at [201, 305] on span "Image" at bounding box center [185, 313] width 102 height 18
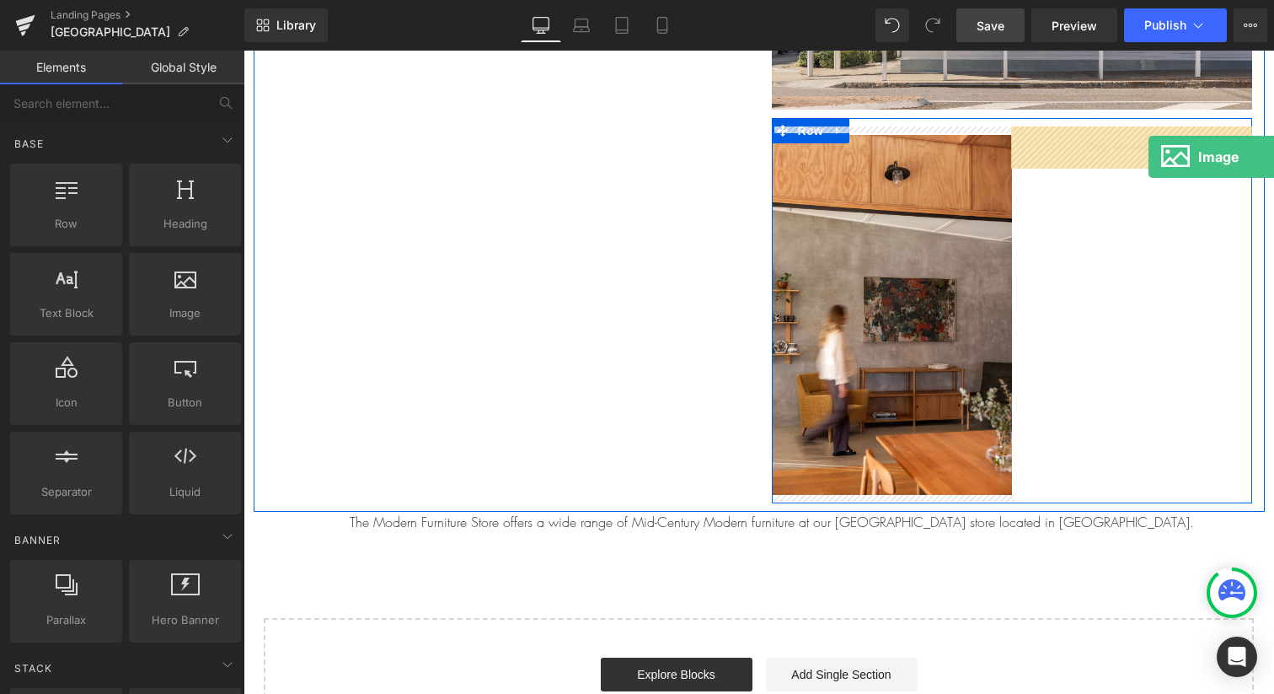
drag, startPoint x: 440, startPoint y: 356, endPoint x: 1149, endPoint y: 157, distance: 736.3
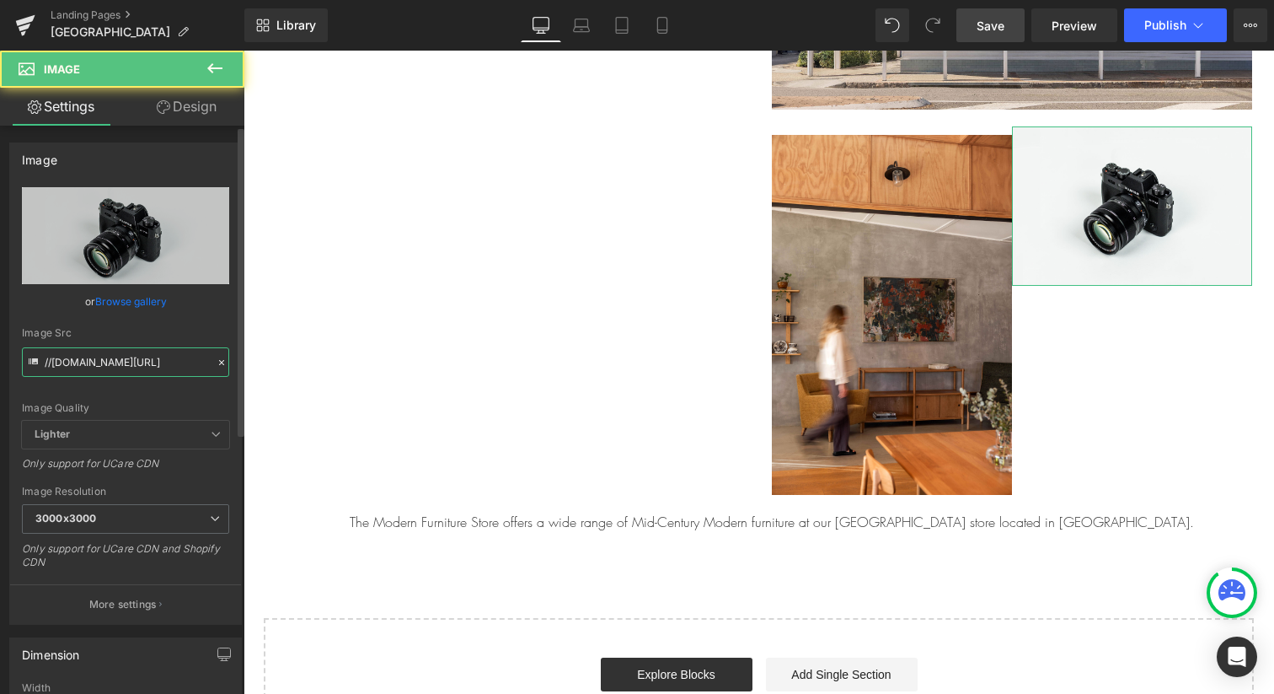
click at [115, 359] on input "//[DOMAIN_NAME][URL]" at bounding box center [125, 362] width 207 height 30
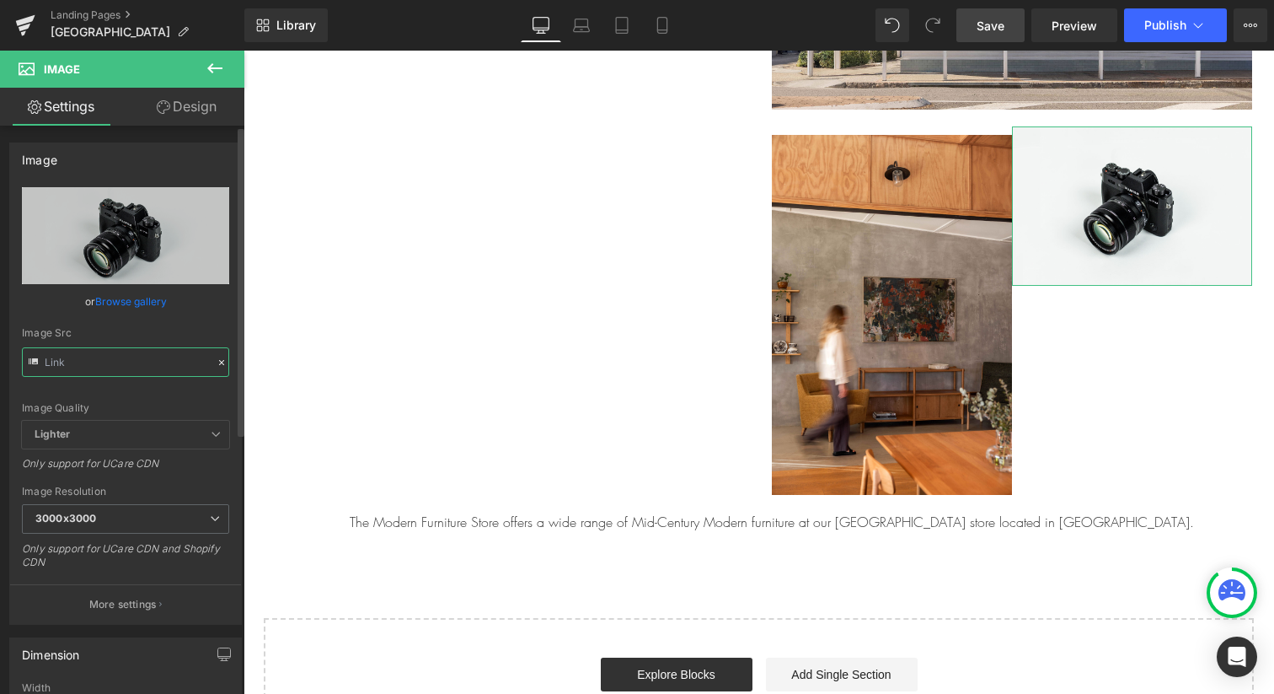
paste input "[URL][DOMAIN_NAME]"
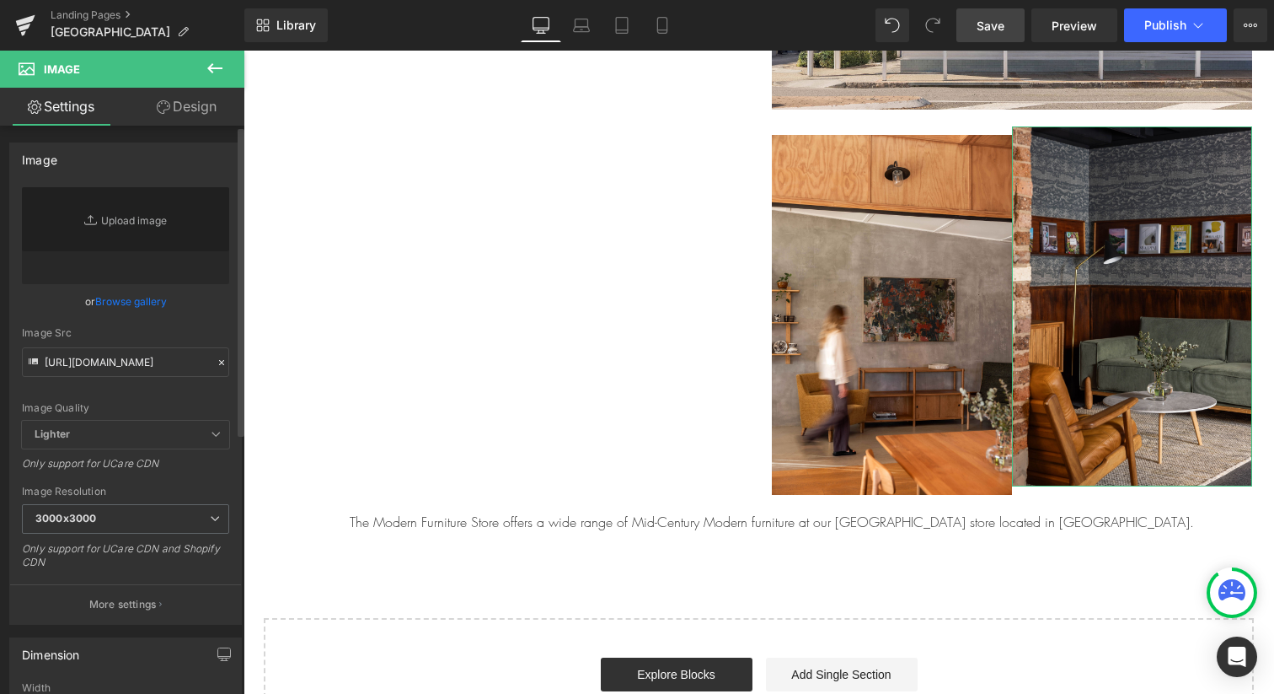
click at [115, 344] on div "Image Src [URL][DOMAIN_NAME]" at bounding box center [125, 352] width 207 height 50
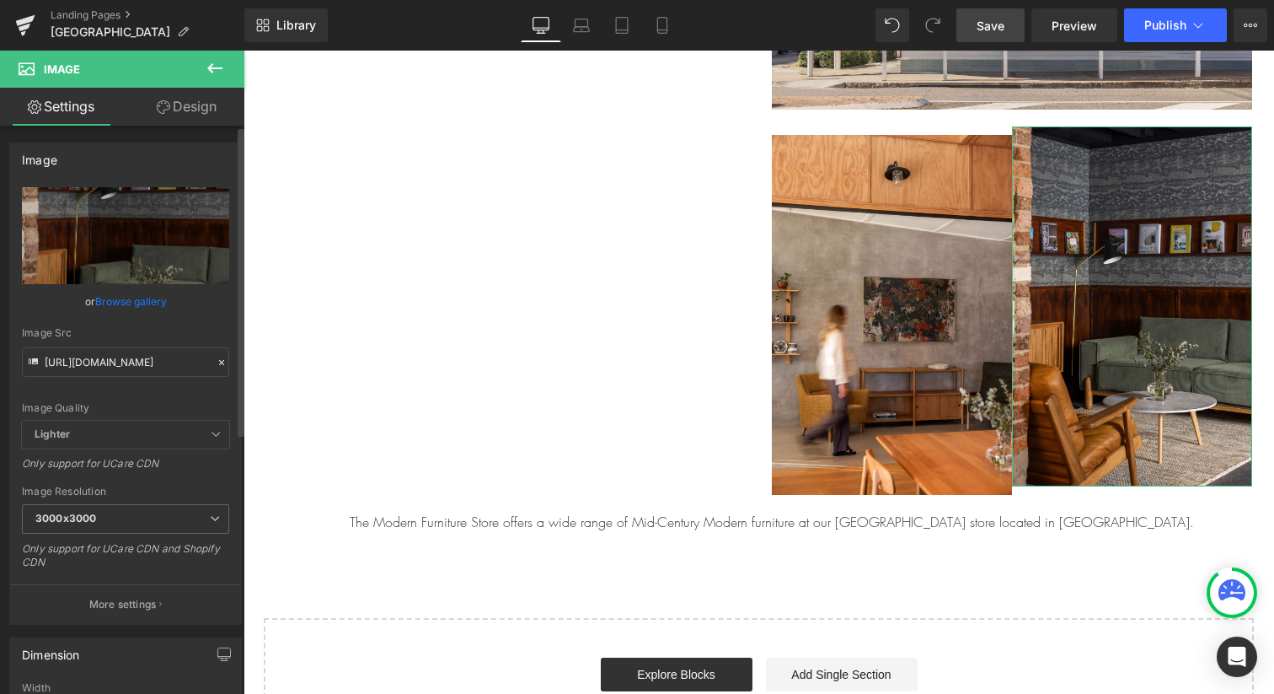
type input "[URL][DOMAIN_NAME]"
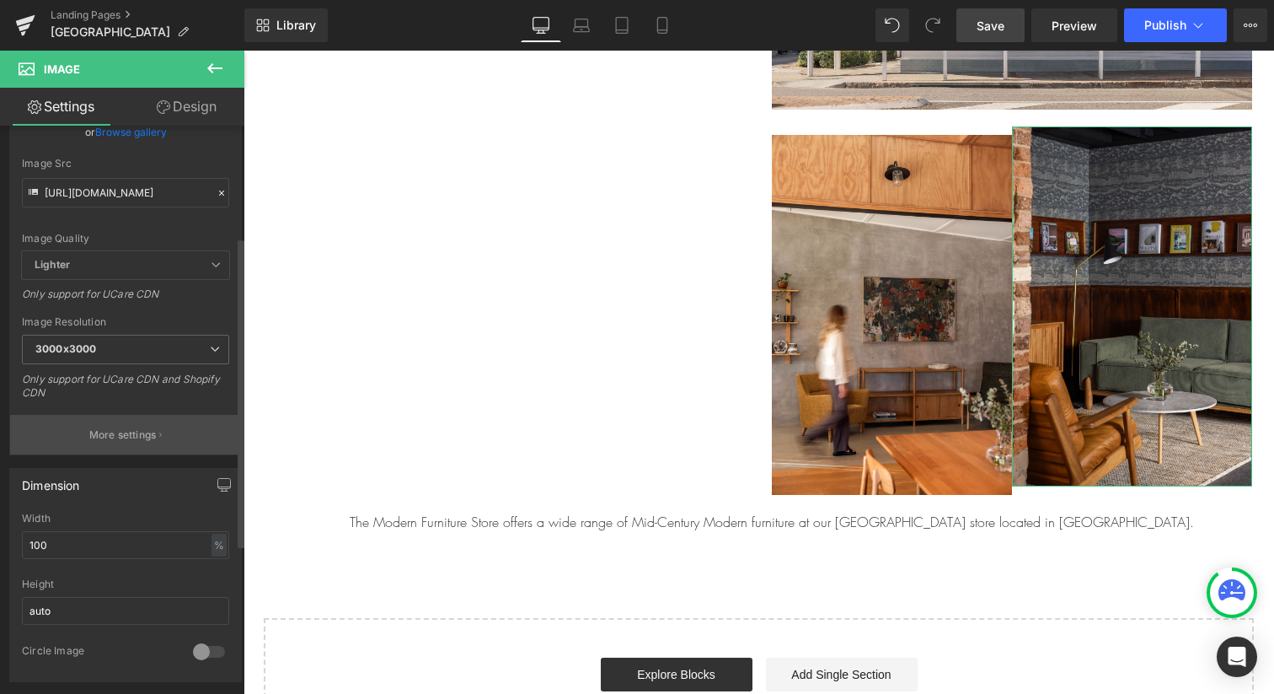
scroll to position [357, 0]
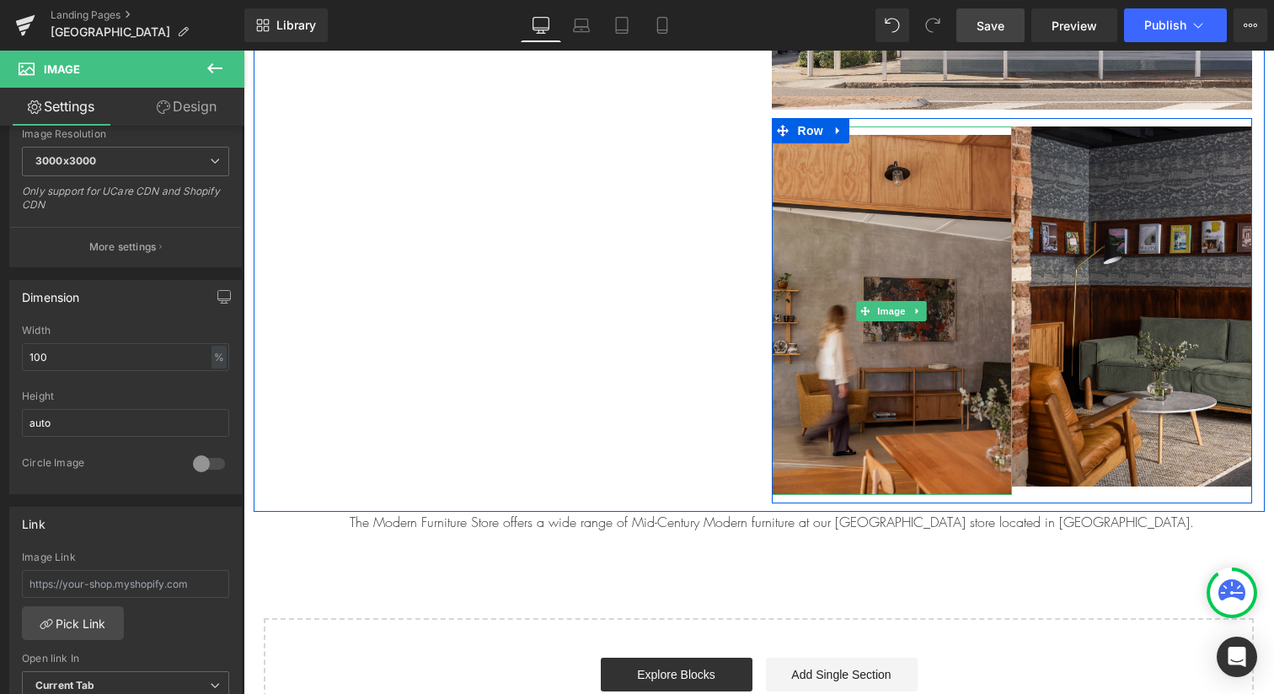
click at [934, 239] on img at bounding box center [892, 310] width 240 height 368
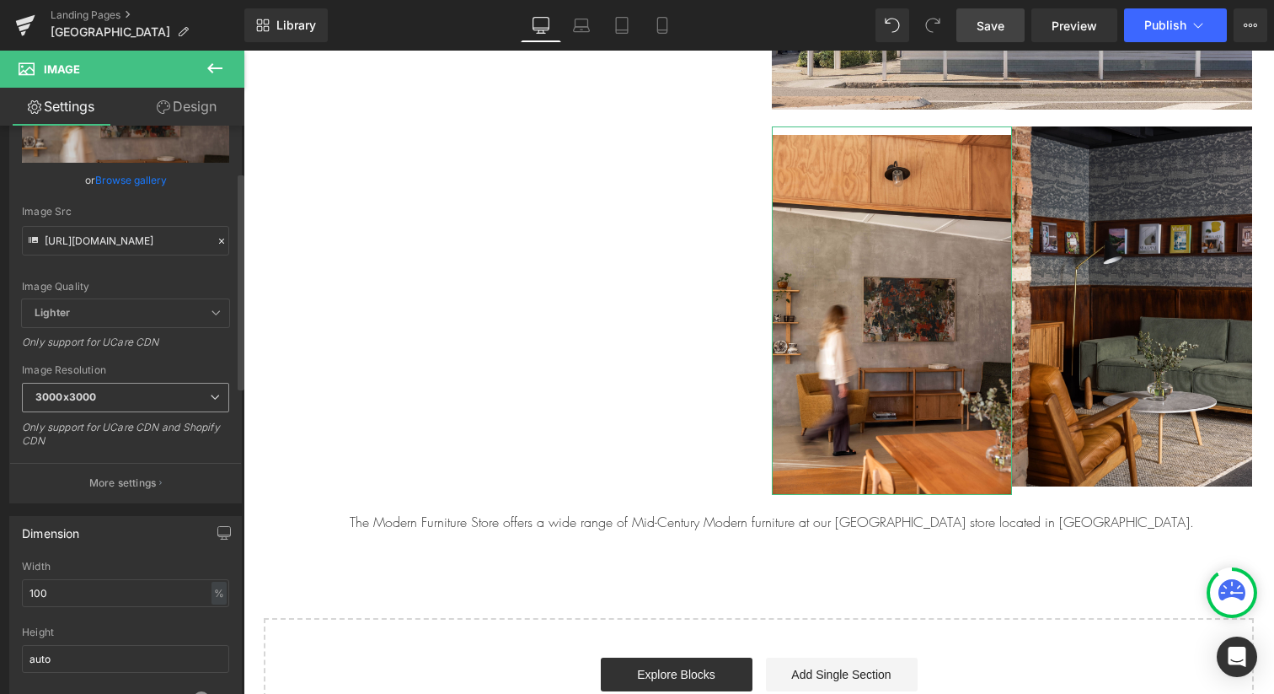
scroll to position [22, 0]
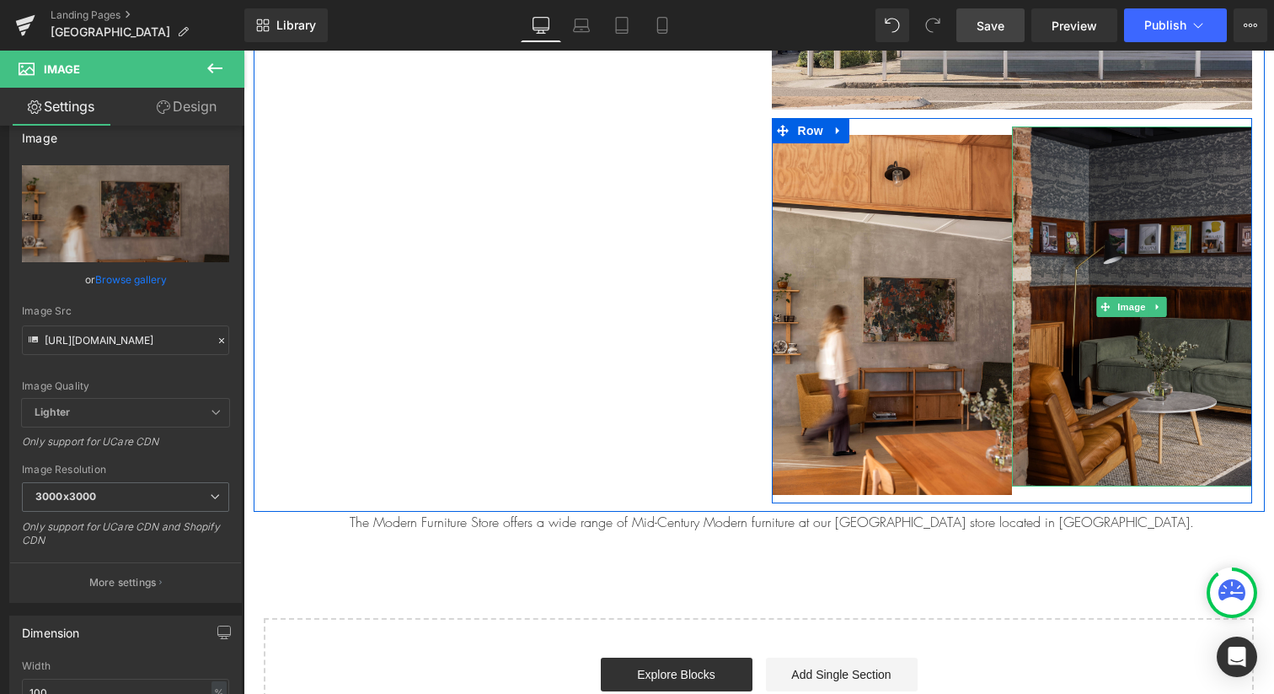
click at [1108, 235] on img at bounding box center [1132, 306] width 240 height 360
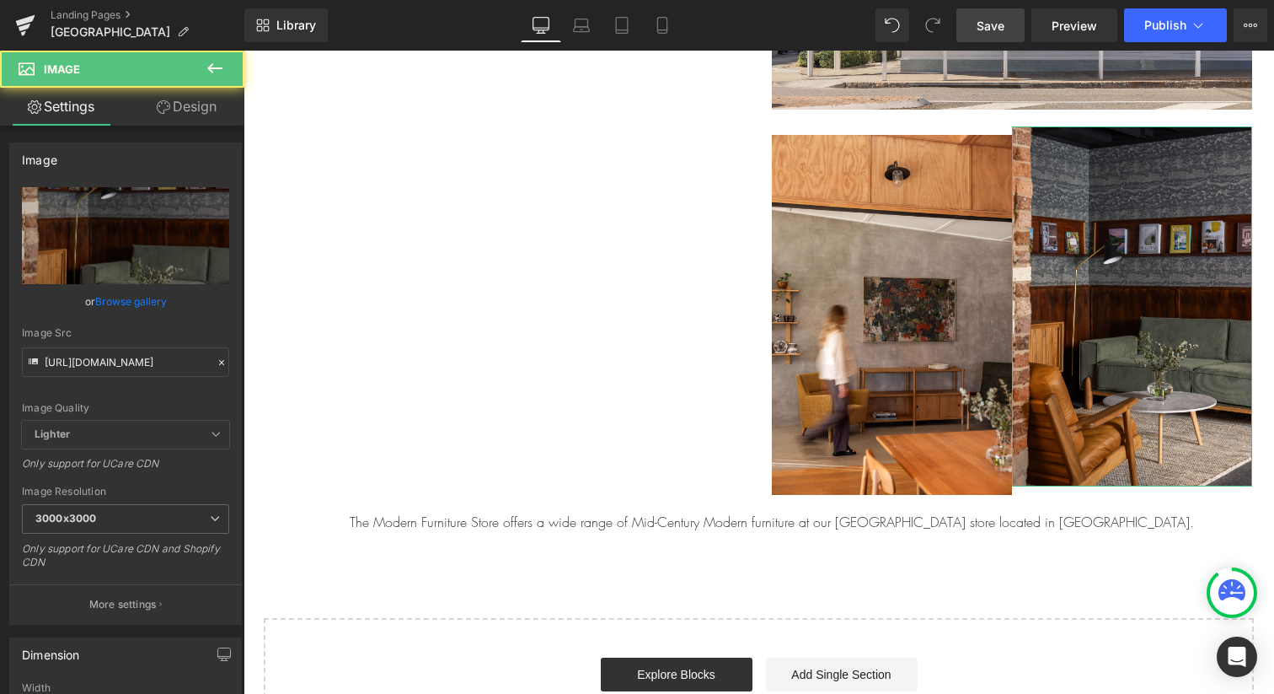
click at [206, 121] on link "Design" at bounding box center [187, 107] width 122 height 38
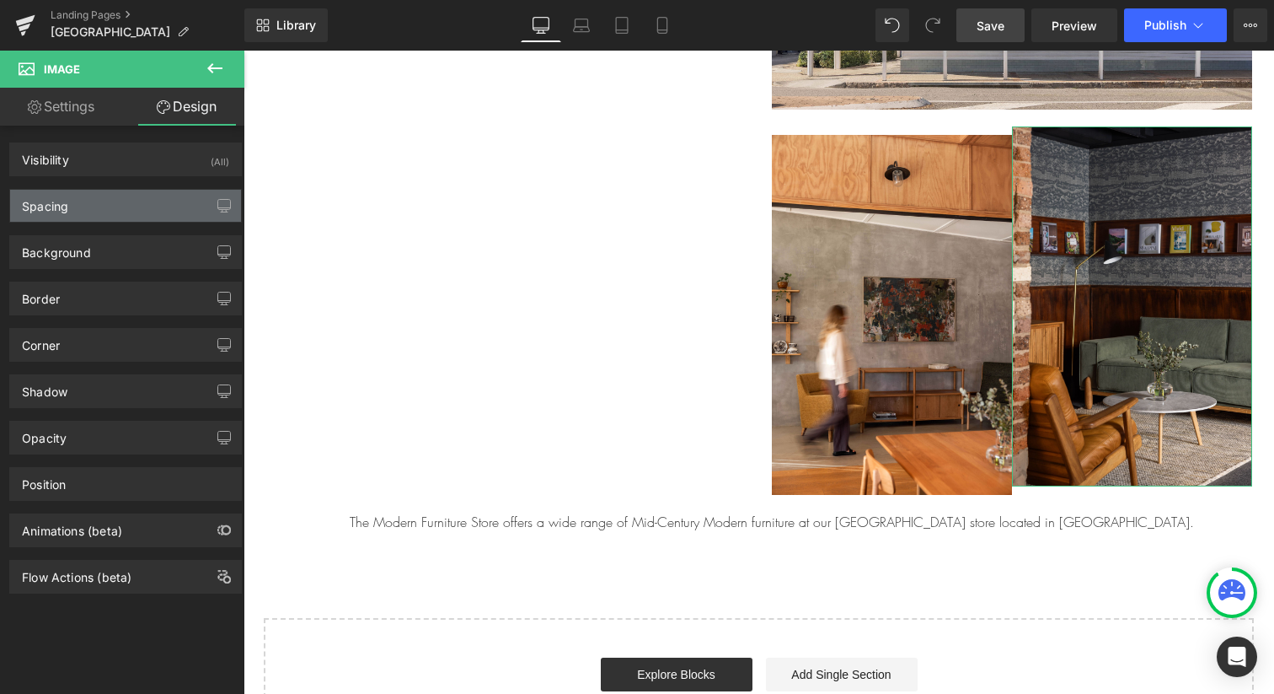
click at [176, 214] on div "Spacing" at bounding box center [125, 206] width 231 height 32
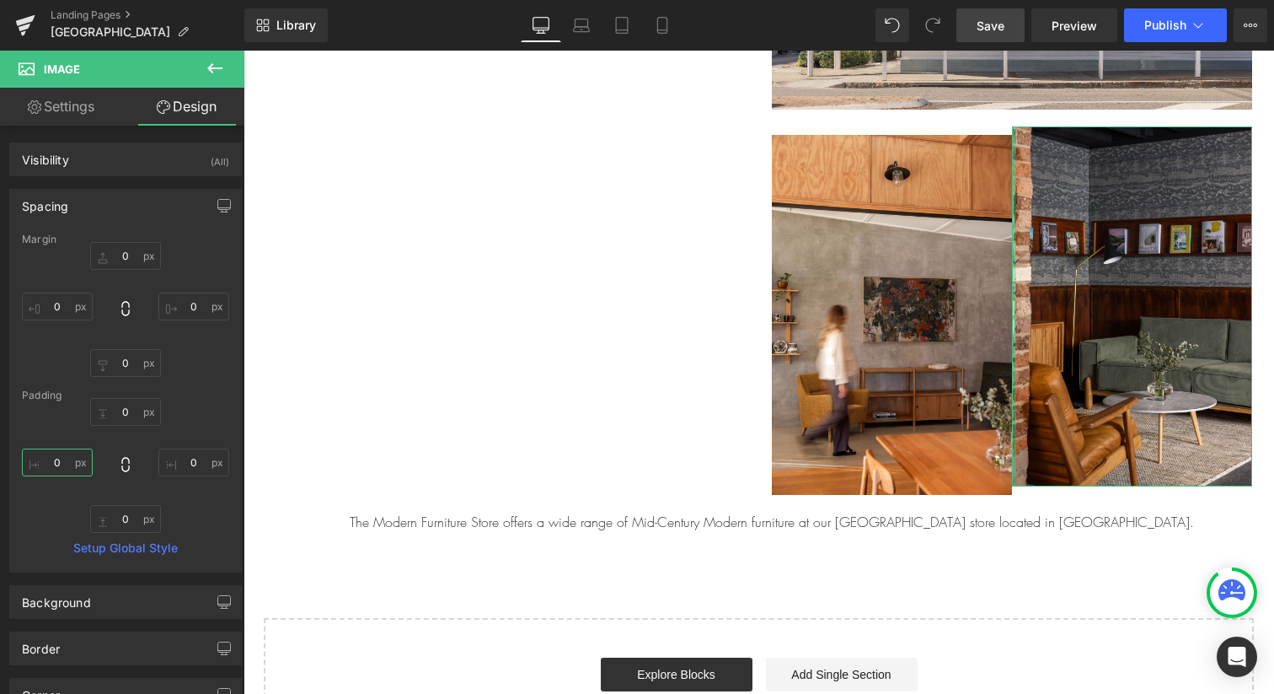
click at [57, 459] on input "0" at bounding box center [57, 462] width 71 height 28
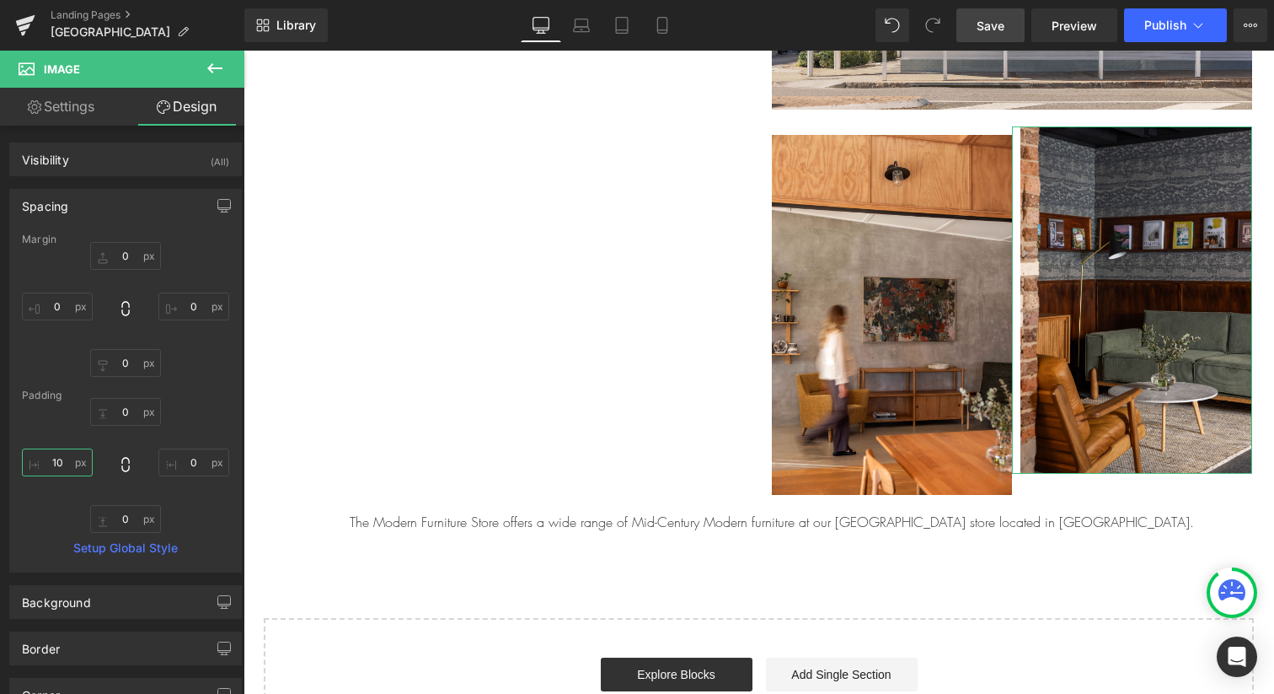
type input "10"
click at [192, 459] on input "0" at bounding box center [193, 462] width 71 height 28
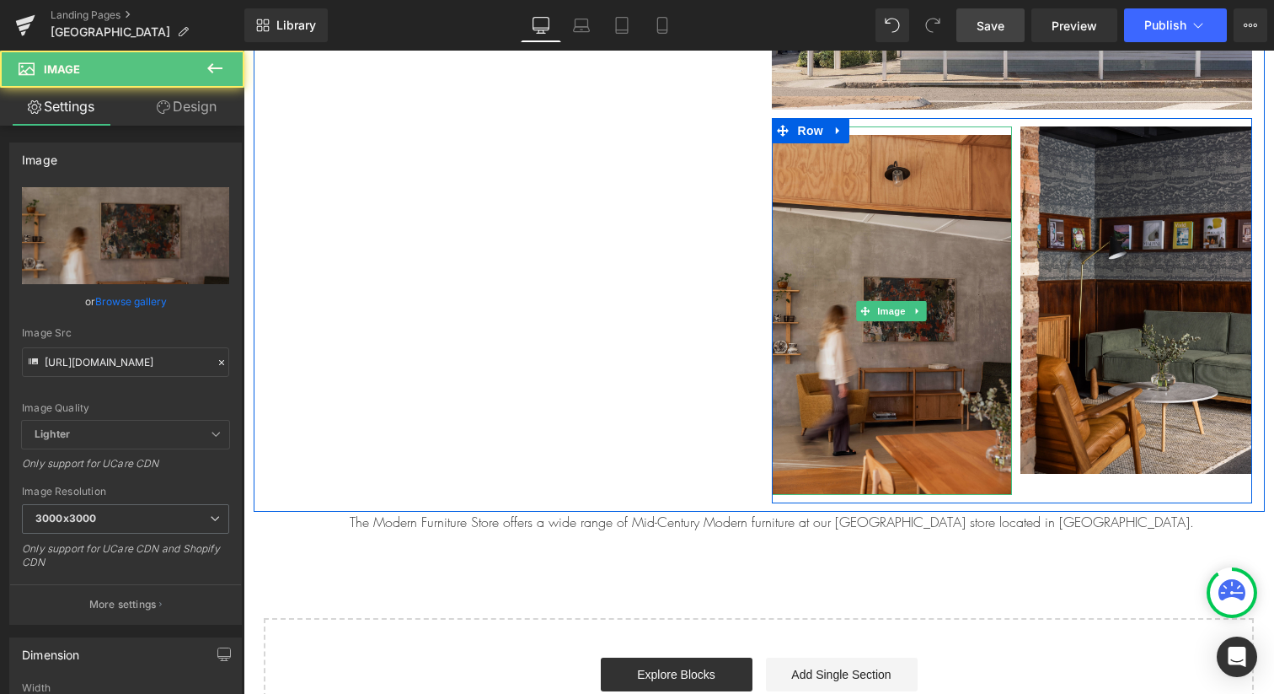
click at [904, 200] on img at bounding box center [892, 310] width 240 height 368
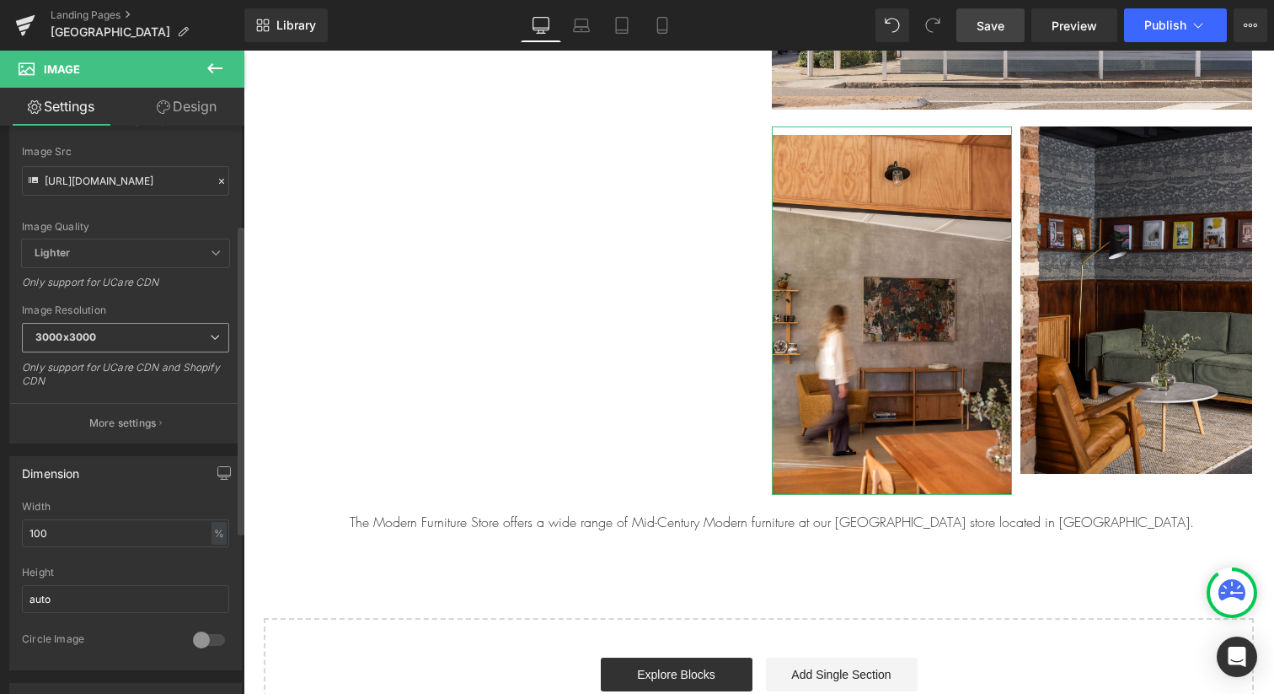
scroll to position [180, 0]
click at [182, 117] on link "Design" at bounding box center [187, 107] width 122 height 38
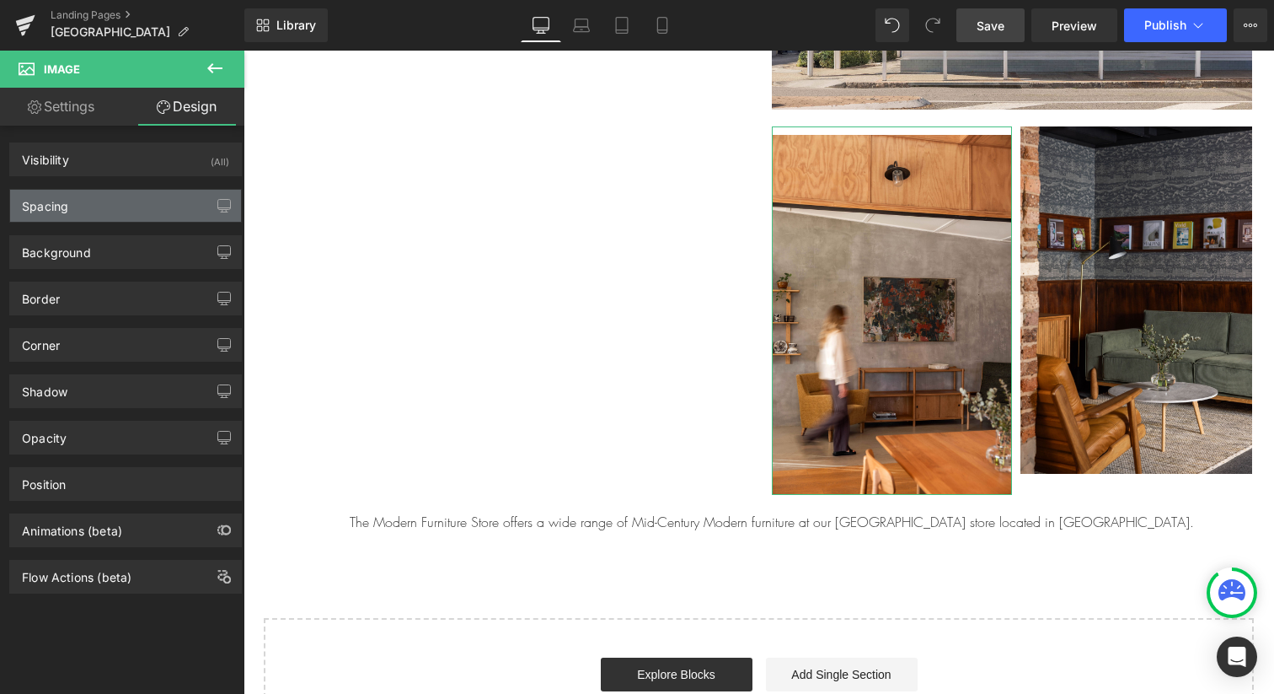
click at [159, 212] on div "Spacing" at bounding box center [125, 206] width 231 height 32
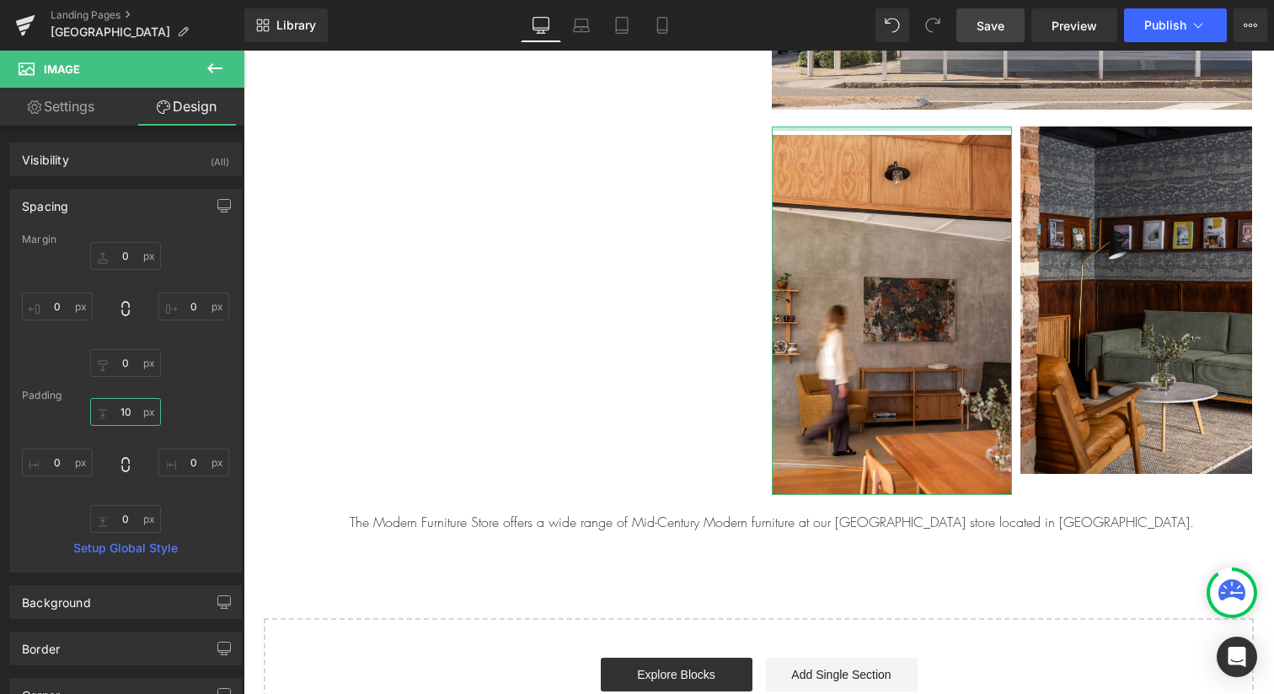
click at [129, 413] on input "10" at bounding box center [125, 412] width 71 height 28
type input "0"
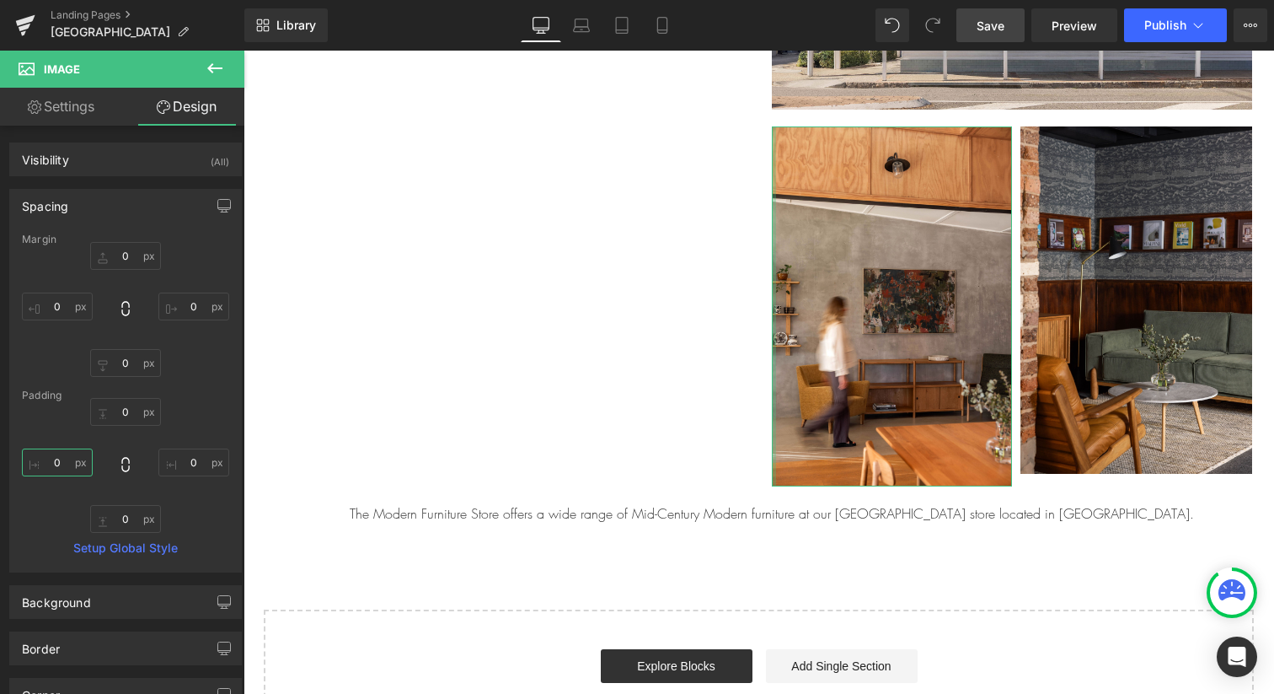
click at [65, 459] on input "0" at bounding box center [57, 462] width 71 height 28
click at [188, 460] on input "0" at bounding box center [193, 462] width 71 height 28
type input "10"
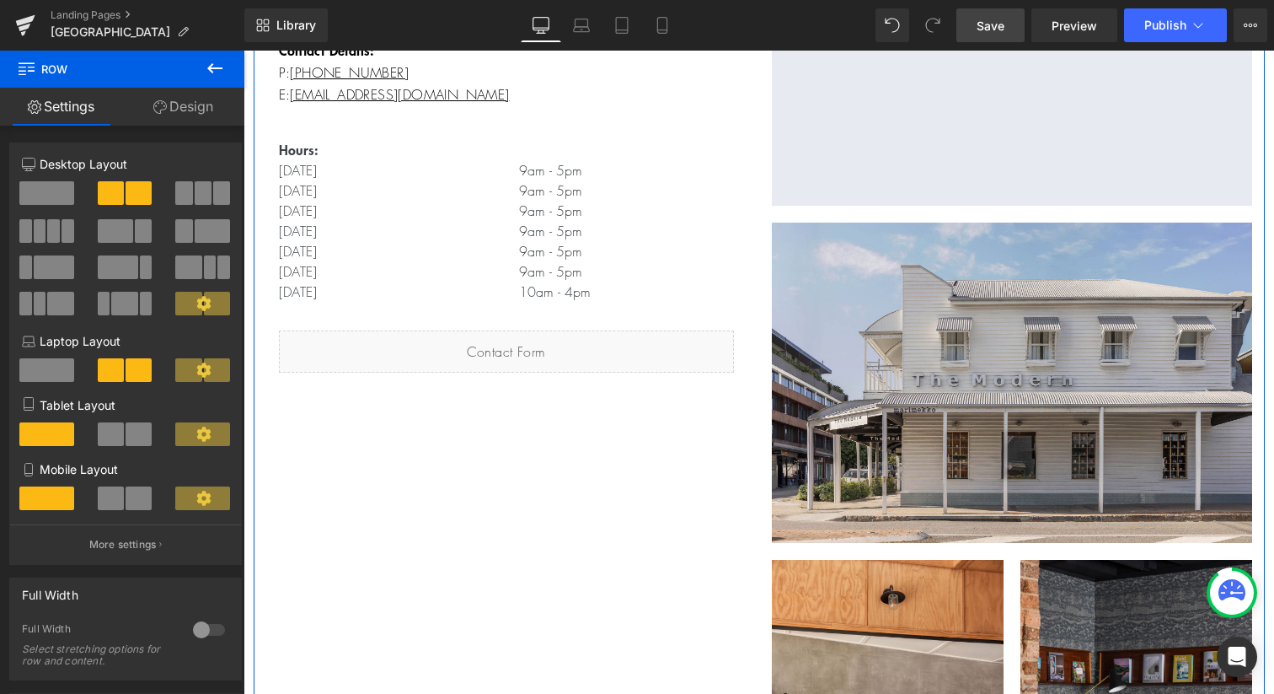
scroll to position [401, 0]
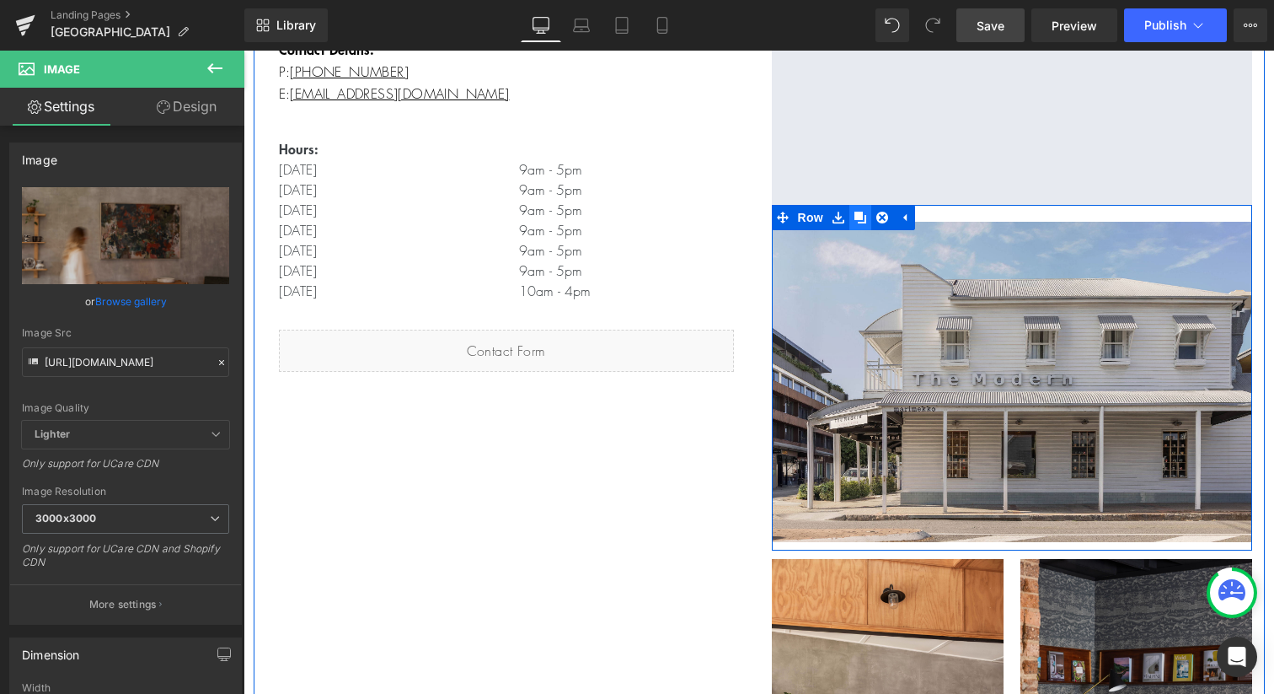
click at [862, 219] on icon at bounding box center [861, 218] width 12 height 12
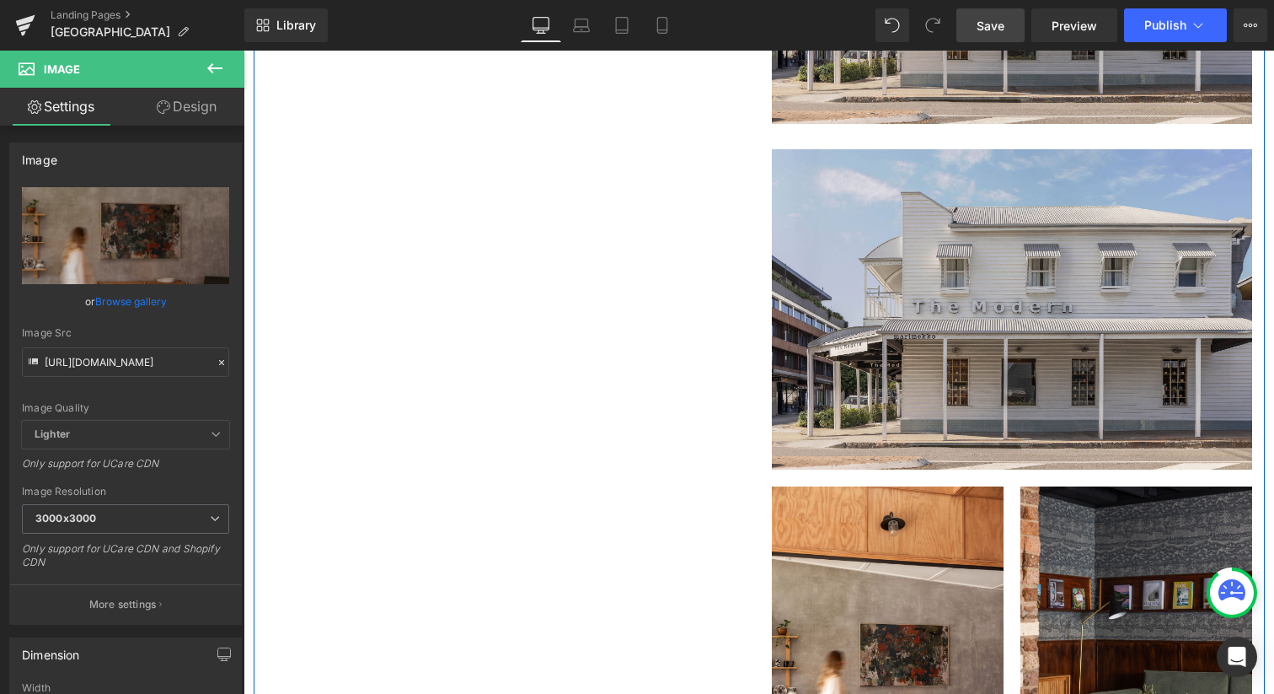
scroll to position [834, 0]
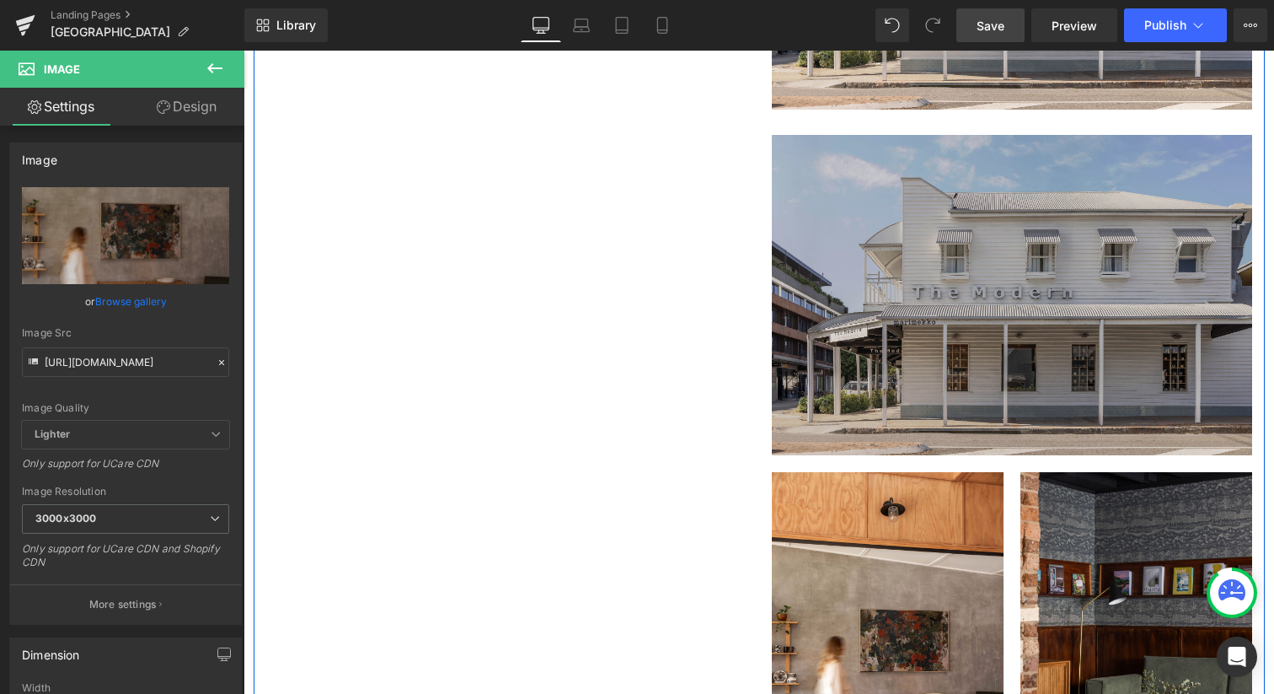
click at [966, 156] on img at bounding box center [1012, 290] width 480 height 329
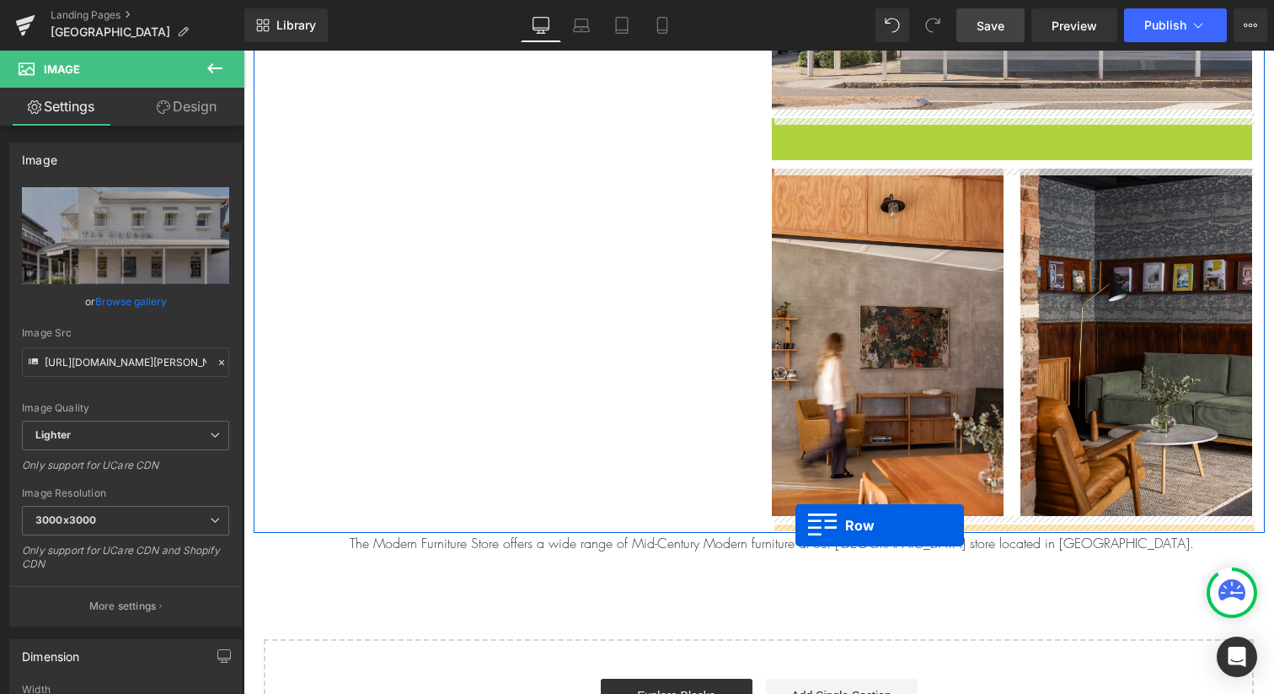
drag, startPoint x: 787, startPoint y: 129, endPoint x: 796, endPoint y: 525, distance: 396.2
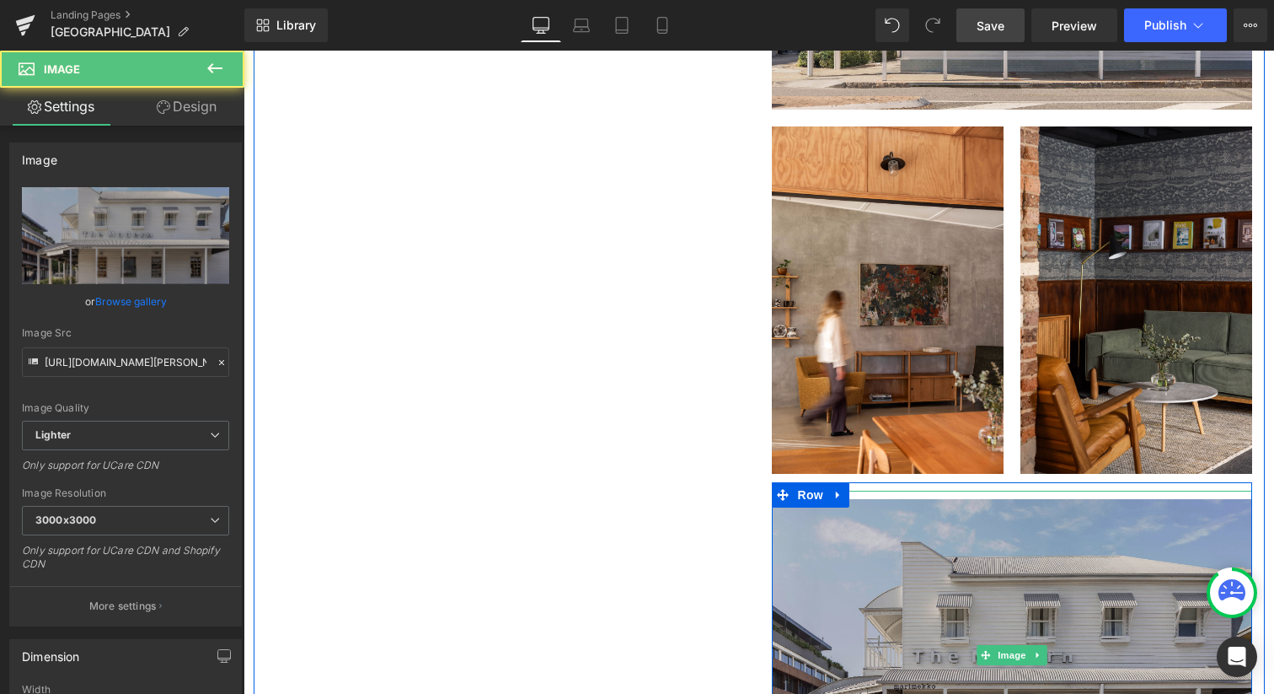
click at [823, 532] on img at bounding box center [1012, 655] width 480 height 329
click at [969, 600] on img at bounding box center [1012, 655] width 480 height 329
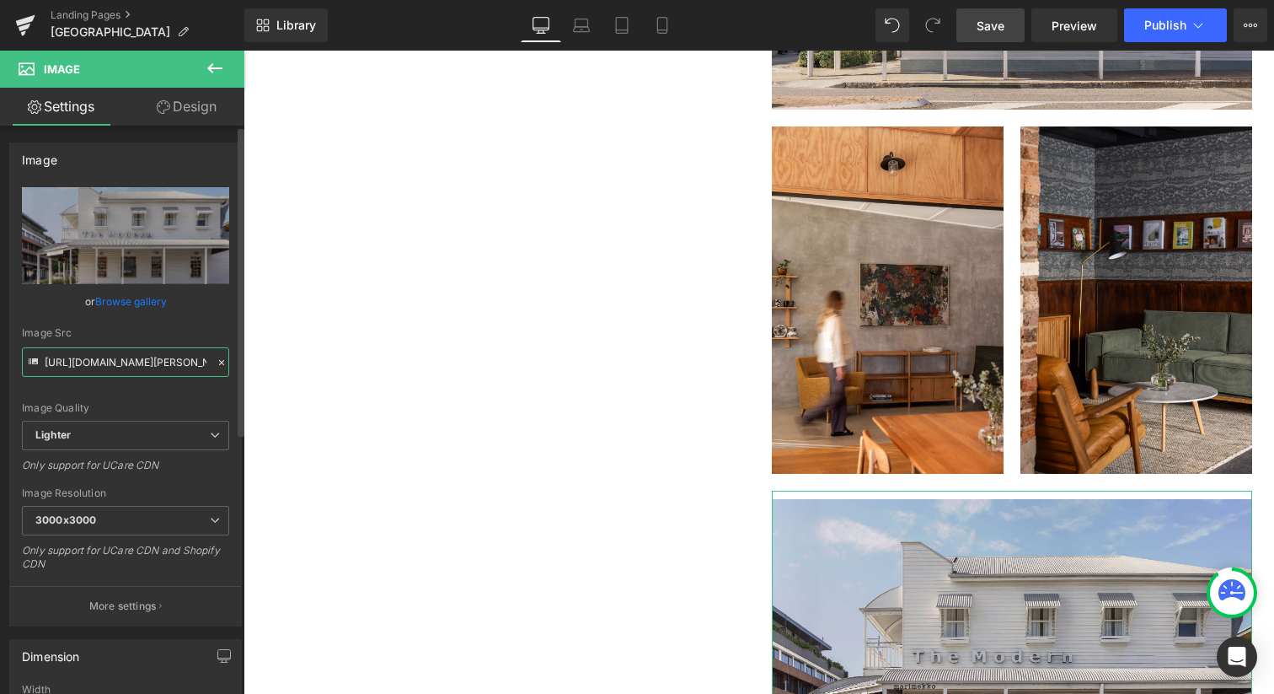
click at [102, 362] on input "[URL][DOMAIN_NAME][PERSON_NAME]" at bounding box center [125, 362] width 207 height 30
paste input "[URL][DOMAIN_NAME]"
type input "[URL][DOMAIN_NAME]"
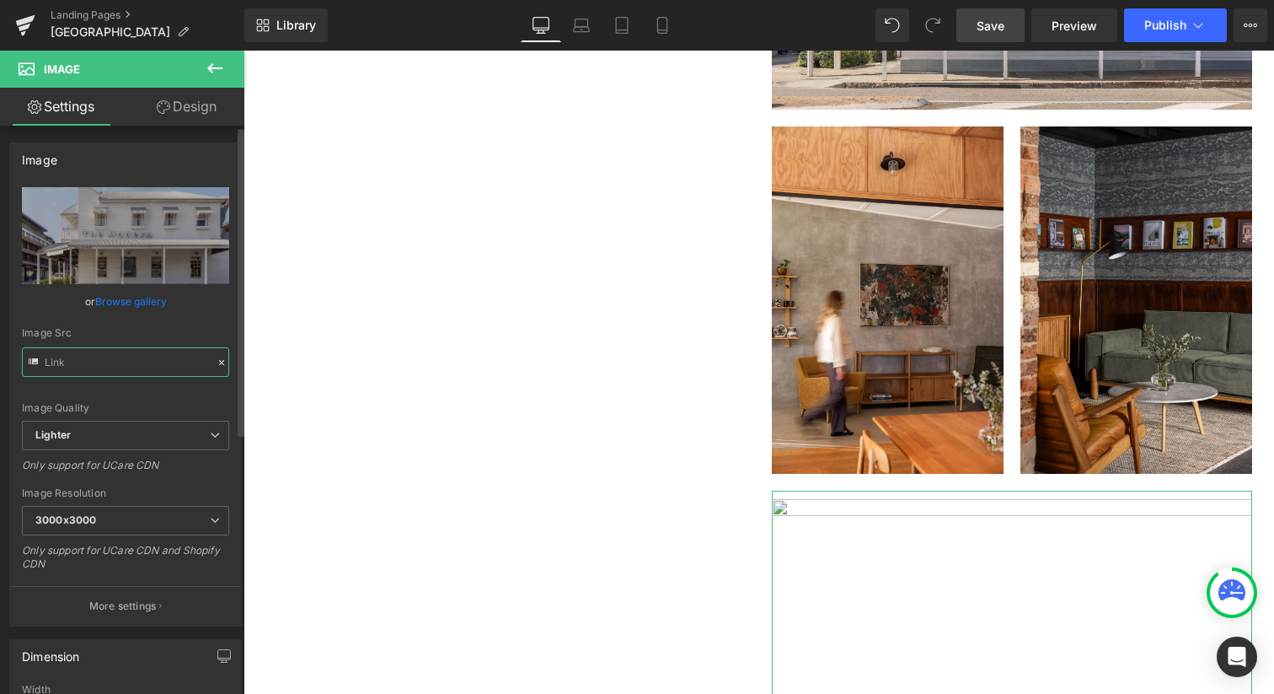
scroll to position [0, 0]
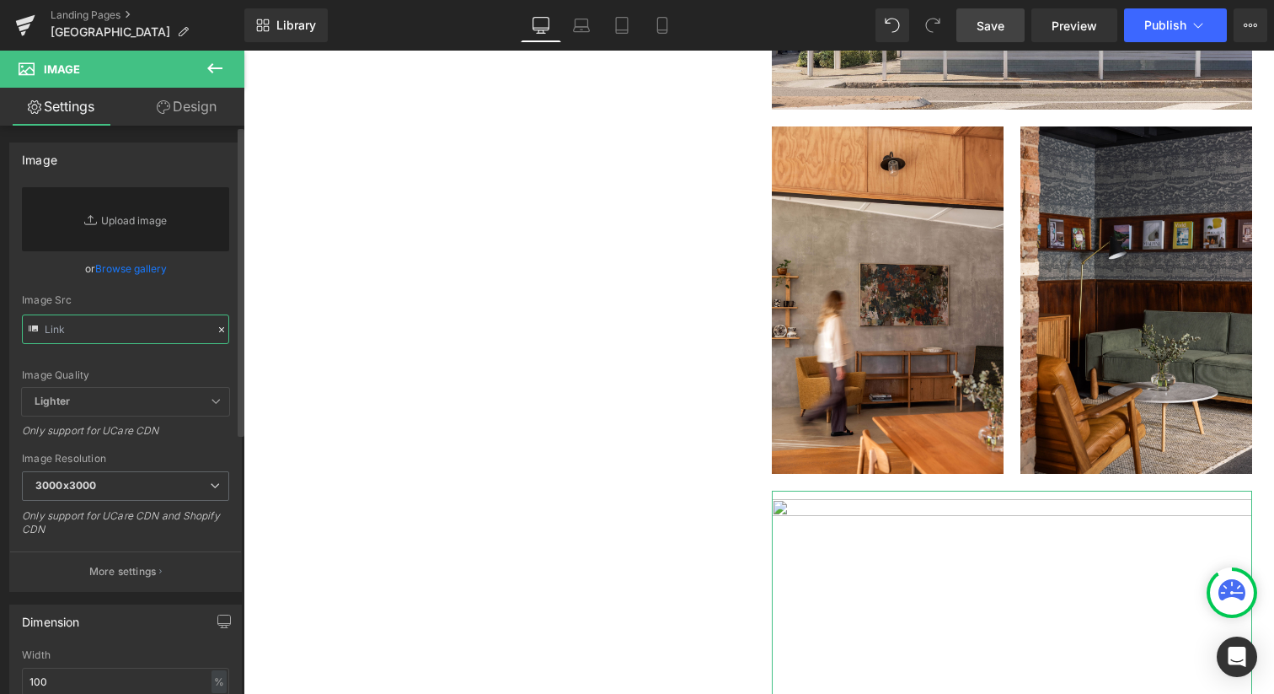
paste input "[URL][DOMAIN_NAME]"
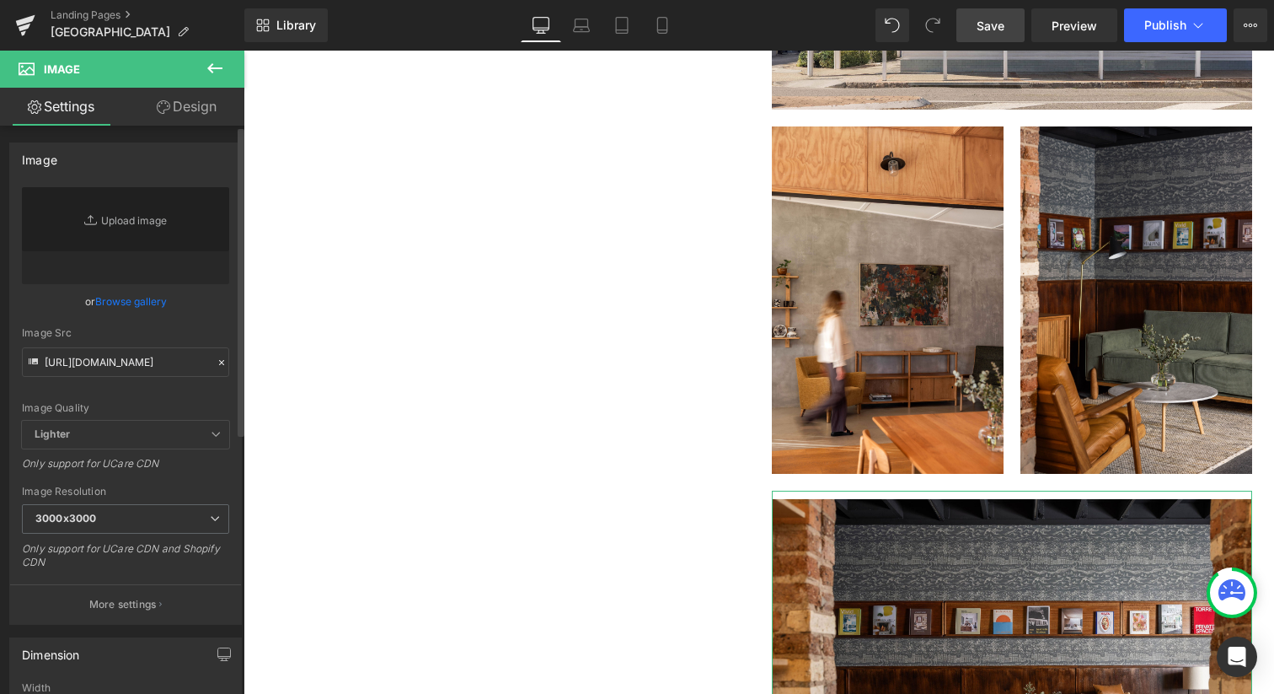
click at [115, 300] on link "Browse gallery" at bounding box center [131, 302] width 72 height 30
click at [76, 0] on div "Row You are previewing how the will restyle your page. You can not edit Element…" at bounding box center [637, 0] width 1274 height 0
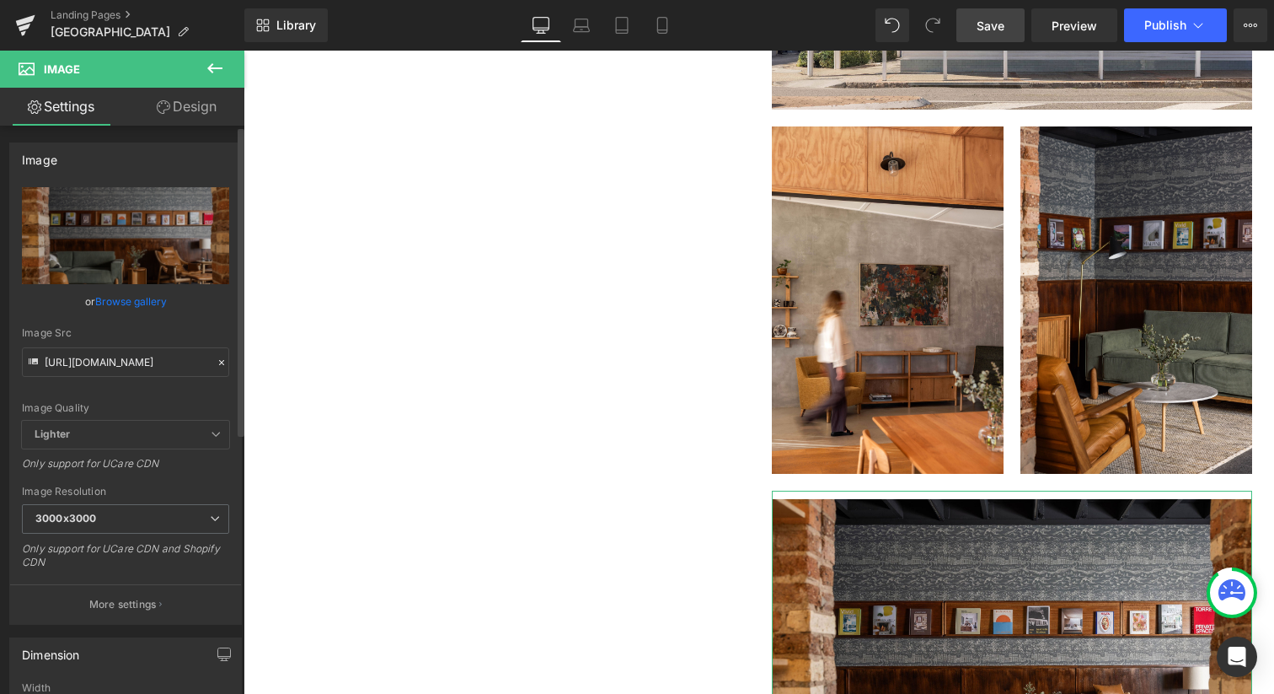
type input "[URL][DOMAIN_NAME]"
click at [102, 393] on div "Image Quality Lighter Lightest Lighter Lighter Lightest Only support for UCare …" at bounding box center [125, 303] width 207 height 233
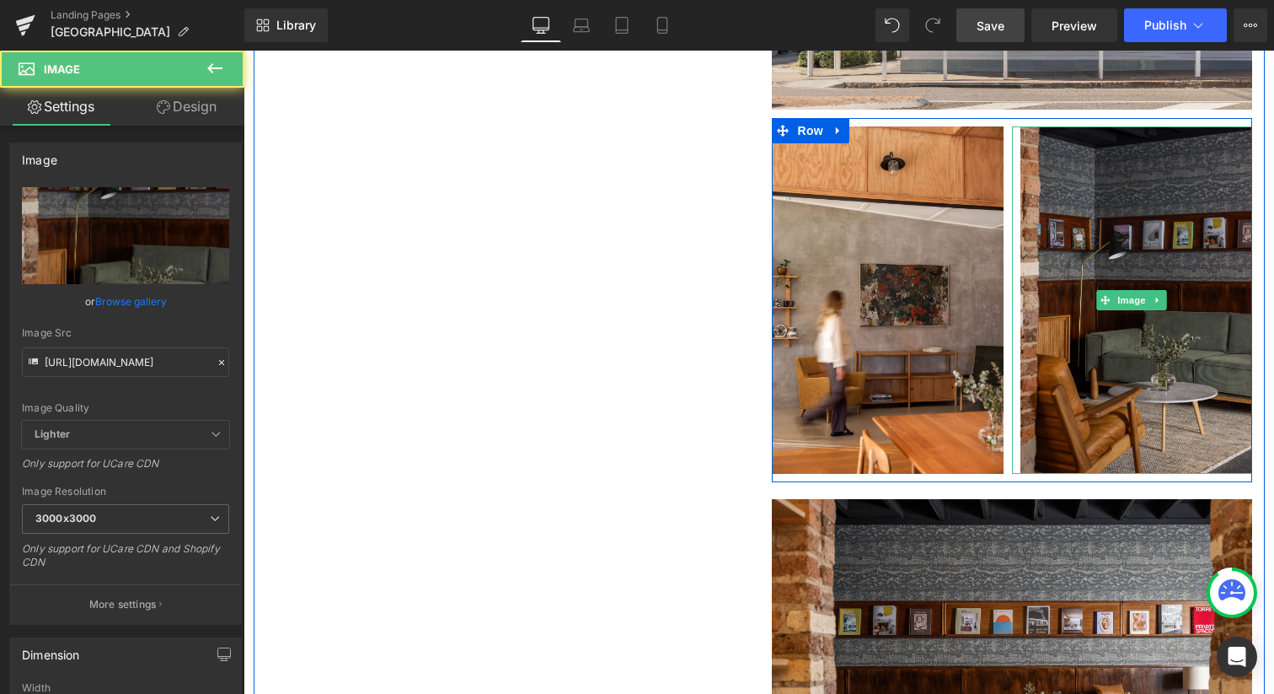
click at [1093, 253] on img at bounding box center [1132, 299] width 240 height 347
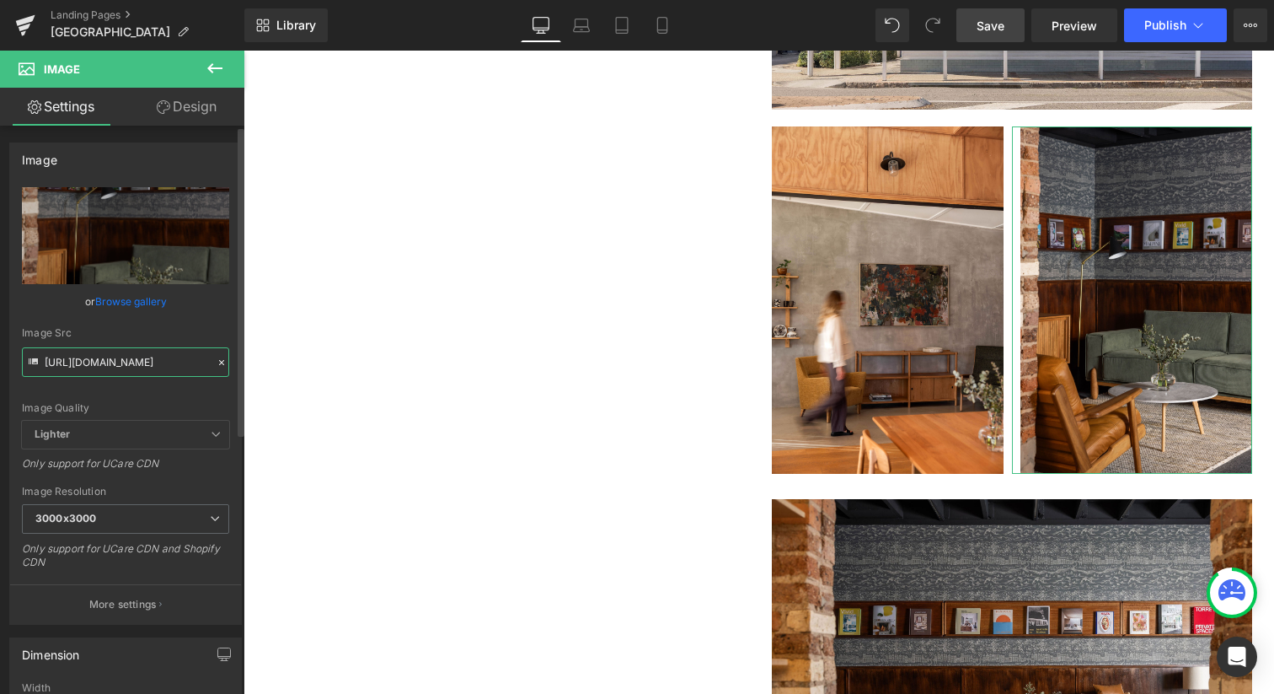
click at [105, 367] on input "[URL][DOMAIN_NAME]" at bounding box center [125, 362] width 207 height 30
paste input "[URL][DOMAIN_NAME]"
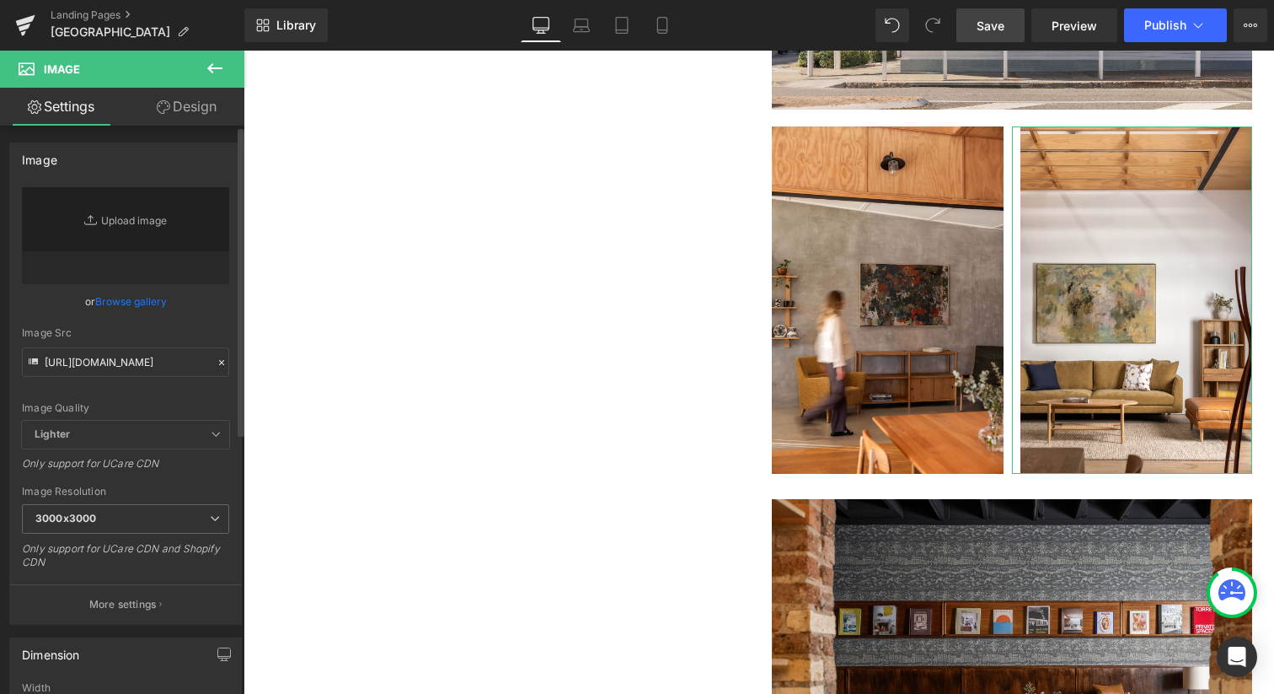
click at [13, 359] on div "[URL][DOMAIN_NAME] Replace Image Upload image or Browse gallery Image Src [URL]…" at bounding box center [125, 405] width 231 height 437
type input "[URL][DOMAIN_NAME]"
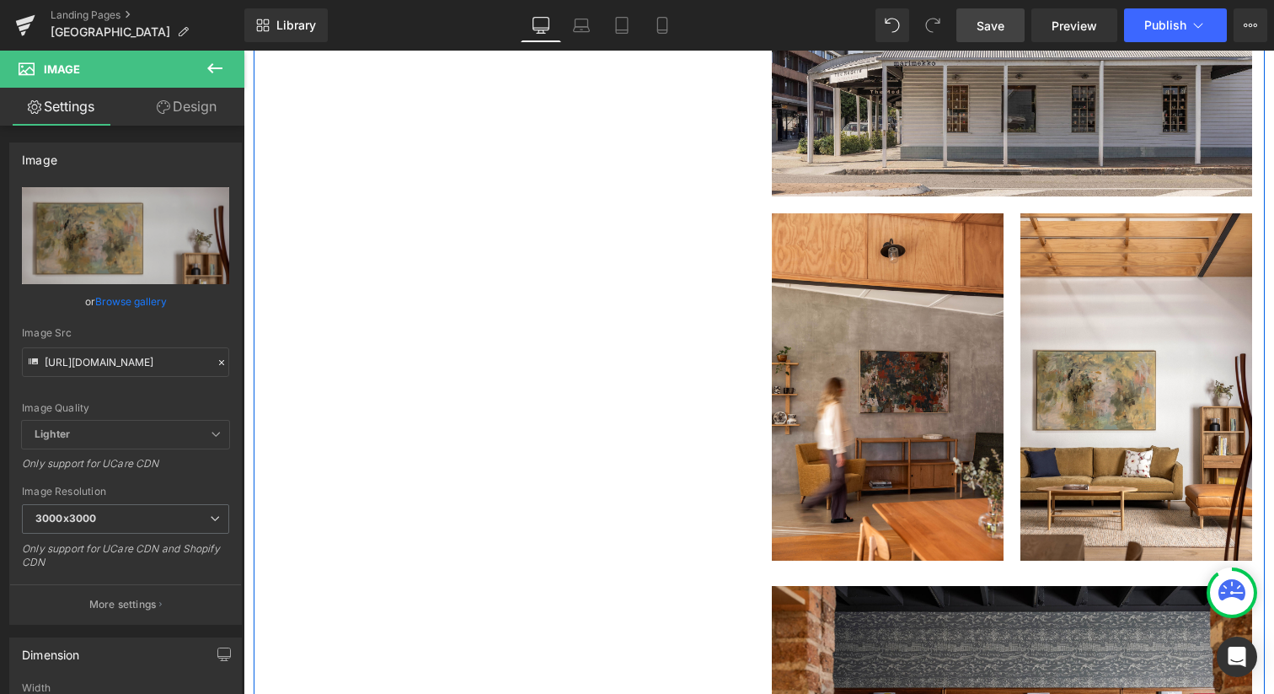
scroll to position [745, 0]
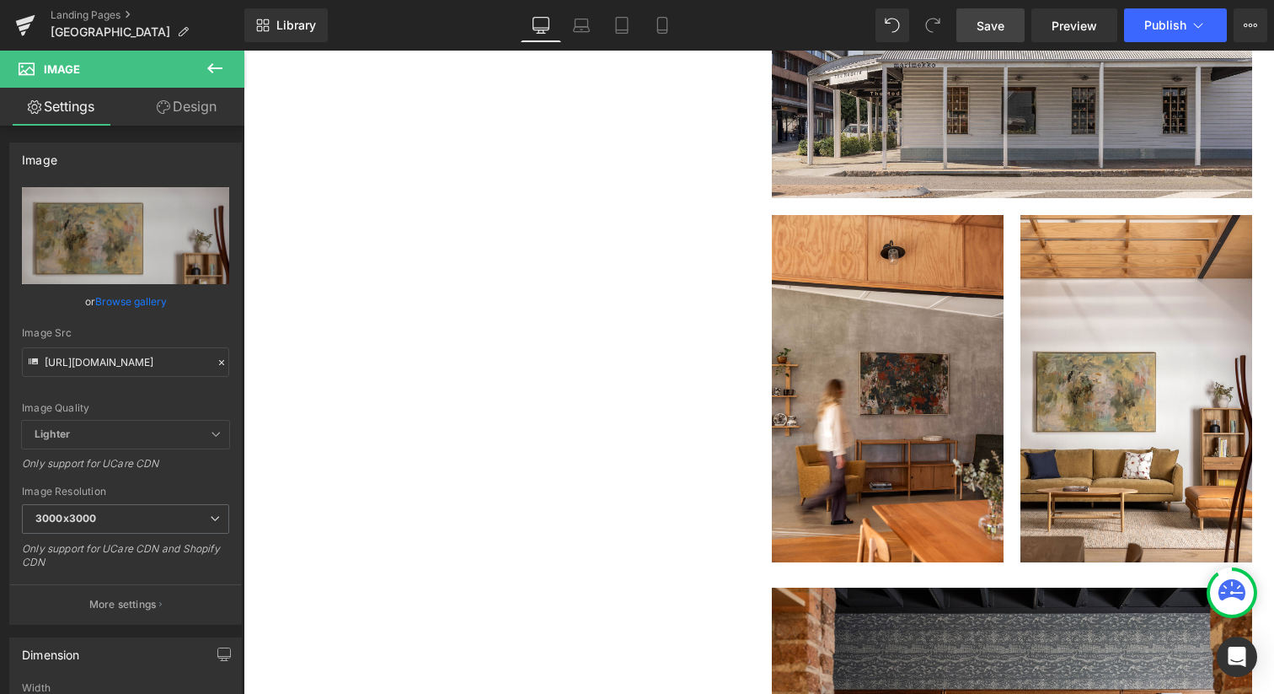
click at [973, 38] on link "Save" at bounding box center [991, 25] width 68 height 34
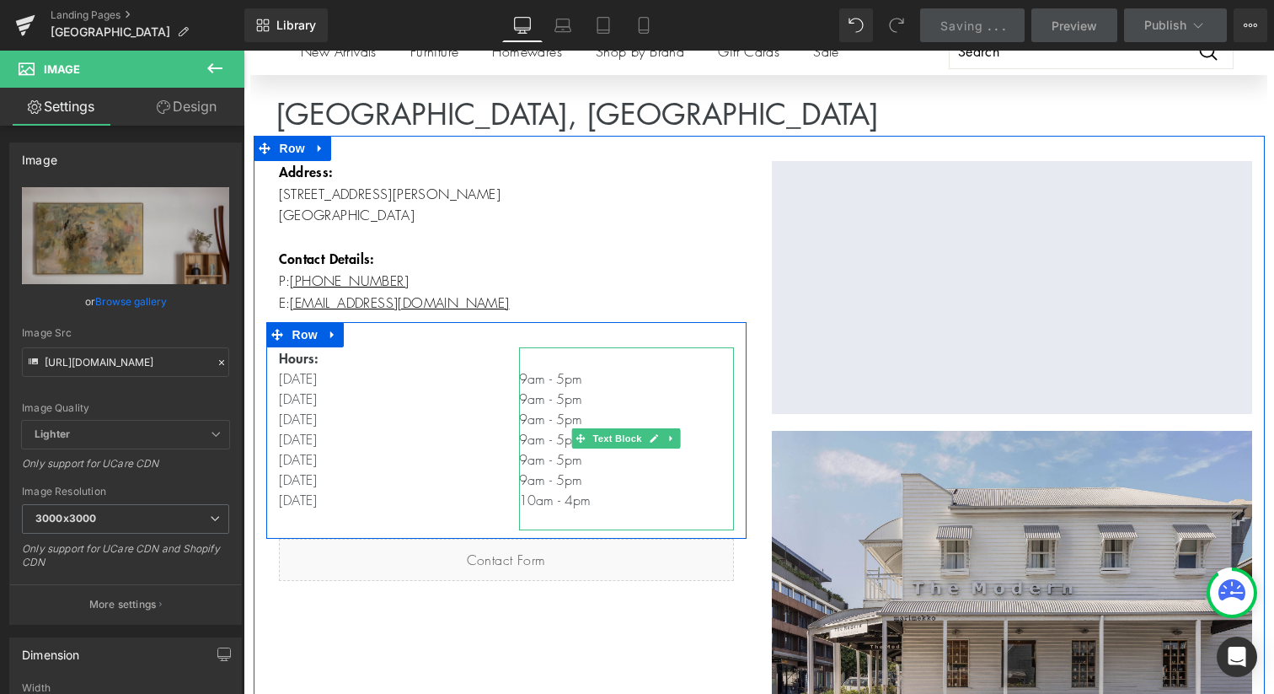
scroll to position [180, 0]
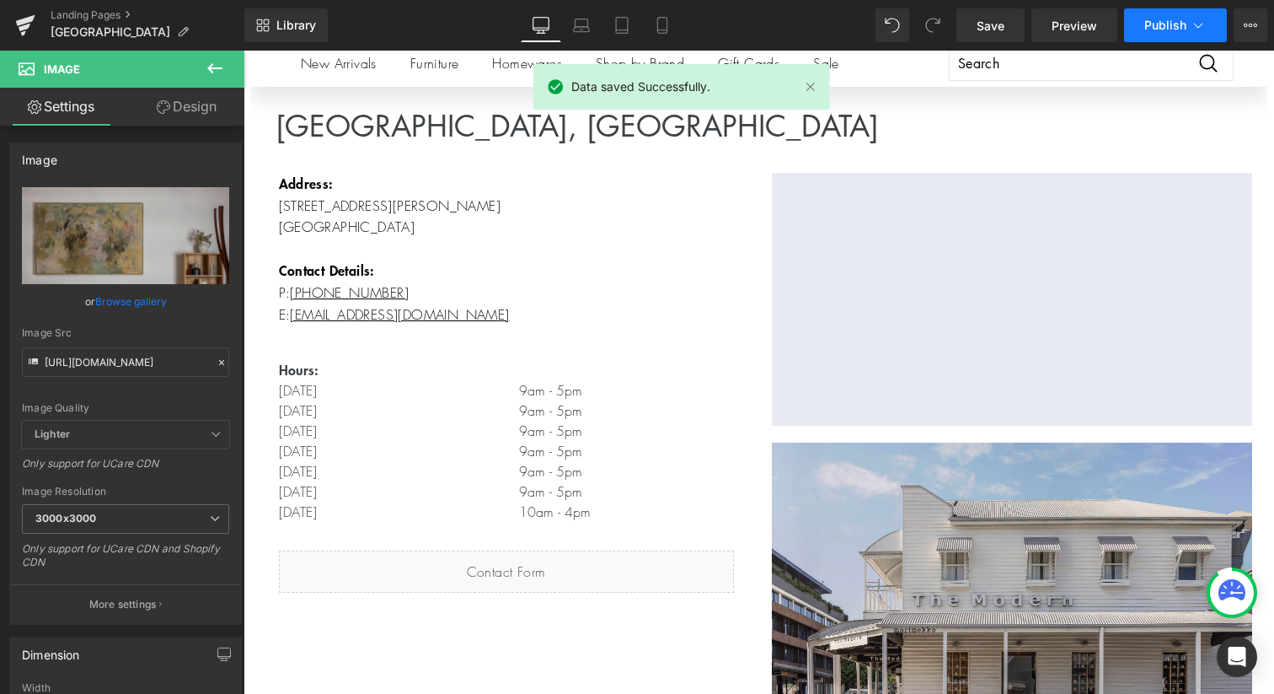
click at [1174, 32] on button "Publish" at bounding box center [1175, 25] width 103 height 34
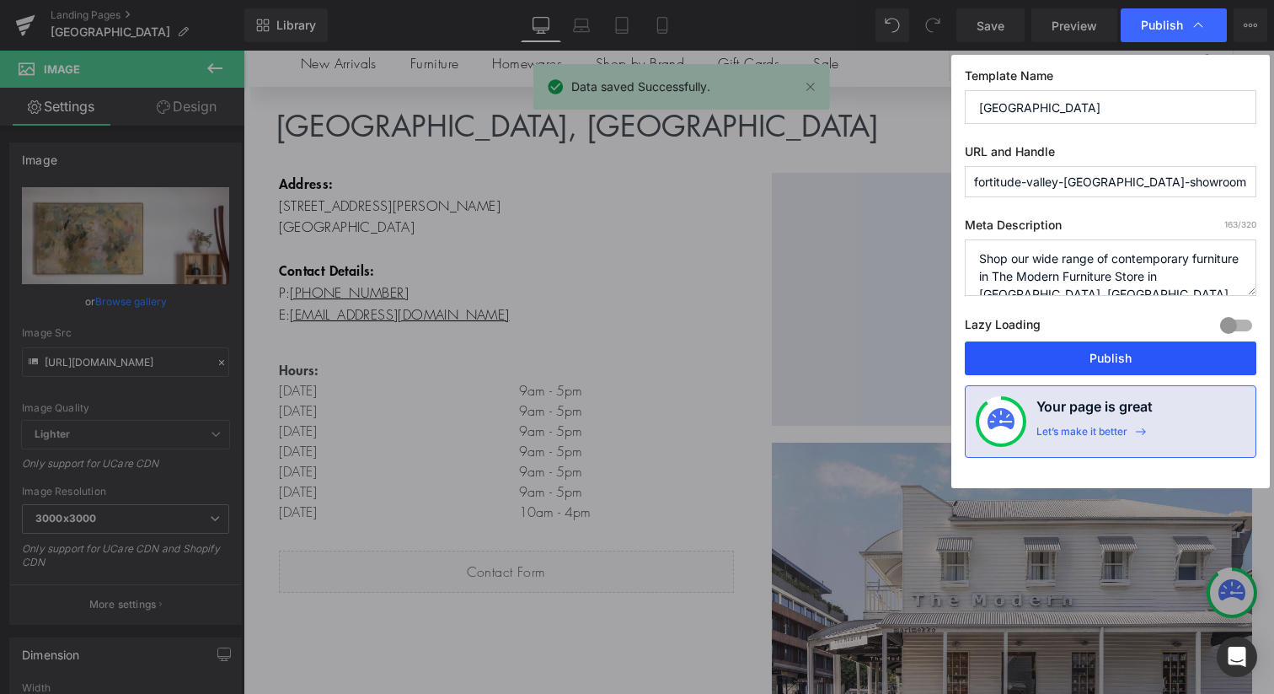
click at [1070, 371] on button "Publish" at bounding box center [1111, 358] width 292 height 34
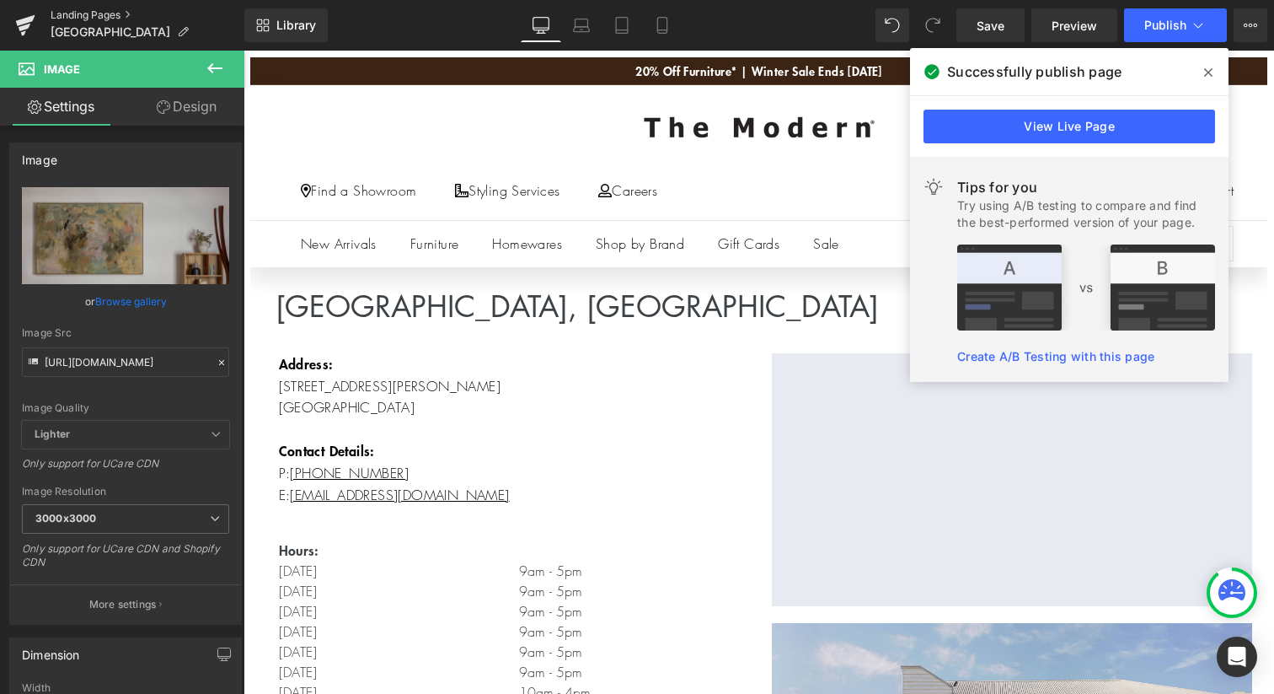
click at [93, 15] on link "Landing Pages" at bounding box center [148, 14] width 194 height 13
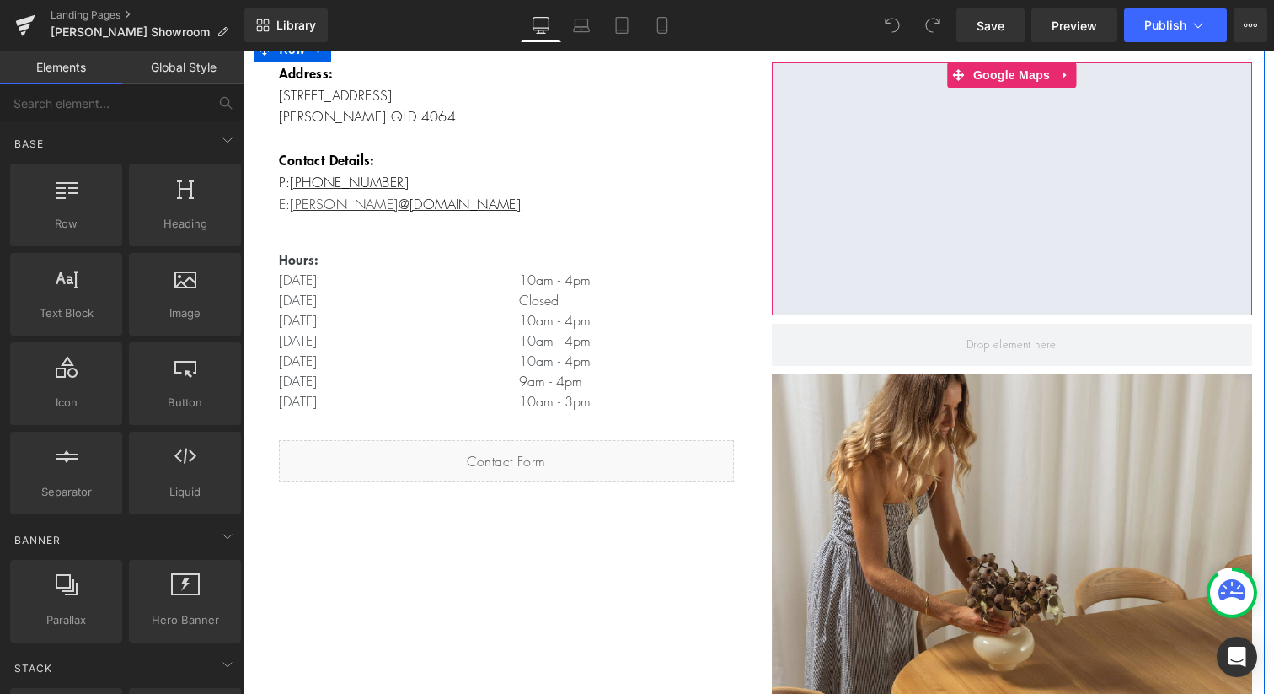
scroll to position [465, 0]
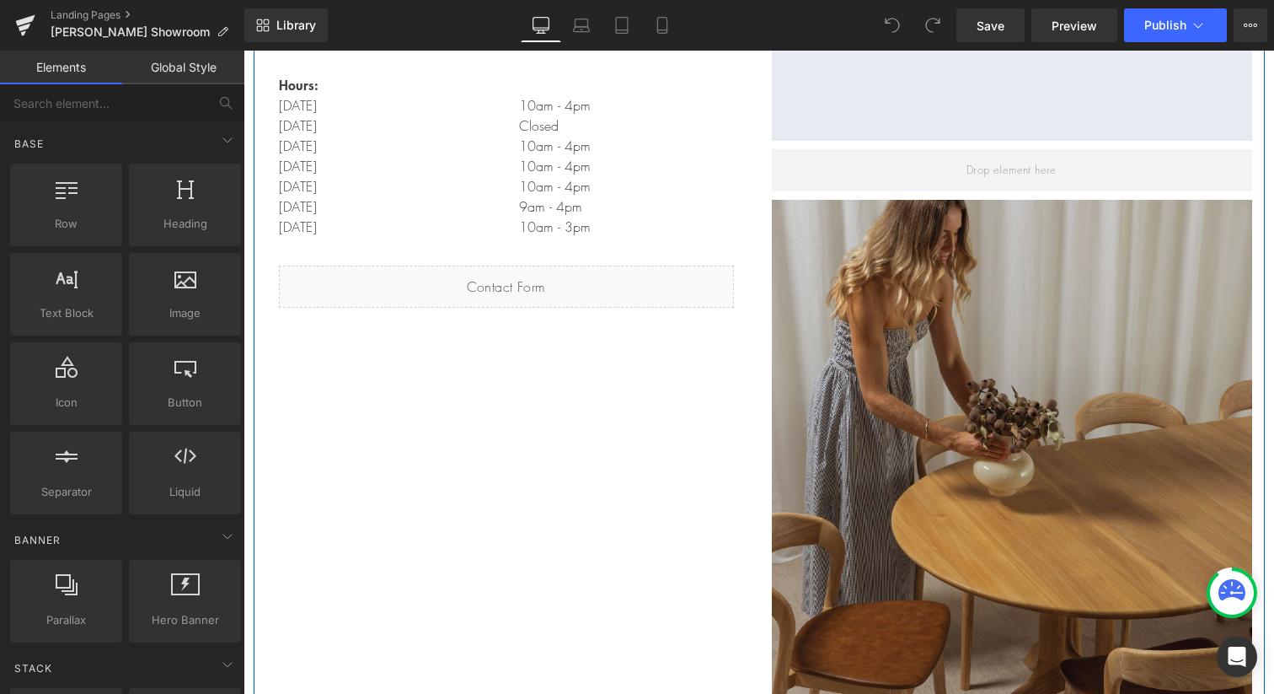
click at [944, 372] on img at bounding box center [1012, 500] width 480 height 601
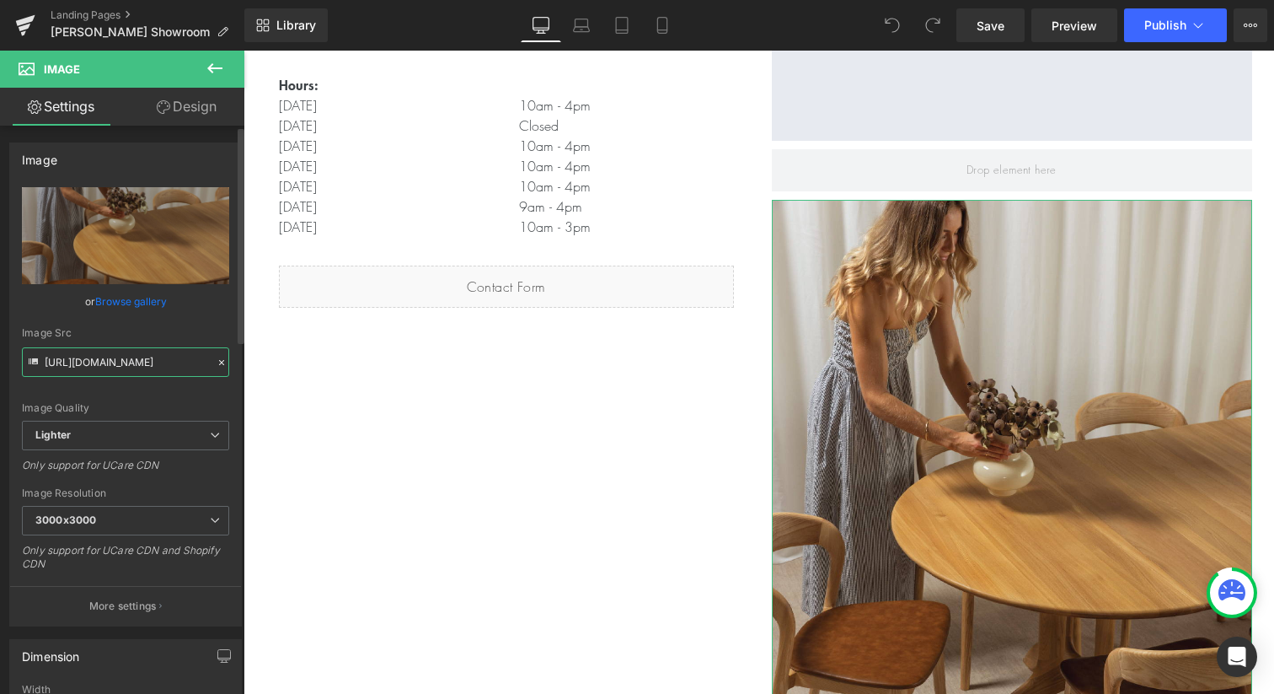
click at [117, 366] on input "https://ucarecdn.com/e58fe60c-fb44-405a-999c-7127493943ba/-/format/auto/-/previ…" at bounding box center [125, 362] width 207 height 30
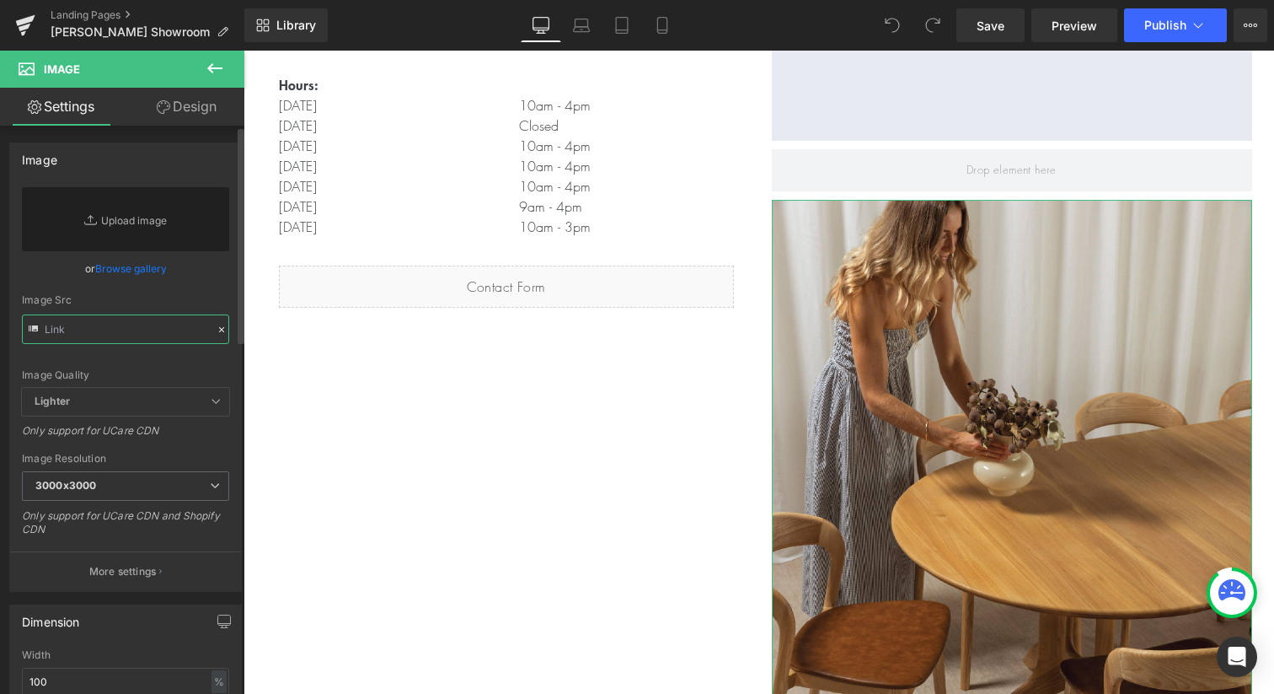
paste input "https://cdn.shopify.com/s/files/1/0064/3796/1801/files/Milton-03.jpg?v=17554743…"
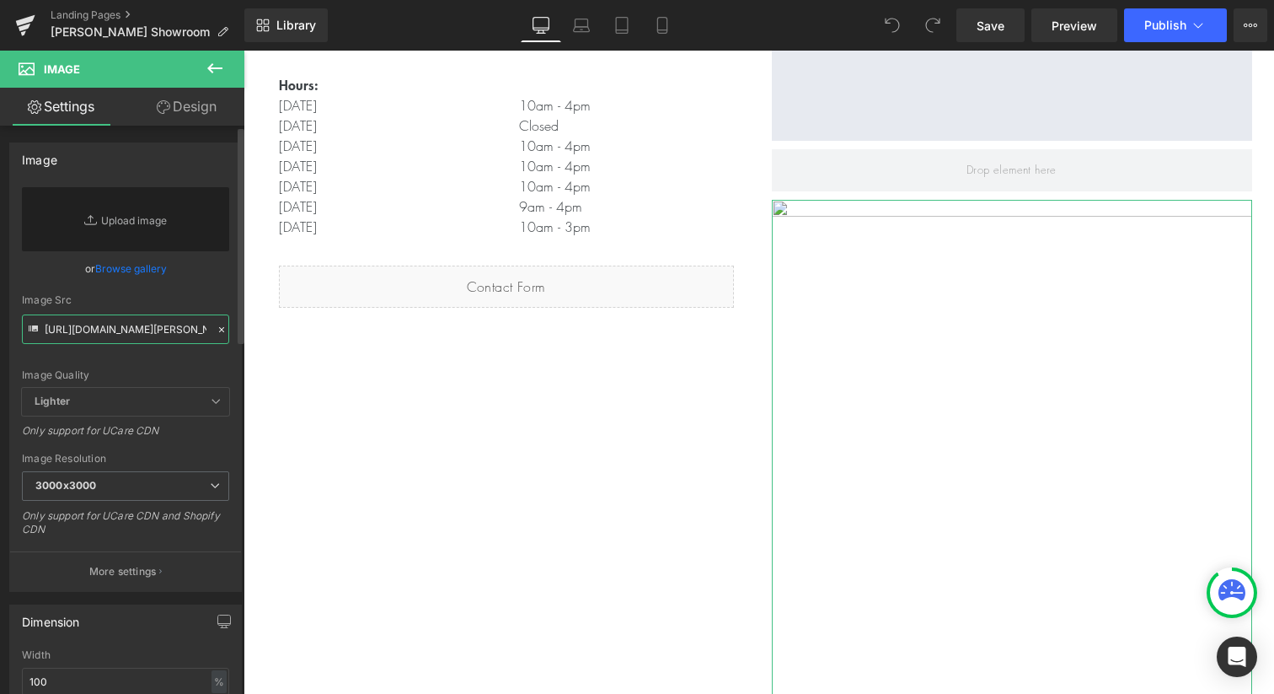
scroll to position [0, 249]
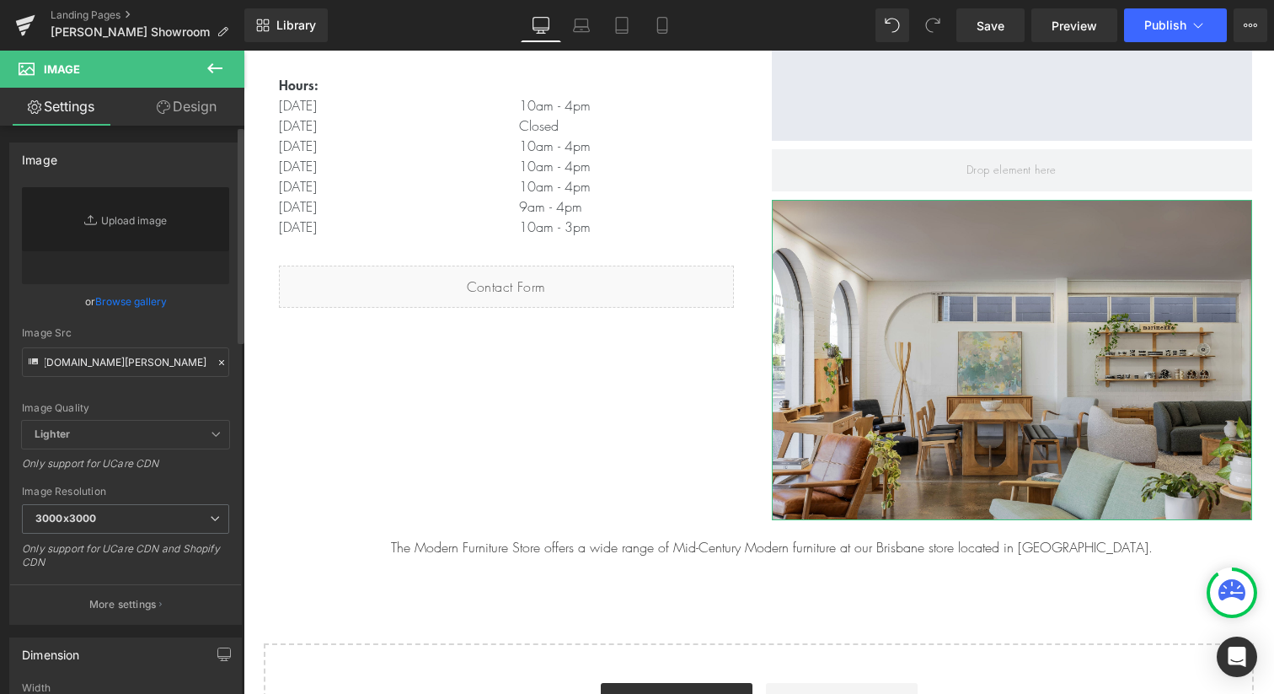
click at [13, 351] on div "https://cdn.shopify.com/s/files/1/0064/3796/1801/files/Milton-03_3000x3000.jpg?…" at bounding box center [125, 405] width 231 height 437
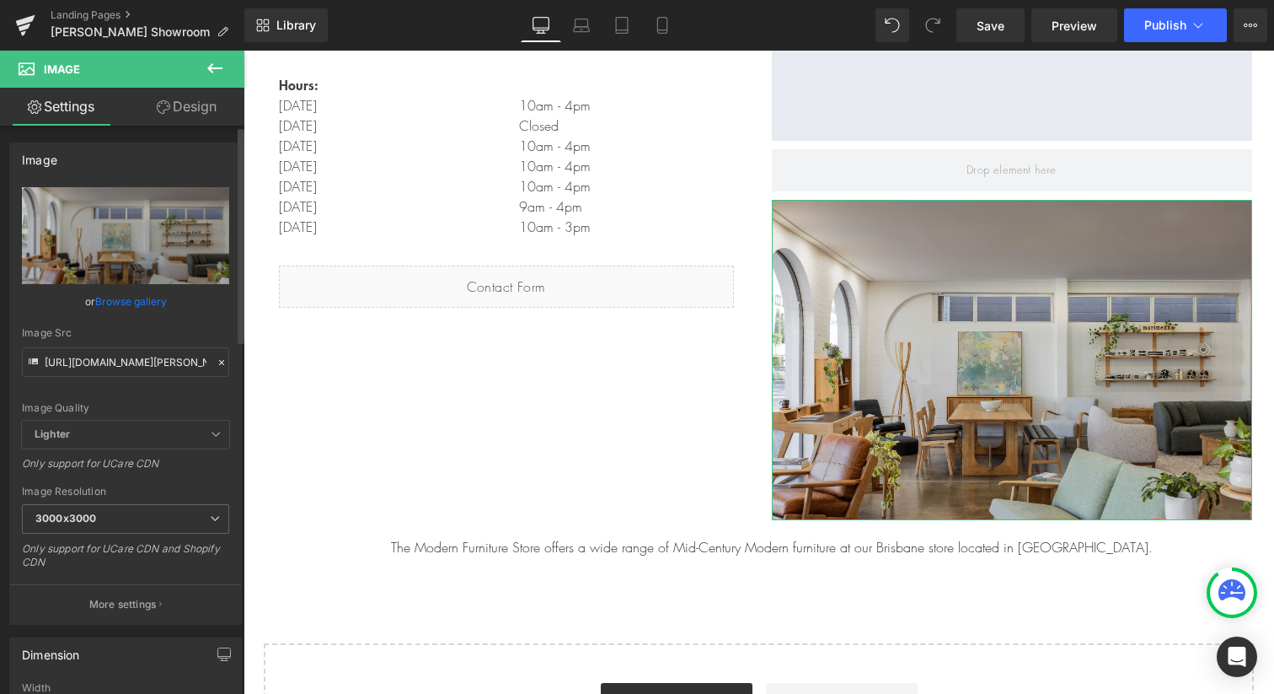
type input "https://cdn.shopify.com/s/files/1/0064/3796/1801/files/Milton-03_3000x3000.jpg?…"
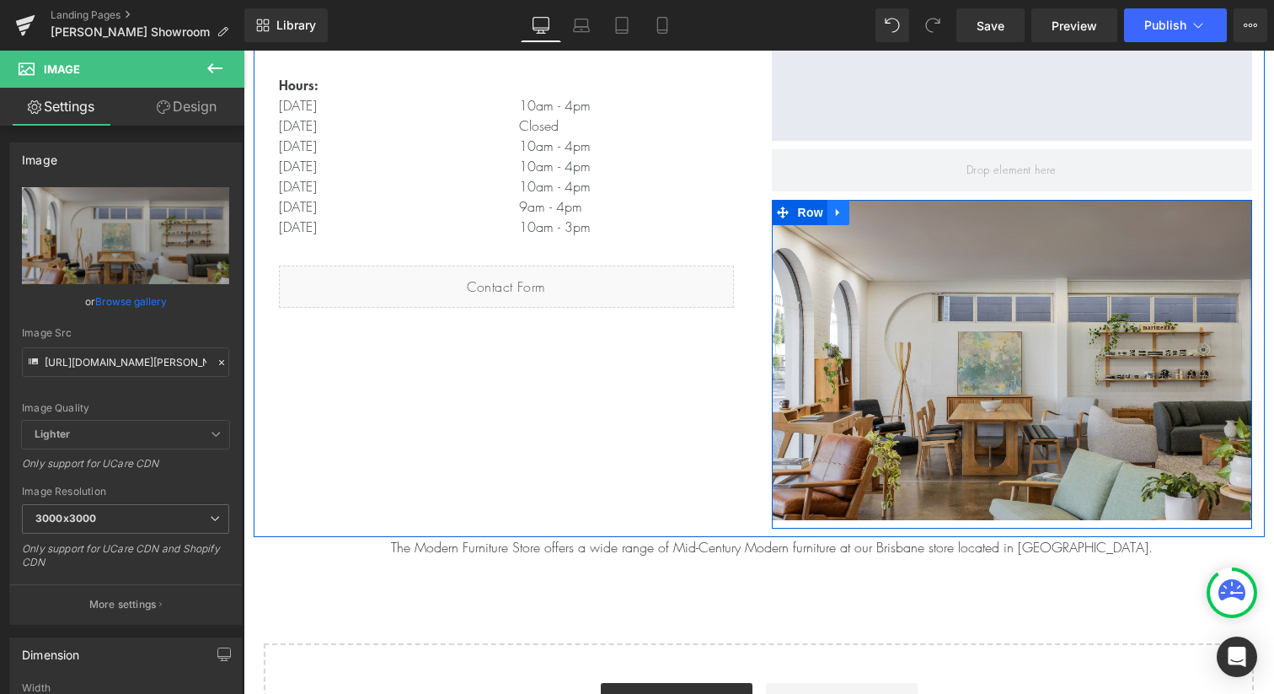
click at [840, 217] on icon at bounding box center [839, 213] width 12 height 13
click at [866, 215] on icon at bounding box center [861, 213] width 12 height 12
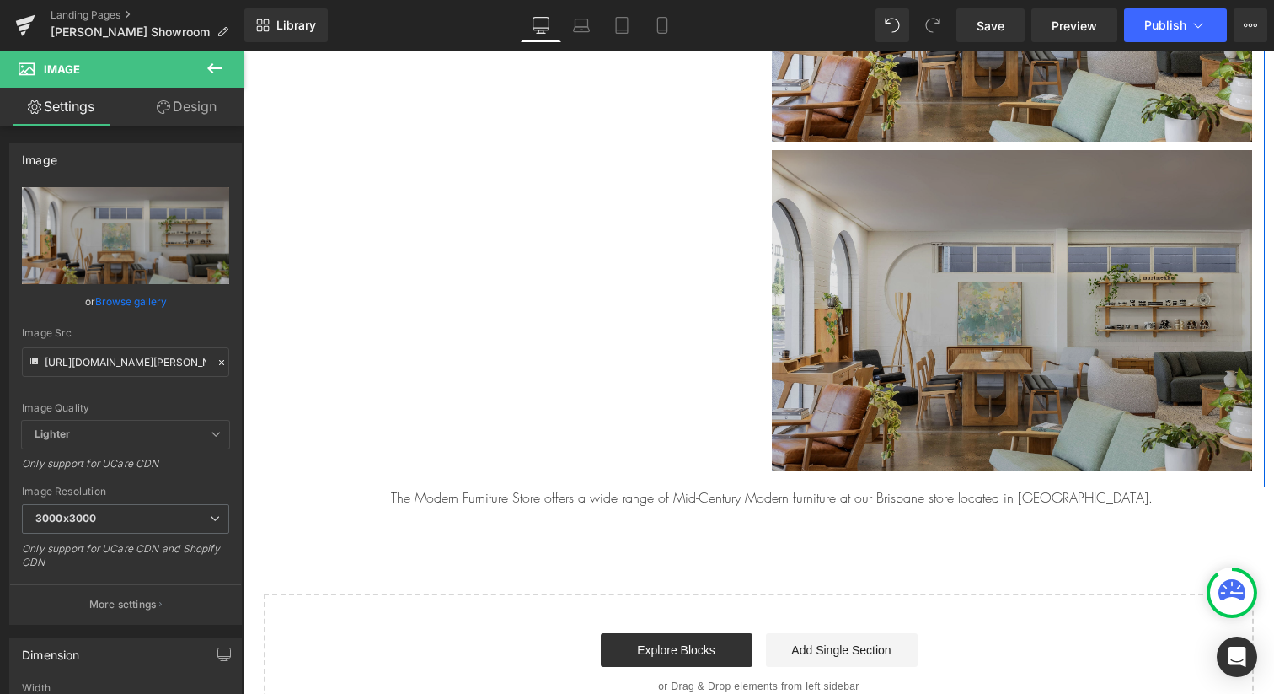
scroll to position [876, 0]
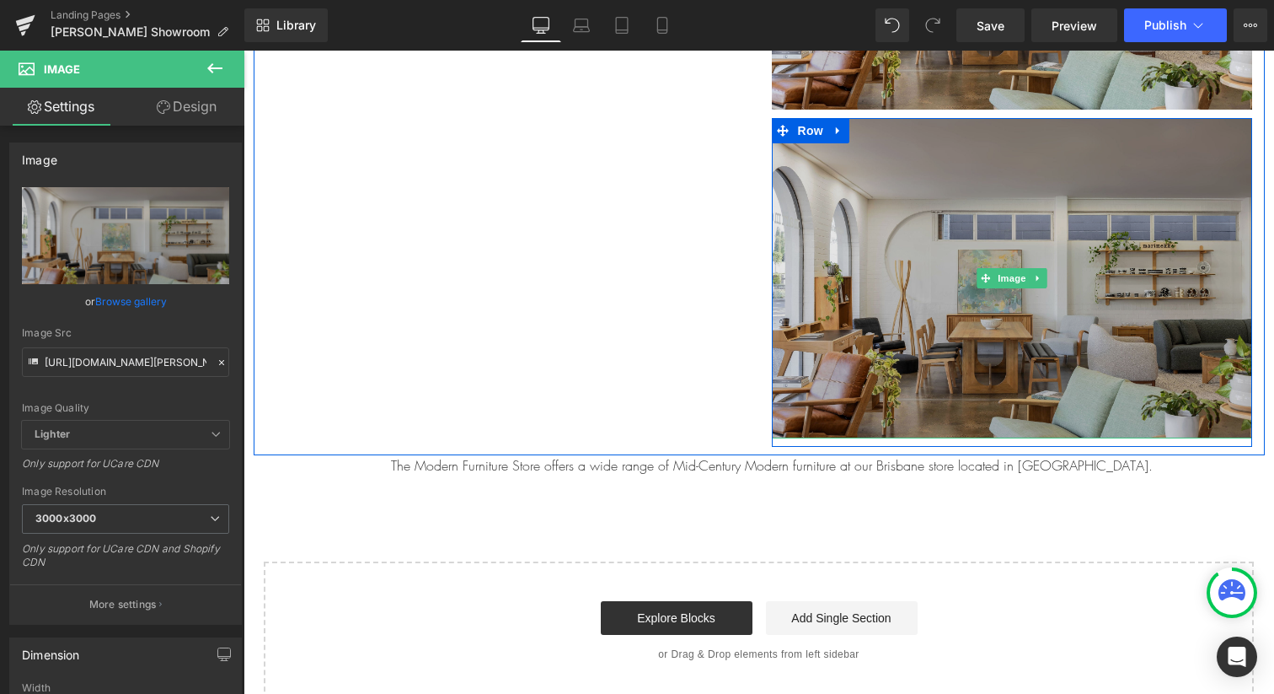
click at [947, 257] on img at bounding box center [1012, 278] width 480 height 320
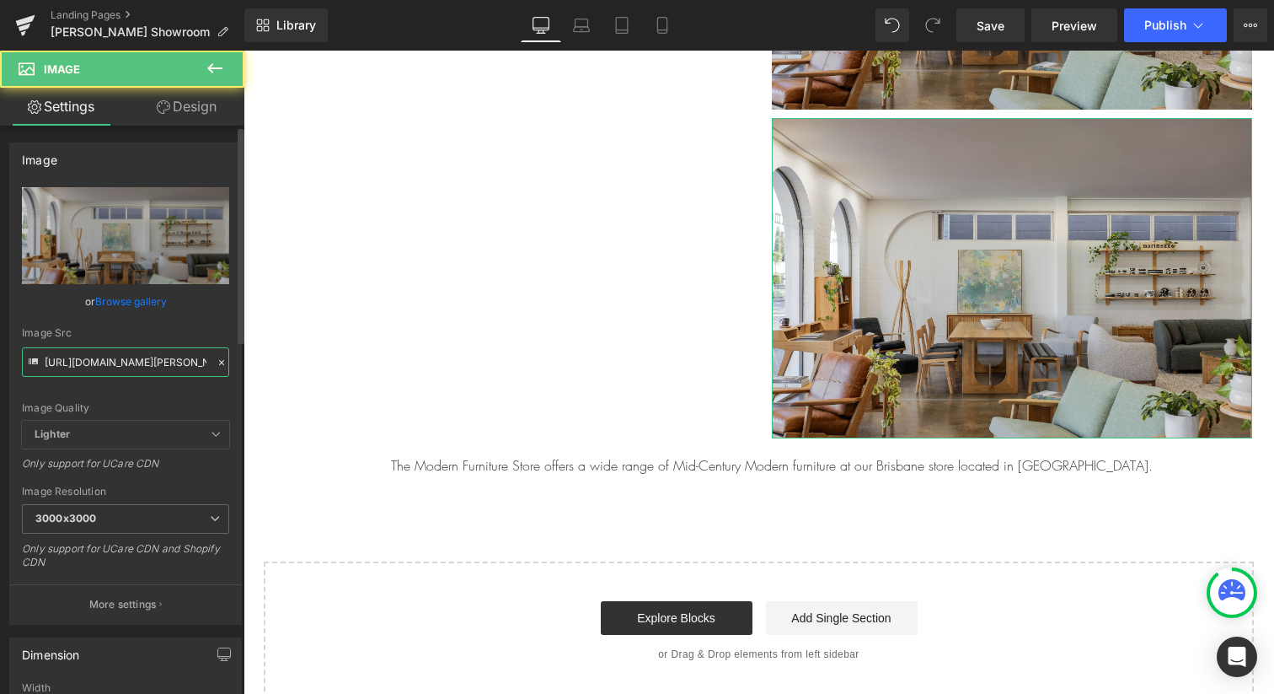
click at [105, 358] on input "https://cdn.shopify.com/s/files/1/0064/3796/1801/files/Milton-03_3000x3000.jpg?…" at bounding box center [125, 362] width 207 height 30
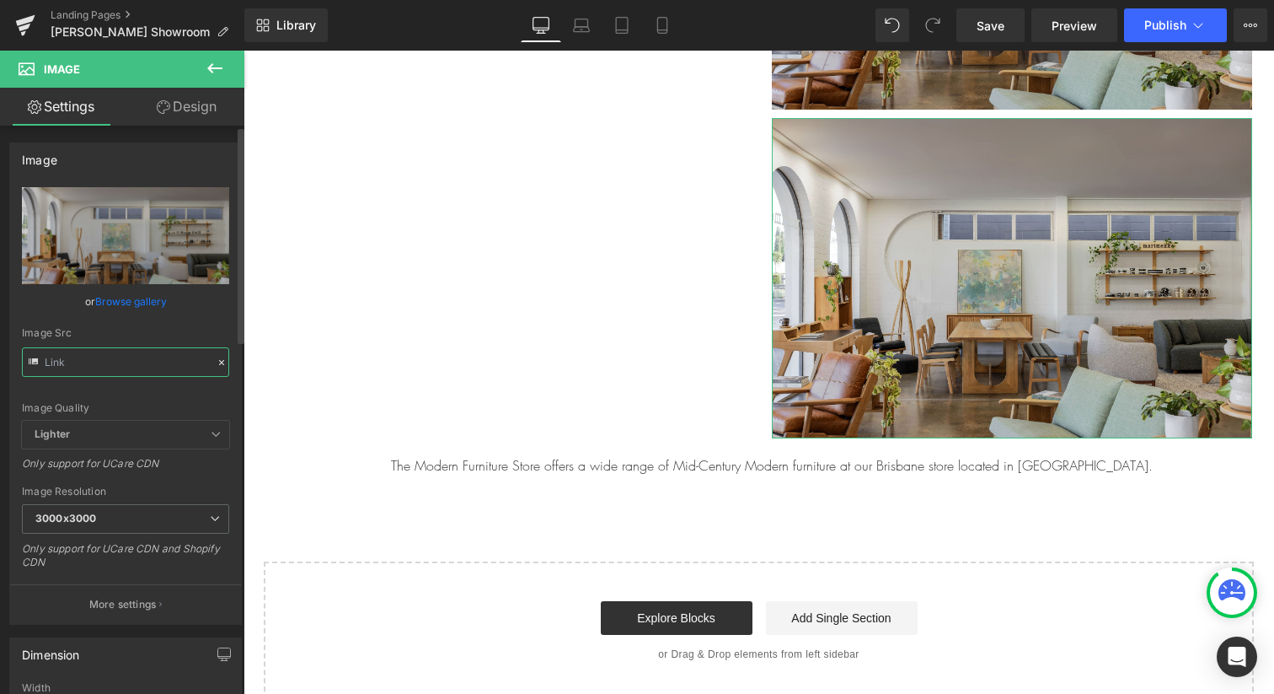
paste input "https://cdn.shopify.com/s/files/1/0064/3796/1801/files/Milton-07.jpg?v=17554743…"
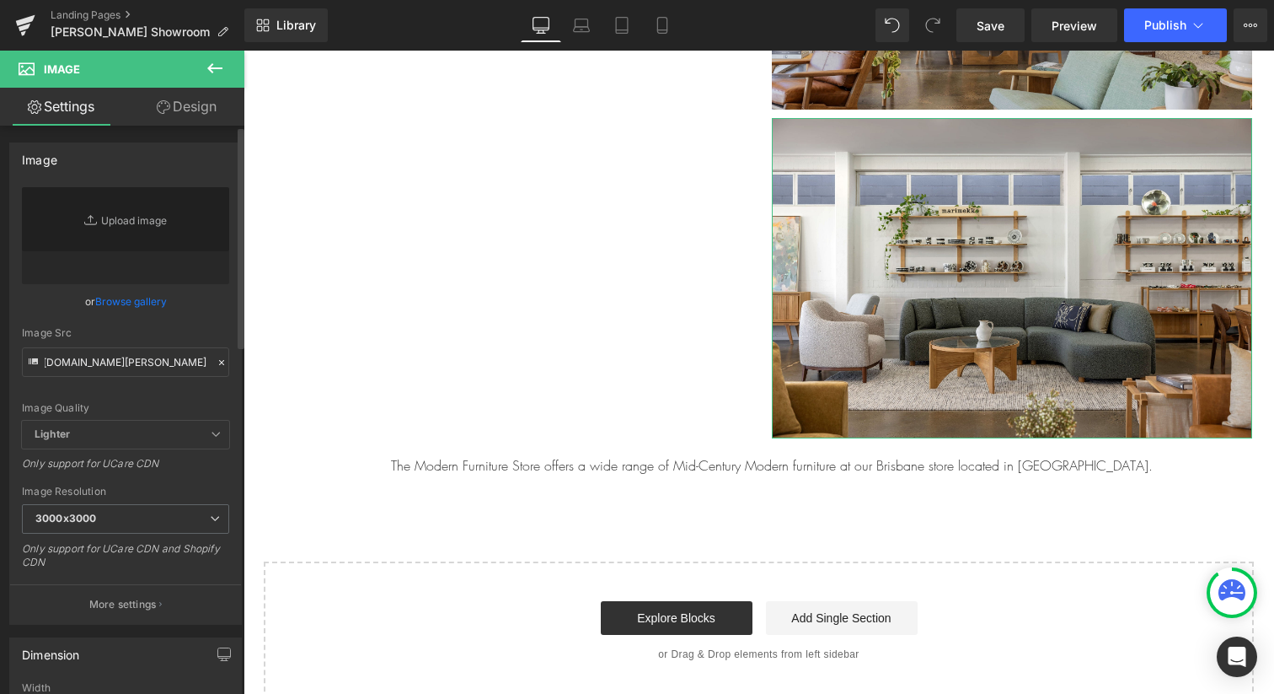
scroll to position [0, 0]
click at [14, 345] on div "https://cdn.shopify.com/s/files/1/0064/3796/1801/files/Milton-07_3000x3000.jpg?…" at bounding box center [125, 405] width 231 height 437
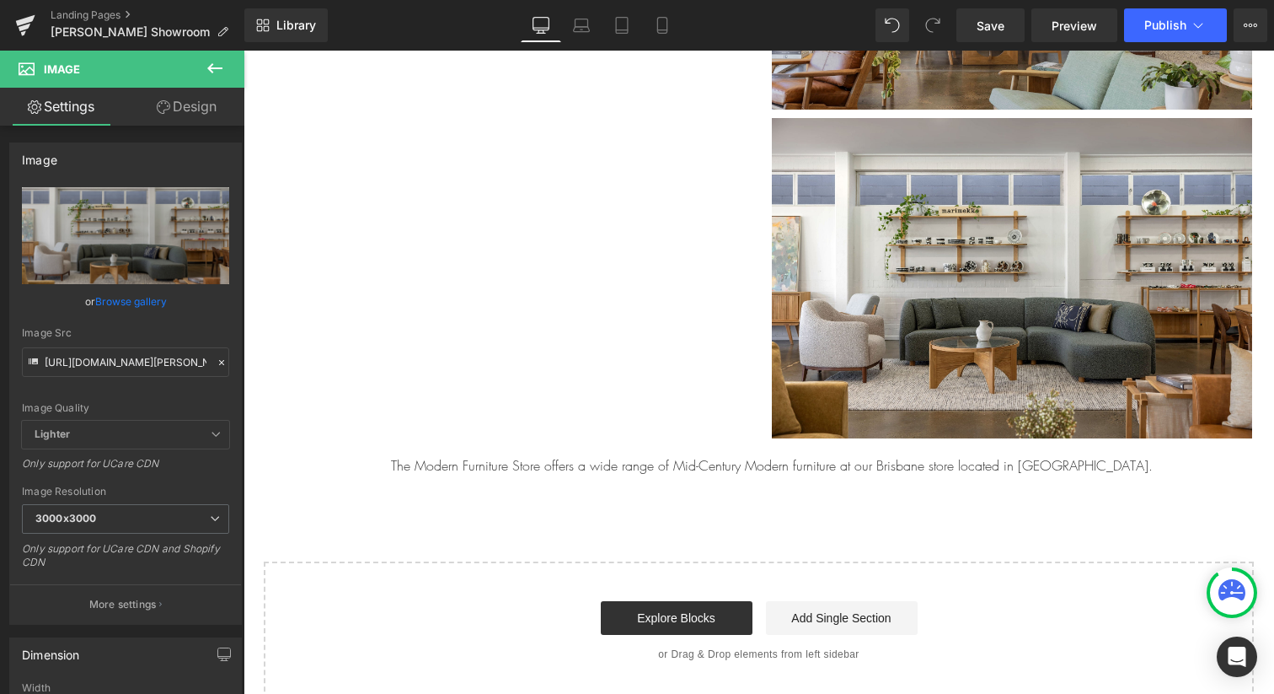
type input "https://cdn.shopify.com/s/files/1/0064/3796/1801/files/Milton-07_3000x3000.jpg?…"
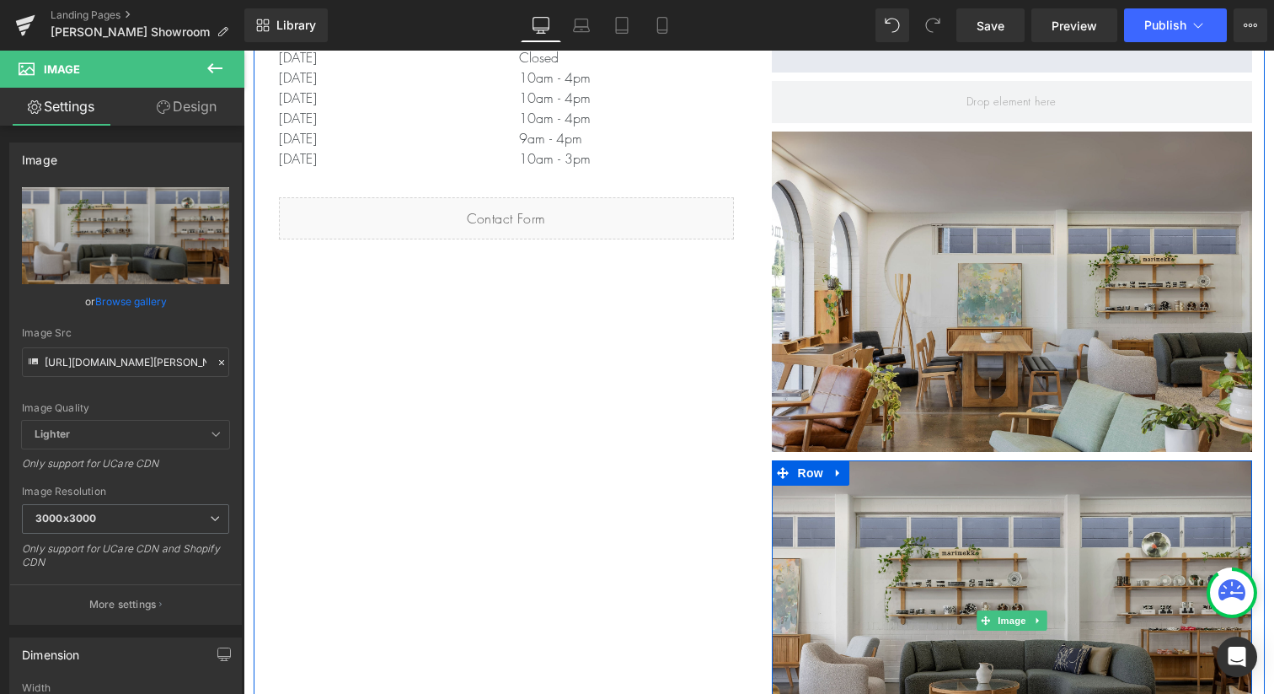
scroll to position [517, 0]
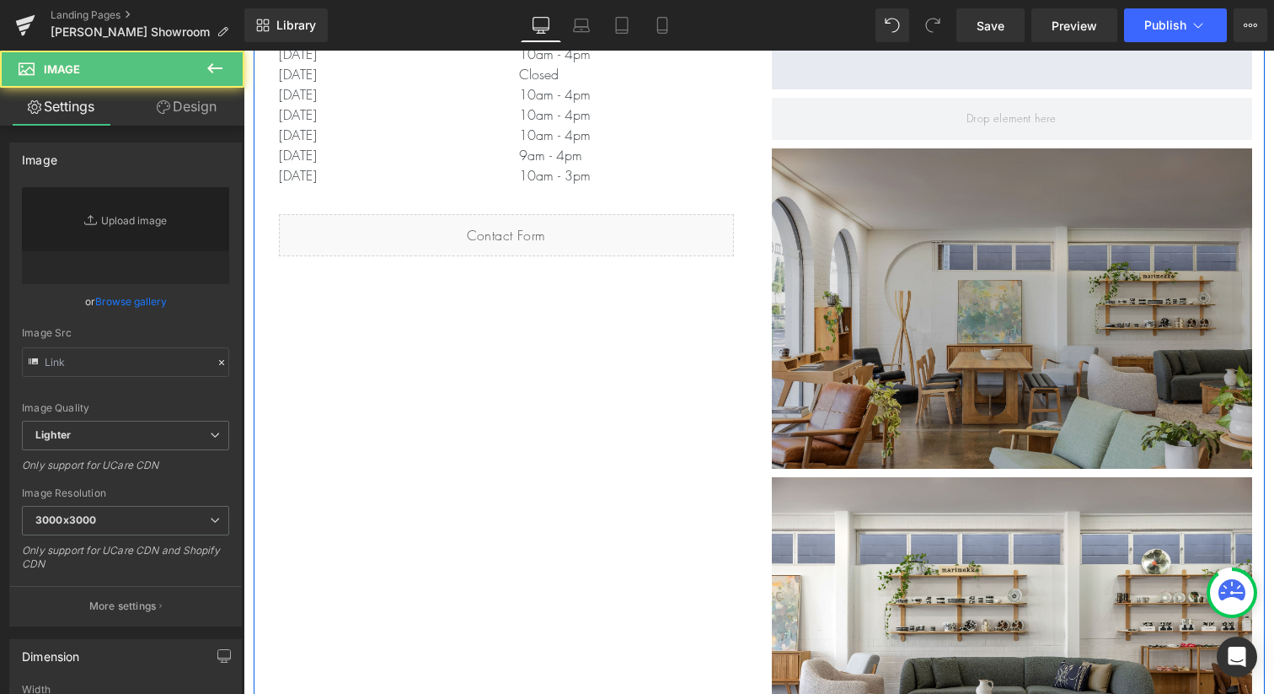
click at [869, 168] on div "Image Row" at bounding box center [1012, 312] width 480 height 329
type input "https://cdn.shopify.com/s/files/1/0064/3796/1801/files/Milton-03_3000x3000.jpg?…"
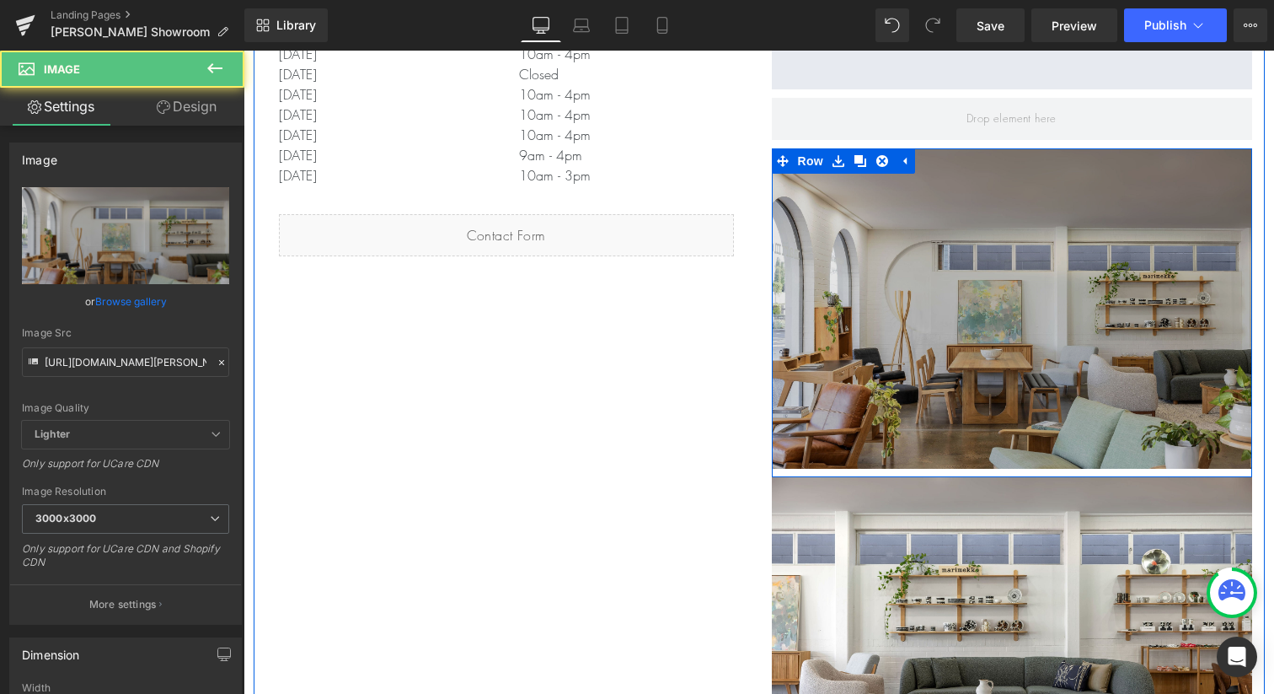
click at [869, 168] on link at bounding box center [861, 160] width 22 height 25
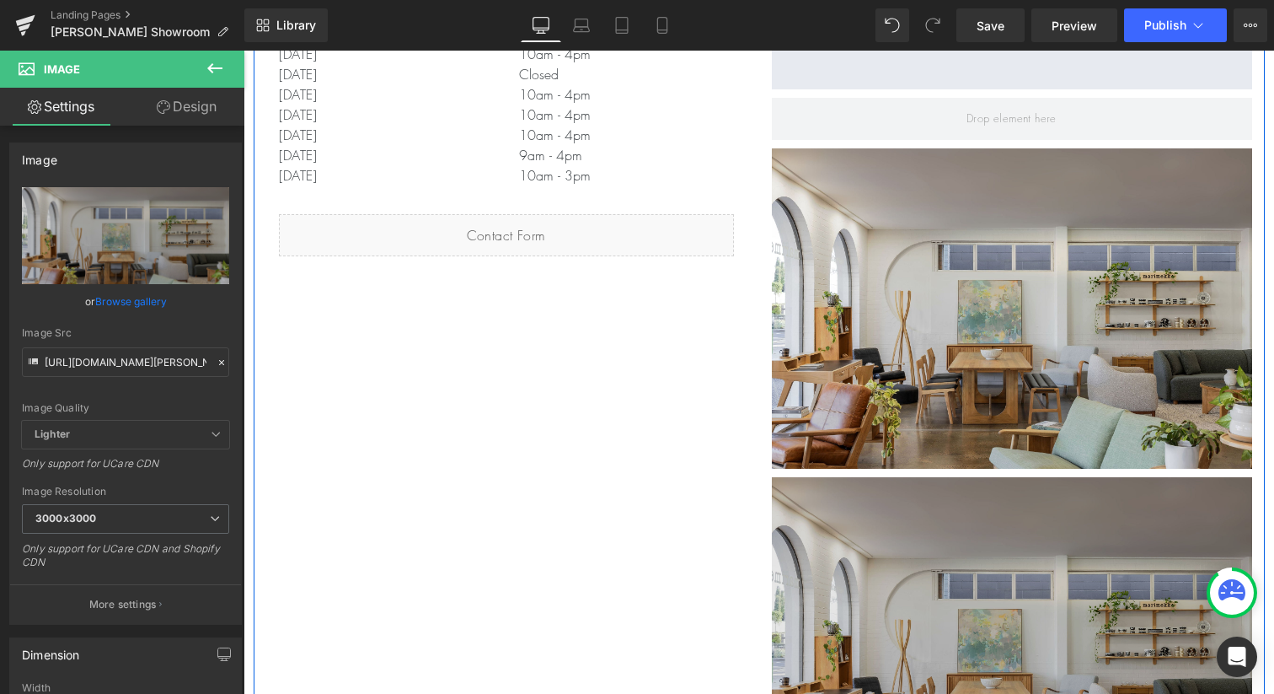
click at [869, 518] on img at bounding box center [1012, 637] width 480 height 320
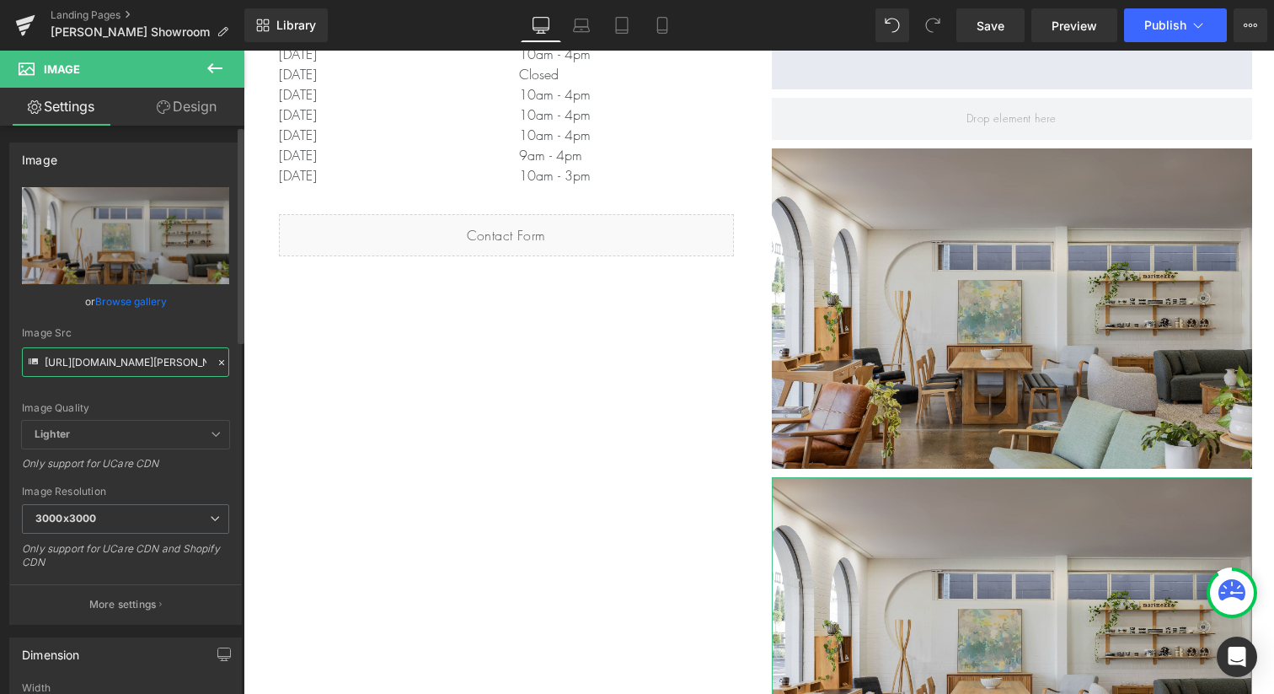
click at [136, 361] on input "https://cdn.shopify.com/s/files/1/0064/3796/1801/files/Milton-03_3000x3000.jpg?…" at bounding box center [125, 362] width 207 height 30
paste input "https://cdn.shopify.com/s/files/1/0064/3796/1801/files/Milton-13.jpg?v=17554743…"
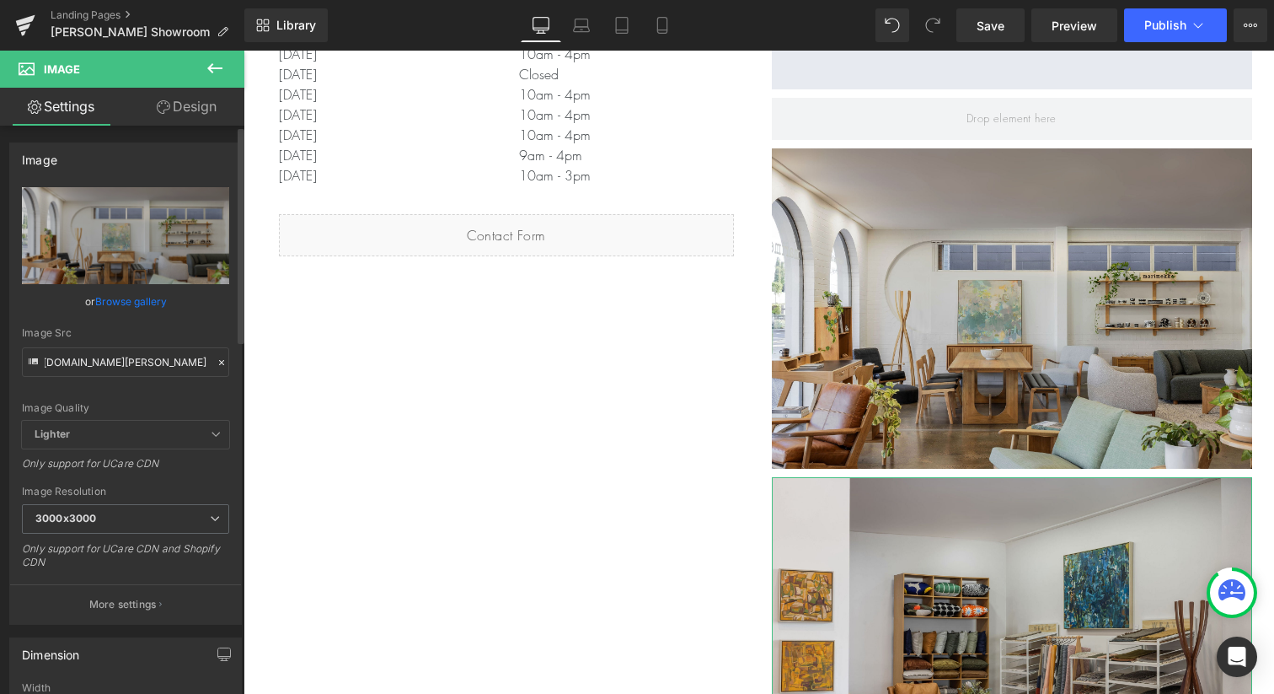
click at [20, 388] on div "https://cdn.shopify.com/s/files/1/0064/3796/1801/files/Milton-13_3000x3000.jpg?…" at bounding box center [125, 405] width 231 height 437
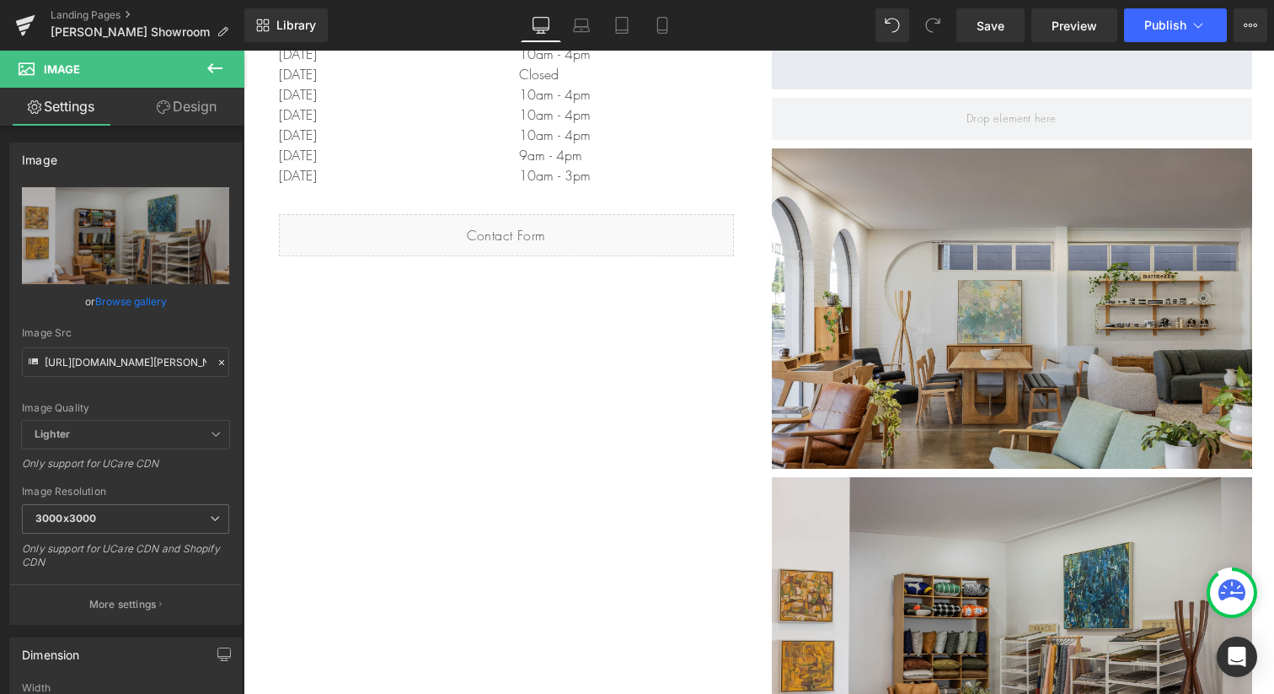
type input "https://cdn.shopify.com/s/files/1/0064/3796/1801/files/Milton-13_3000x3000.jpg?…"
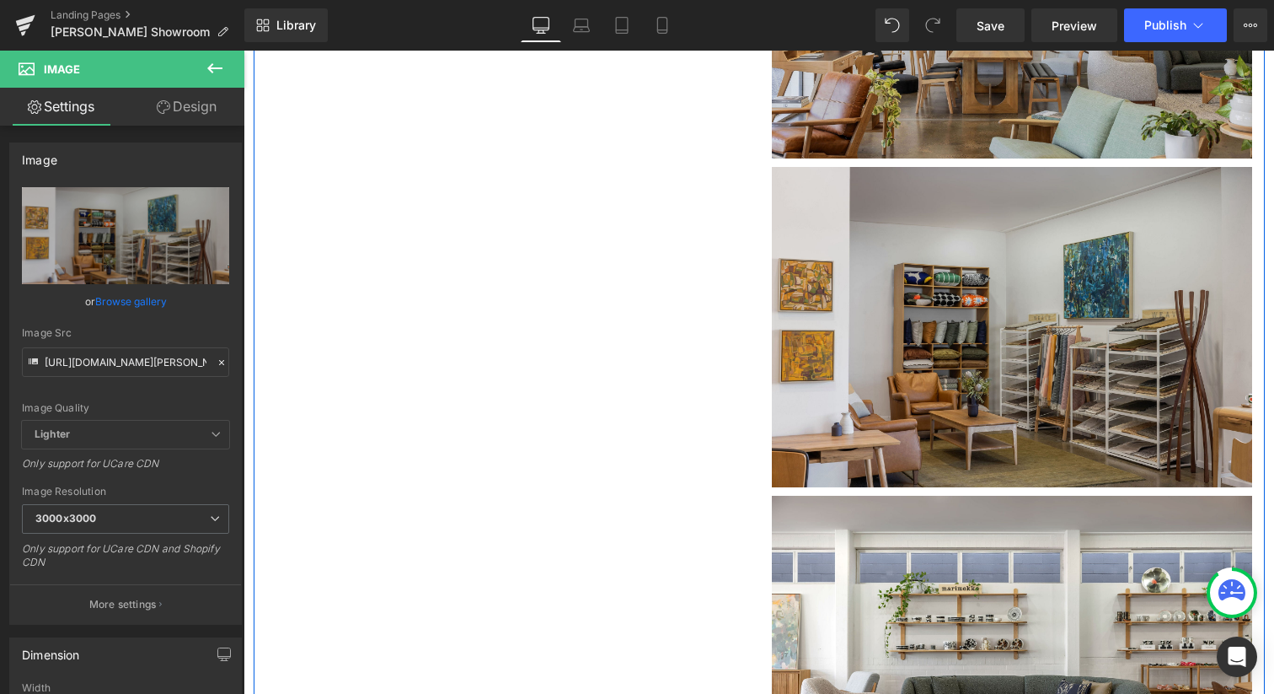
scroll to position [1019, 0]
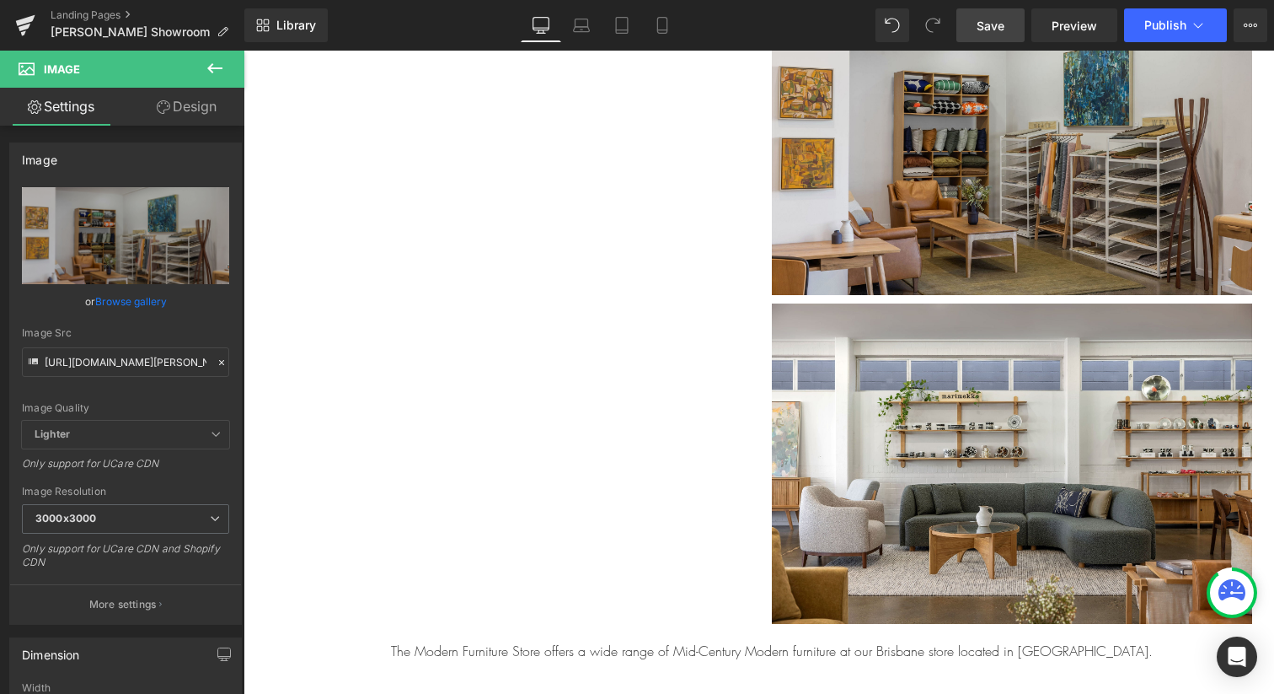
click at [989, 26] on span "Save" at bounding box center [991, 26] width 28 height 18
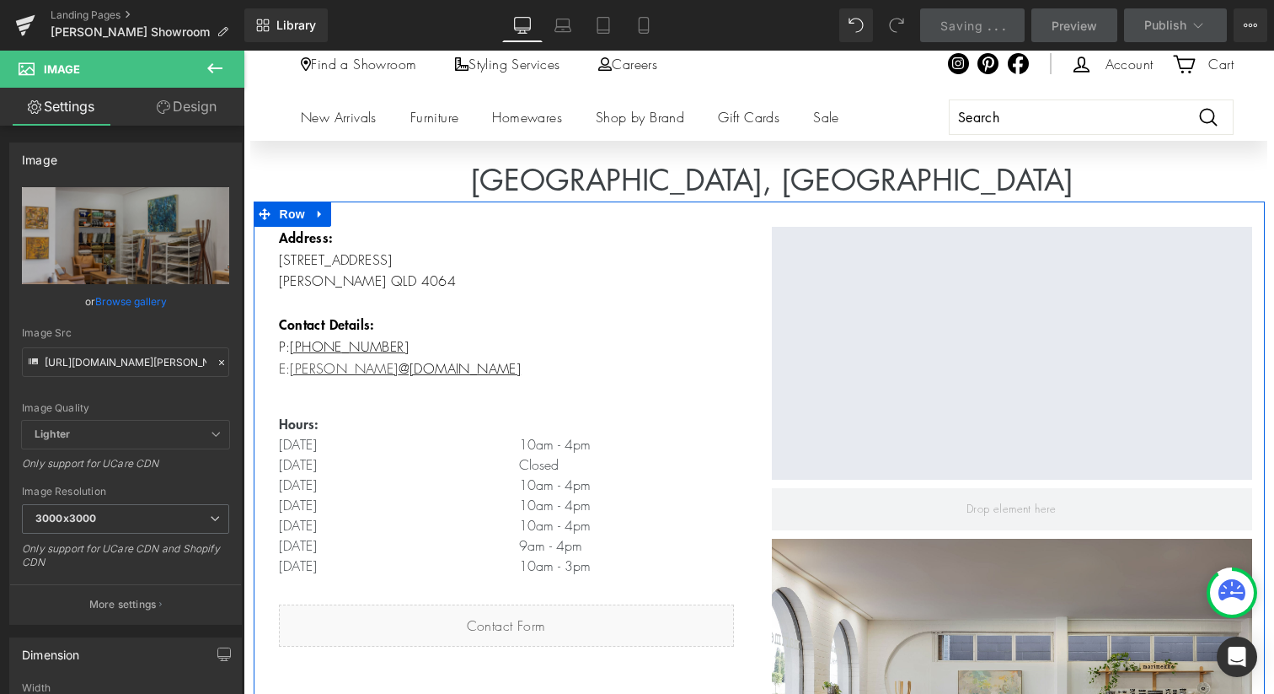
scroll to position [0, 0]
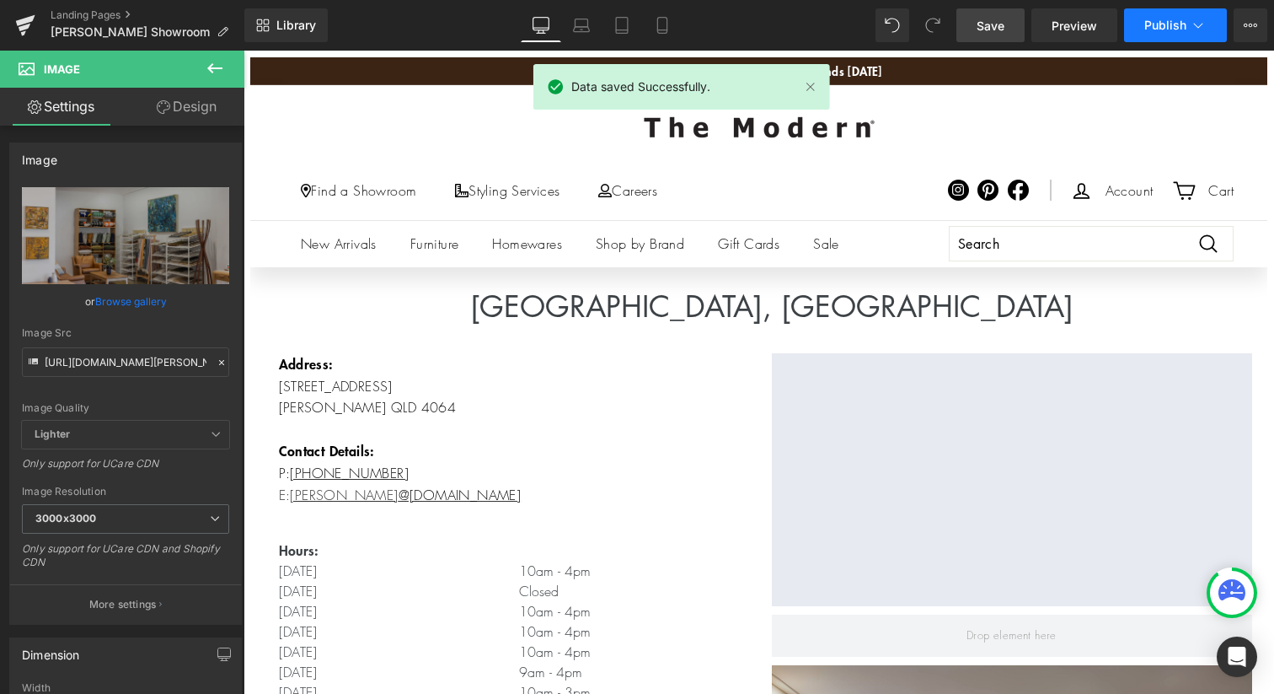
click at [1146, 28] on span "Publish" at bounding box center [1166, 25] width 42 height 13
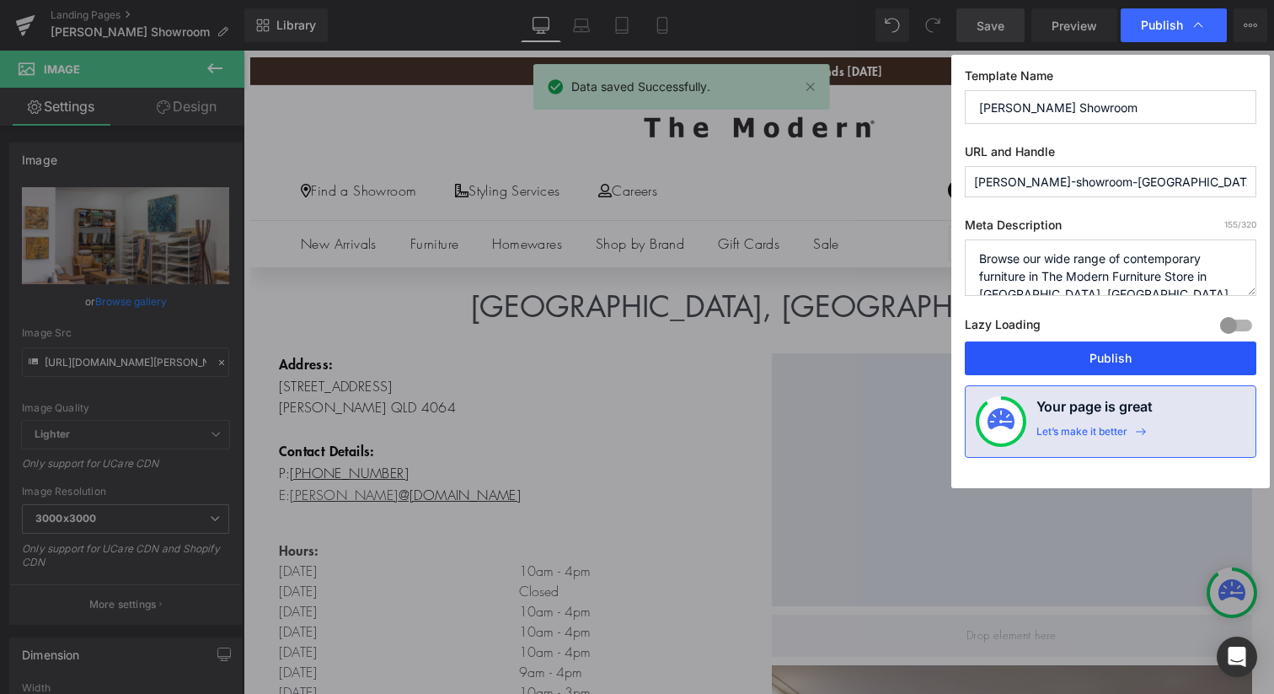
click at [1097, 354] on button "Publish" at bounding box center [1111, 358] width 292 height 34
